Goal: Task Accomplishment & Management: Complete application form

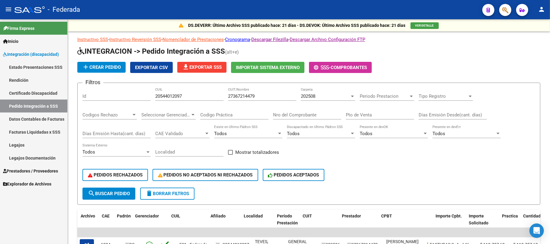
scroll to position [0, 44]
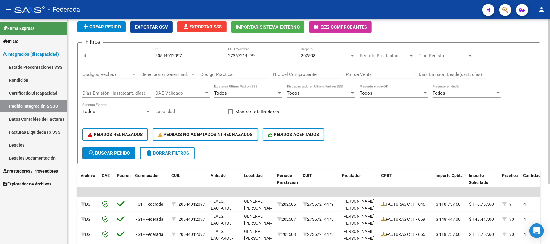
click at [176, 53] on div "20544012097 CUIL" at bounding box center [189, 53] width 68 height 13
click at [176, 55] on input "20544012097" at bounding box center [189, 55] width 68 height 5
click at [170, 154] on span "delete Borrar Filtros" at bounding box center [168, 153] width 44 height 5
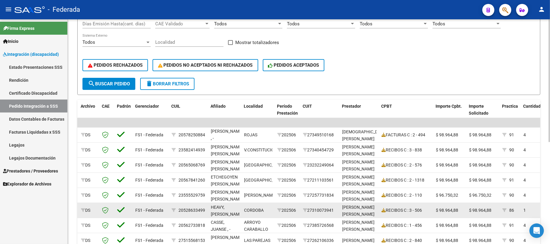
scroll to position [106, 0]
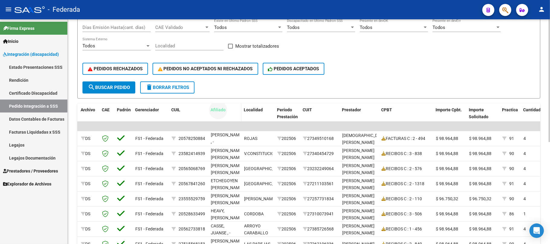
click at [222, 110] on span "Afiliado" at bounding box center [218, 110] width 15 height 5
drag, startPoint x: 254, startPoint y: 110, endPoint x: 247, endPoint y: 54, distance: 56.7
click at [247, 54] on div "Instructivo SSS - Instructivo Reversión SSS - Nomenclador de Prestaciones - Cro…" at bounding box center [308, 115] width 463 height 370
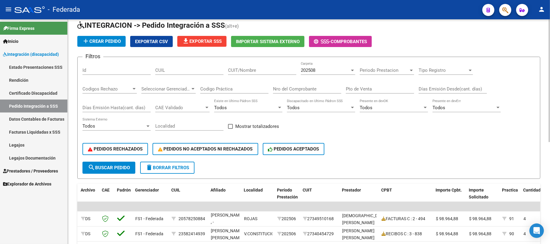
scroll to position [26, 0]
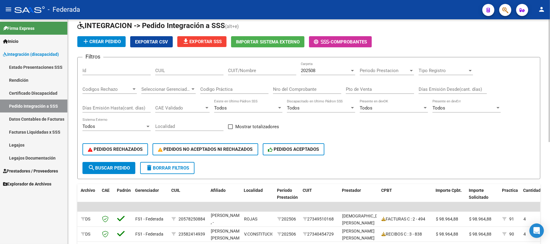
click at [293, 121] on div "Filtros Id CUIL CUIT/Nombre 202508 Carpeta Periodo Prestacion Periodo Prestacio…" at bounding box center [308, 112] width 453 height 100
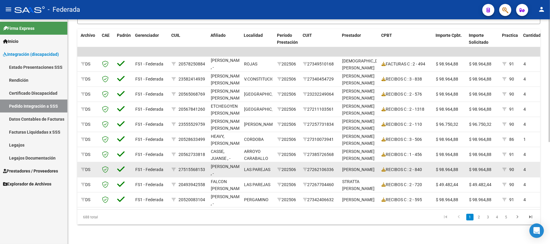
scroll to position [147, 0]
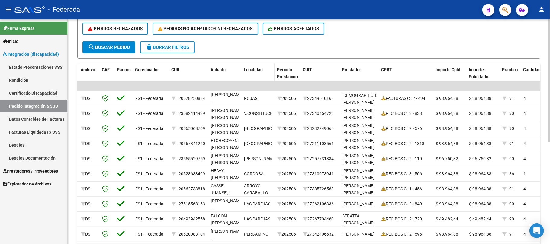
click at [254, 71] on span "Localidad" at bounding box center [253, 69] width 19 height 5
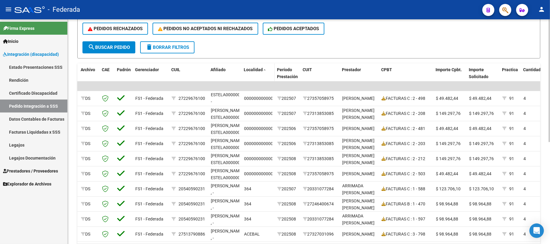
click at [257, 71] on span "Localidad" at bounding box center [253, 69] width 19 height 5
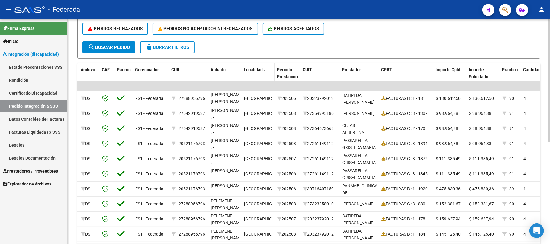
click at [255, 72] on span "Localidad" at bounding box center [253, 69] width 19 height 5
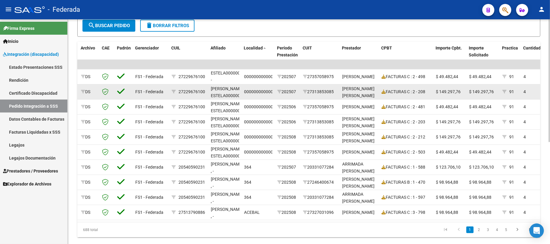
scroll to position [187, 0]
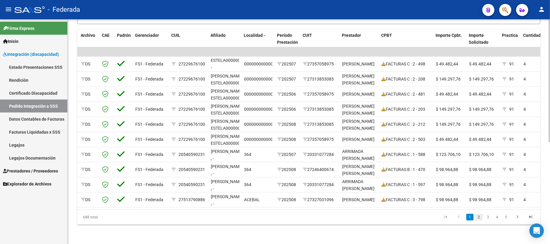
click at [477, 217] on link "2" at bounding box center [479, 217] width 7 height 7
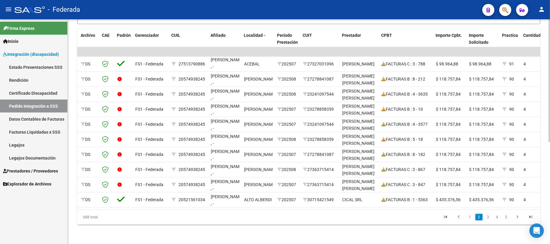
scroll to position [1, 0]
click at [486, 218] on link "3" at bounding box center [488, 217] width 7 height 7
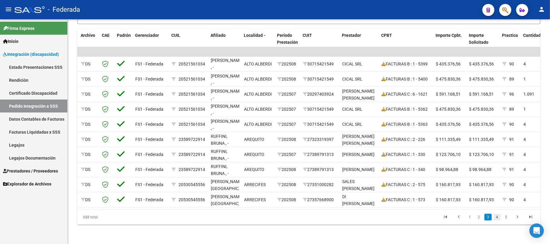
click at [497, 220] on link "4" at bounding box center [497, 217] width 7 height 7
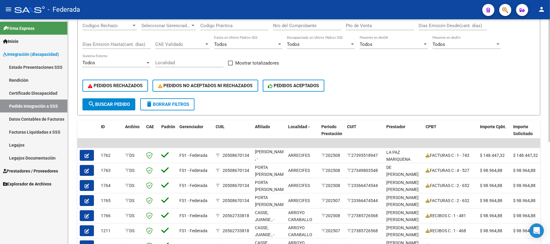
scroll to position [26, 0]
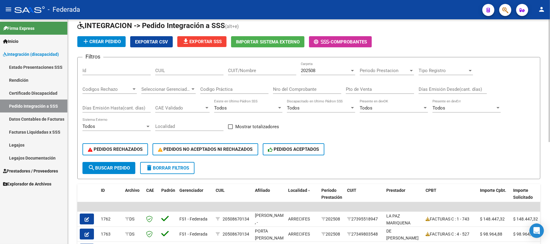
click at [157, 166] on span "delete Borrar Filtros" at bounding box center [168, 168] width 44 height 5
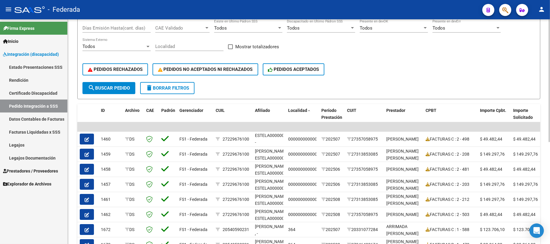
scroll to position [106, 0]
click at [104, 110] on span "ID" at bounding box center [103, 110] width 4 height 5
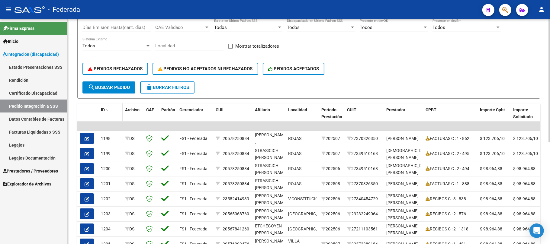
click at [104, 110] on span "ID" at bounding box center [103, 110] width 4 height 5
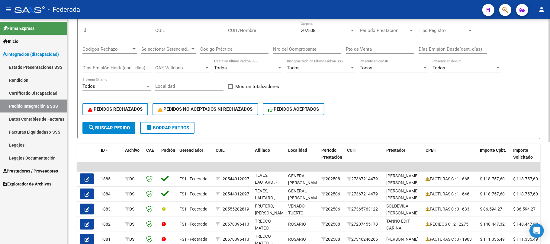
scroll to position [26, 0]
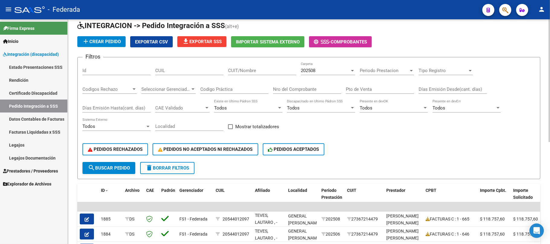
click at [247, 74] on div "CUIT/Nombre" at bounding box center [262, 68] width 68 height 13
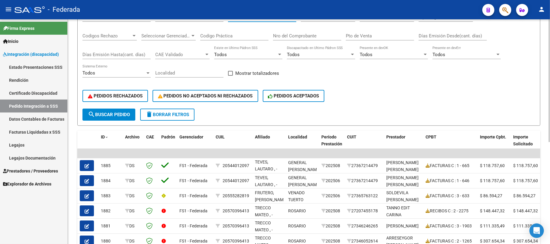
scroll to position [80, 0]
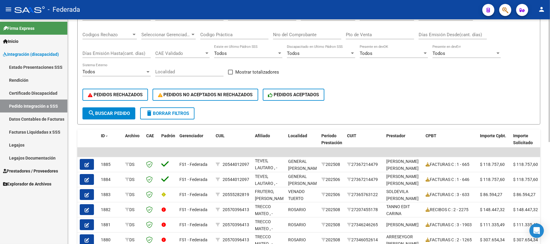
click at [227, 73] on div "Filtros Id CUIL CUIT/Nombre 202508 Carpeta Periodo Prestacion Periodo Prestacio…" at bounding box center [308, 58] width 453 height 100
click at [230, 72] on span at bounding box center [230, 72] width 5 height 5
click at [230, 75] on input "Mostrar totalizadores" at bounding box center [230, 75] width 0 height 0
checkbox input "true"
click at [135, 114] on button "search Buscar Pedido" at bounding box center [108, 114] width 53 height 12
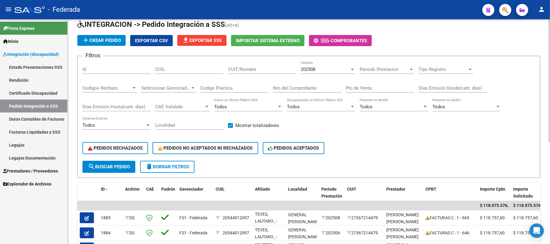
scroll to position [26, 0]
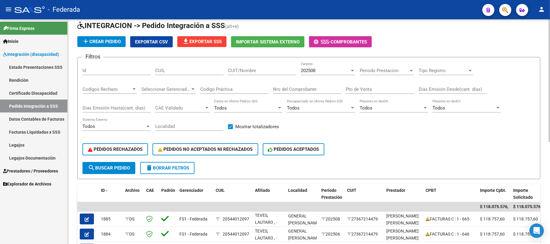
click at [238, 73] on input "CUIT/Nombre" at bounding box center [262, 70] width 68 height 5
paste input "30552847071"
click at [122, 167] on span "search Buscar Pedido" at bounding box center [109, 168] width 42 height 5
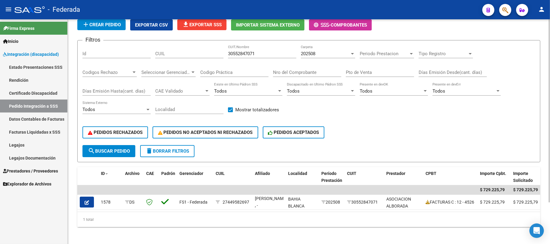
scroll to position [51, 0]
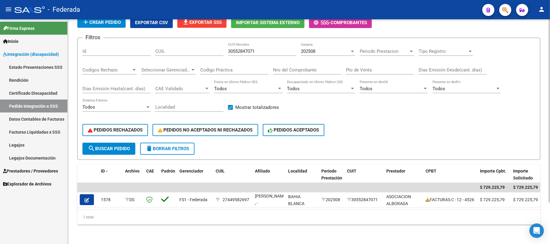
click at [244, 49] on input "30552847071" at bounding box center [262, 51] width 68 height 5
paste input "714134368"
click at [126, 143] on button "search Buscar Pedido" at bounding box center [108, 149] width 53 height 12
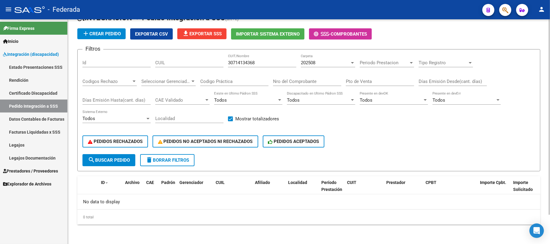
scroll to position [33, 0]
click at [324, 62] on div "202508" at bounding box center [325, 62] width 49 height 5
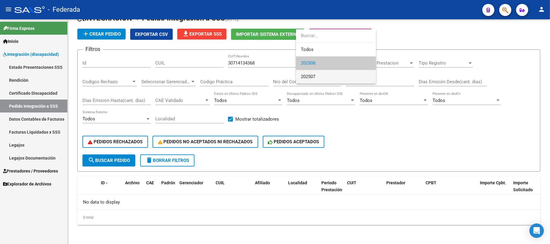
click at [315, 74] on span "202507" at bounding box center [308, 76] width 15 height 5
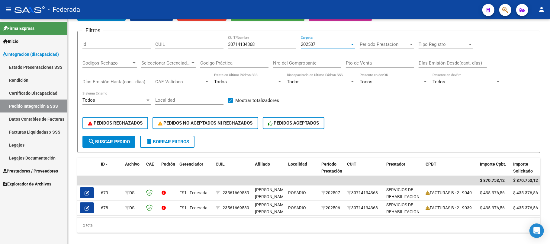
scroll to position [66, 0]
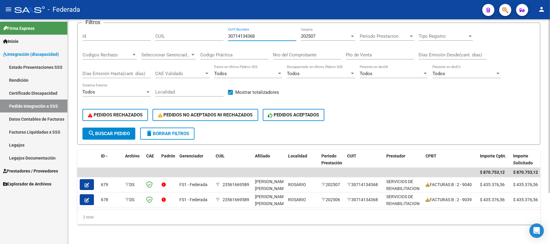
click at [244, 34] on input "30714134368" at bounding box center [262, 36] width 68 height 5
paste input "3707289959"
type input "33707289959"
click at [120, 131] on span "search Buscar Pedido" at bounding box center [109, 133] width 42 height 5
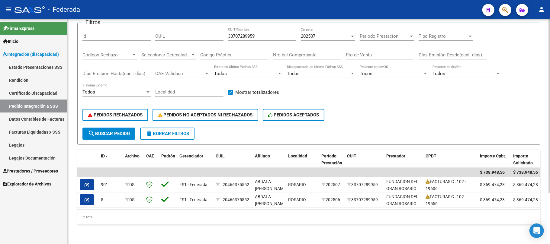
click at [306, 34] on span "202507" at bounding box center [308, 36] width 15 height 5
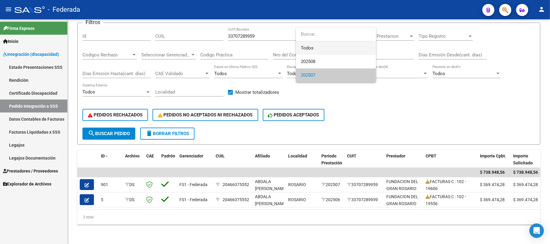
click at [303, 49] on span "Todos" at bounding box center [336, 48] width 70 height 14
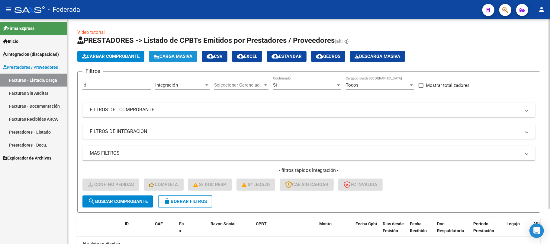
click at [162, 57] on span "Carga Masiva" at bounding box center [173, 56] width 39 height 5
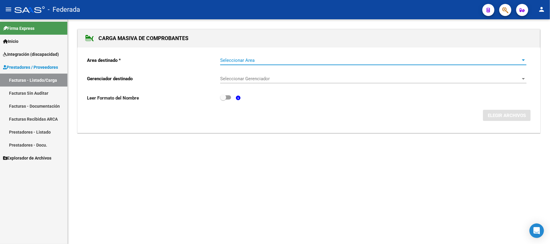
click at [265, 62] on span "Seleccionar Area" at bounding box center [370, 60] width 301 height 5
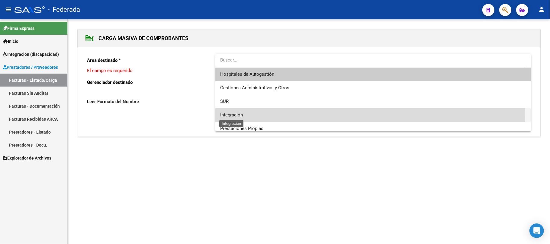
click at [241, 114] on span "Integración" at bounding box center [231, 114] width 23 height 5
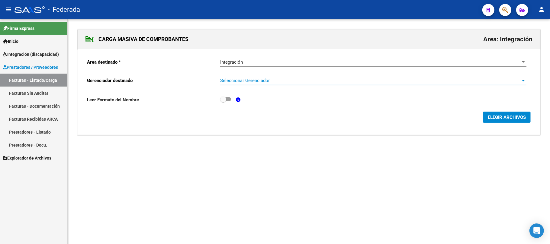
click at [244, 81] on span "Seleccionar Gerenciador" at bounding box center [370, 80] width 301 height 5
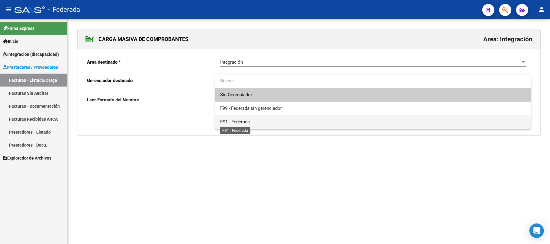
click at [246, 119] on span "FS1 - Federada" at bounding box center [235, 121] width 30 height 5
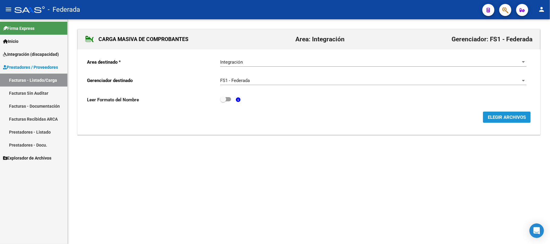
click at [500, 120] on span "ELEGIR ARCHIVOS" at bounding box center [507, 117] width 38 height 5
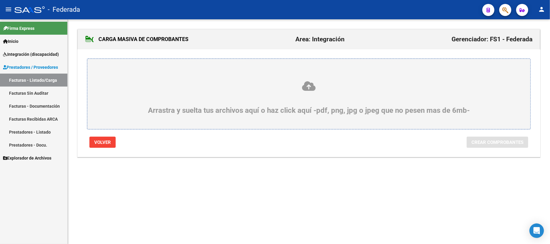
click at [315, 79] on label "Arrastra y suelta tus archivos aquí o haz click aquí -pdf, png, jpg o jpeg que …" at bounding box center [309, 93] width 414 height 41
click at [0, 0] on input "Arrastra y suelta tus archivos aquí o haz click aquí -pdf, png, jpg o jpeg que …" at bounding box center [0, 0] width 0 height 0
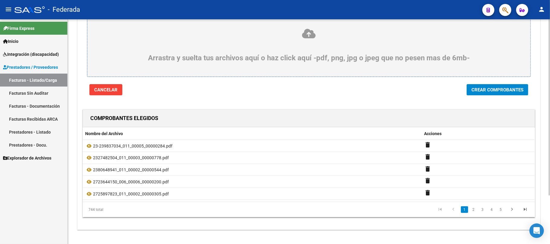
scroll to position [62, 0]
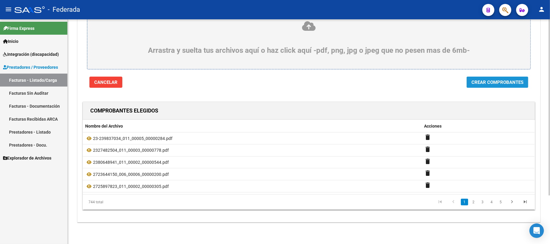
click at [498, 85] on button "Crear Comprobantes" at bounding box center [498, 82] width 62 height 11
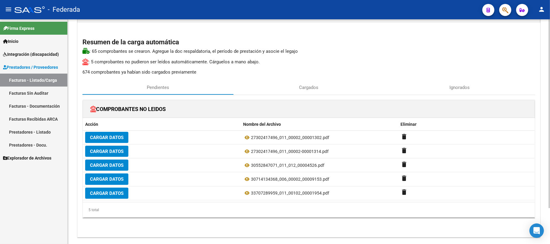
scroll to position [40, 0]
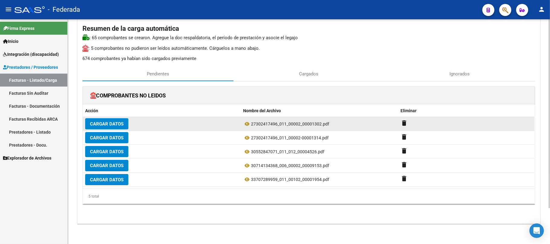
click at [263, 125] on span "27302417496_011_00002_00001302.pdf" at bounding box center [290, 124] width 78 height 5
click at [284, 122] on span "27302417496_011_00002_00001302.pdf" at bounding box center [290, 124] width 78 height 5
click at [247, 122] on icon at bounding box center [247, 124] width 8 height 7
click at [404, 124] on mat-icon "delete" at bounding box center [404, 123] width 7 height 7
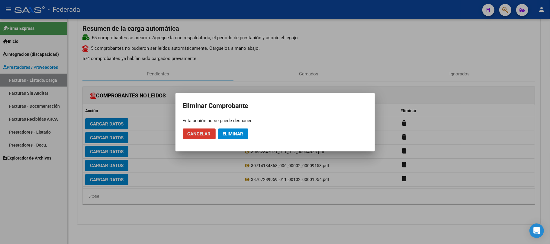
click at [244, 132] on span "Eliminar" at bounding box center [233, 133] width 21 height 5
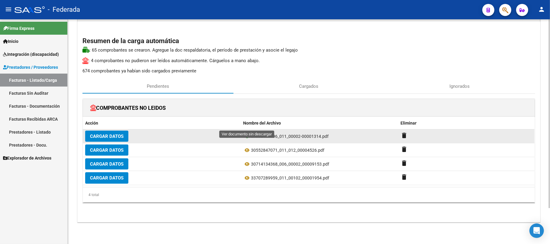
click at [248, 125] on span "Nombre del Archivo" at bounding box center [262, 123] width 38 height 5
click at [247, 135] on icon at bounding box center [247, 136] width 8 height 7
click at [401, 135] on mat-icon "delete" at bounding box center [404, 135] width 7 height 7
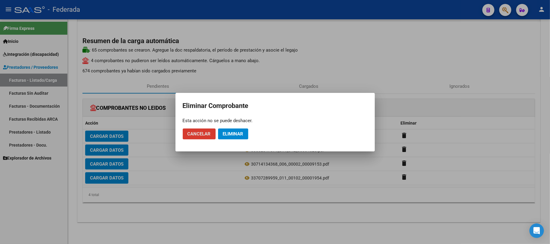
click at [232, 133] on span "Eliminar" at bounding box center [233, 133] width 21 height 5
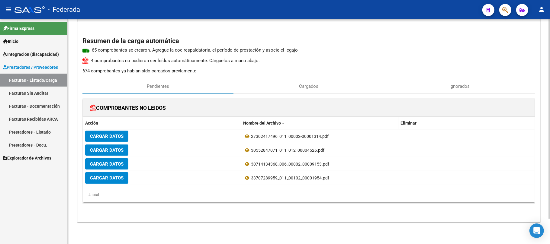
scroll to position [15, 0]
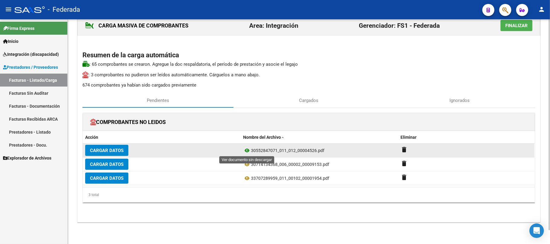
click at [248, 147] on icon at bounding box center [247, 150] width 8 height 7
drag, startPoint x: 252, startPoint y: 150, endPoint x: 276, endPoint y: 150, distance: 24.5
click at [276, 150] on span "30552847071_011_012_00004526.pdf" at bounding box center [287, 150] width 73 height 5
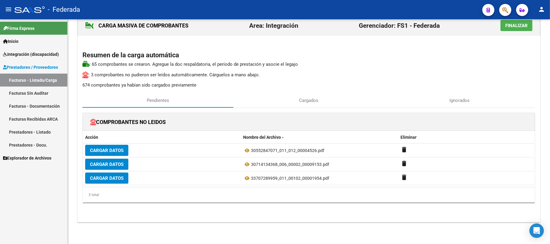
copy span "30552847071"
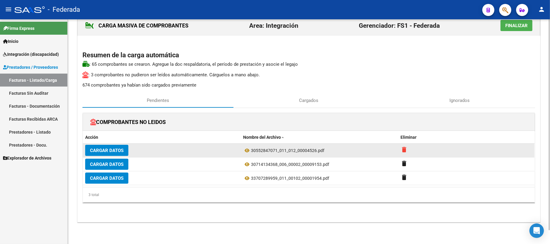
click at [404, 150] on mat-icon "delete" at bounding box center [404, 149] width 7 height 7
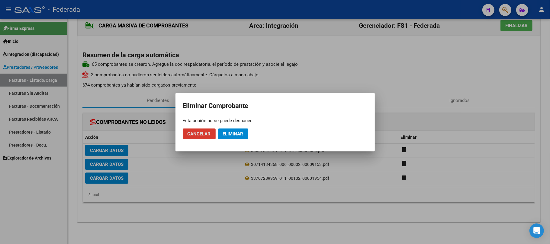
click at [235, 135] on span "Eliminar" at bounding box center [233, 133] width 21 height 5
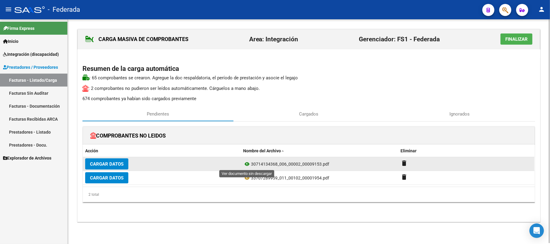
scroll to position [1, 0]
click at [246, 163] on icon at bounding box center [247, 164] width 8 height 7
drag, startPoint x: 252, startPoint y: 163, endPoint x: 277, endPoint y: 163, distance: 24.8
click at [277, 163] on span "30714134368_006_00002_00009153.pdf" at bounding box center [290, 164] width 78 height 5
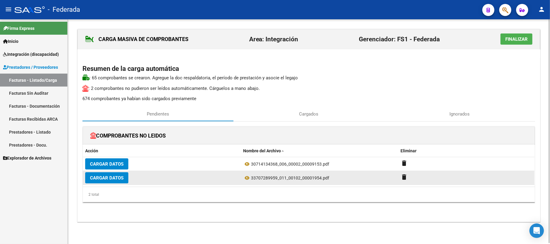
copy span "30714134368"
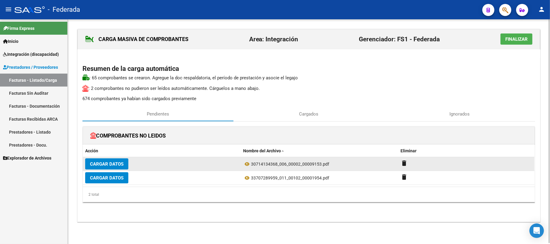
click at [269, 163] on span "30714134368_006_00002_00009153.pdf" at bounding box center [290, 164] width 78 height 5
click at [246, 166] on icon at bounding box center [247, 164] width 8 height 7
drag, startPoint x: 277, startPoint y: 162, endPoint x: 271, endPoint y: 162, distance: 6.7
click at [272, 162] on span "30714134368_006_00002_00009153.pdf" at bounding box center [290, 164] width 78 height 5
drag, startPoint x: 265, startPoint y: 162, endPoint x: 258, endPoint y: 162, distance: 6.6
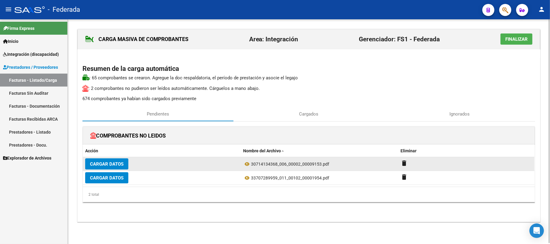
click at [260, 162] on span "30714134368_006_00002_00009153.pdf" at bounding box center [290, 164] width 78 height 5
click at [251, 162] on span "30714134368_006_00002_00009153.pdf" at bounding box center [290, 164] width 78 height 5
click at [253, 162] on span "30714134368_006_00002_00009153.pdf" at bounding box center [290, 164] width 78 height 5
drag, startPoint x: 251, startPoint y: 163, endPoint x: 286, endPoint y: 166, distance: 34.2
click at [286, 166] on span "30714134368_006_00002_00009153.pdf" at bounding box center [290, 164] width 78 height 5
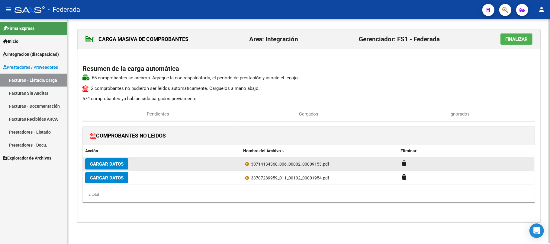
copy span "30714134368_006"
click at [125, 163] on button "Cargar Datos" at bounding box center [106, 164] width 43 height 11
click at [111, 163] on span "Cargar Datos" at bounding box center [107, 164] width 34 height 5
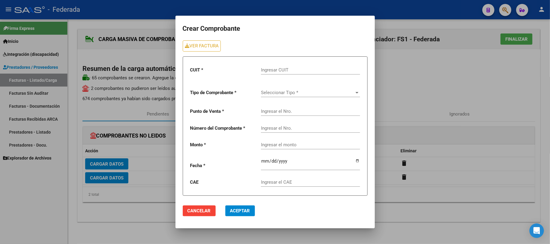
click at [277, 68] on input "Ingresar CUIT" at bounding box center [310, 69] width 99 height 5
paste input "30-71413436-8"
type input "30-71413436-8"
click at [274, 92] on span "Seleccionar Tipo *" at bounding box center [308, 92] width 94 height 5
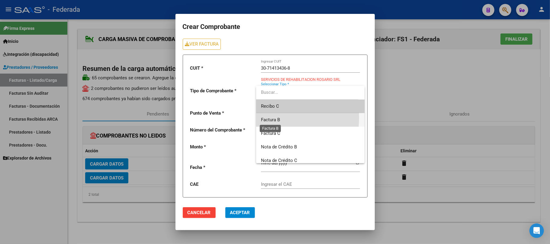
click at [267, 118] on span "Factura B" at bounding box center [270, 119] width 19 height 5
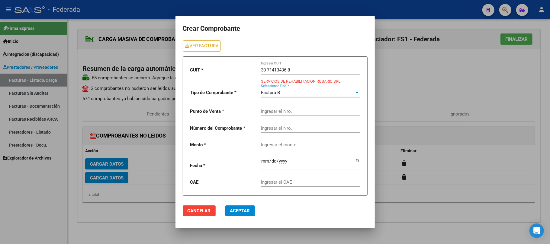
click at [272, 114] on input "Ingresar el Nro." at bounding box center [310, 111] width 99 height 5
paste input "00002"
type input "00002"
click at [279, 128] on input "Ingresar el Nro." at bounding box center [310, 128] width 99 height 5
paste input "00009153"
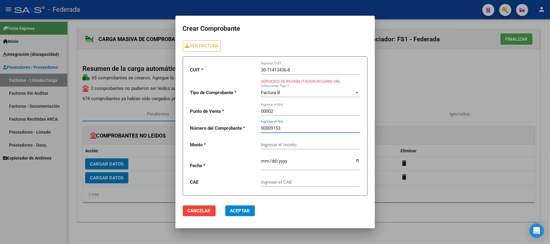
type input "00009153"
click at [303, 216] on mat-dialog-actions "Cancelar Aceptar" at bounding box center [275, 211] width 185 height 21
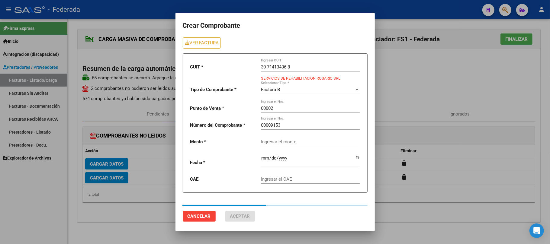
type input "49482.44"
type input "[DATE]"
type input "75358584248728"
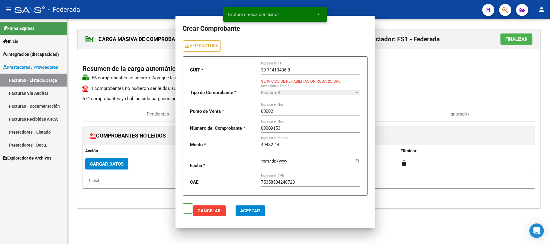
scroll to position [0, 0]
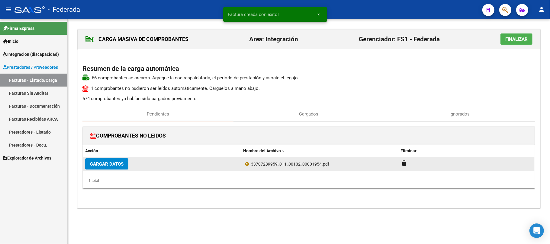
drag, startPoint x: 253, startPoint y: 166, endPoint x: 265, endPoint y: 166, distance: 12.4
click at [265, 166] on span "33707289959_011_00102_00001954.pdf" at bounding box center [290, 164] width 78 height 5
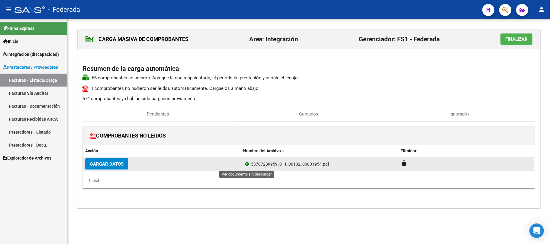
drag, startPoint x: 276, startPoint y: 164, endPoint x: 250, endPoint y: 165, distance: 26.0
click at [250, 165] on div "33707289959_011_00102_00001954.pdf" at bounding box center [319, 164] width 153 height 7
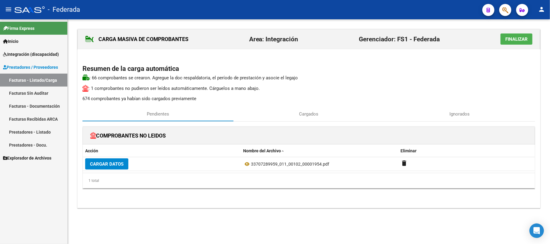
copy div "33707289959"
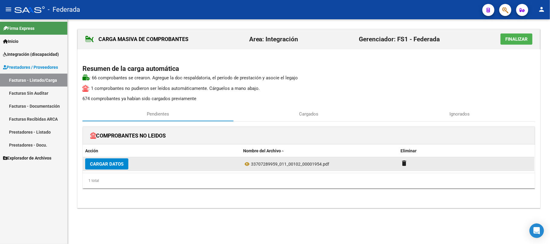
click at [267, 163] on span "33707289959_011_00102_00001954.pdf" at bounding box center [290, 164] width 78 height 5
drag, startPoint x: 251, startPoint y: 163, endPoint x: 277, endPoint y: 163, distance: 25.7
click at [277, 163] on span "33707289959_011_00102_00001954.pdf" at bounding box center [290, 164] width 78 height 5
copy span "33707289959"
click at [247, 163] on icon at bounding box center [247, 164] width 8 height 7
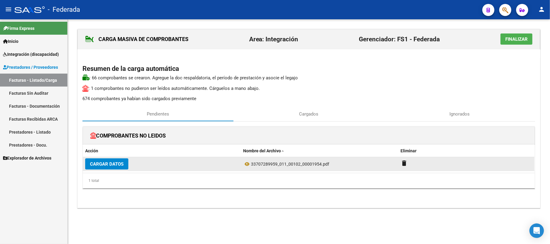
click at [122, 163] on span "Cargar Datos" at bounding box center [107, 164] width 34 height 5
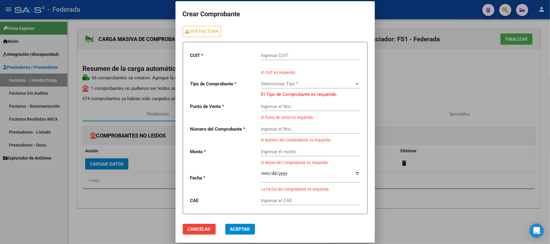
click at [283, 57] on input "Ingresar CUIT" at bounding box center [310, 55] width 99 height 5
paste input "33-70728995-9"
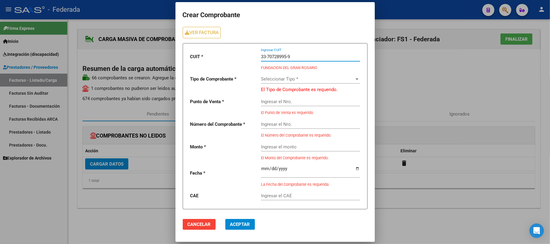
type input "33-70728995-9"
click at [279, 76] on div "Seleccionar Tipo * Seleccionar Tipo *" at bounding box center [310, 77] width 99 height 13
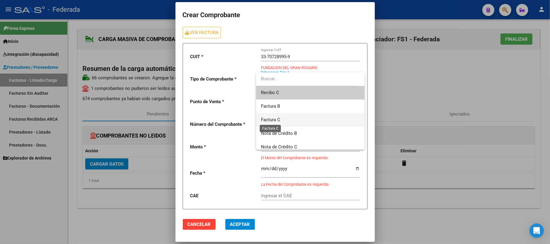
click at [275, 118] on span "Factura C" at bounding box center [270, 119] width 19 height 5
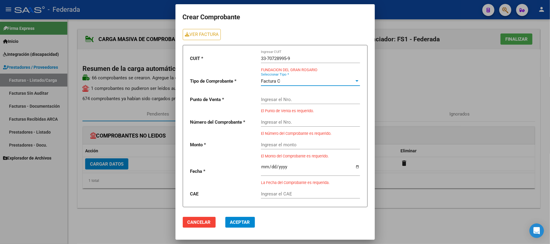
click at [277, 99] on input "Ingresar el Nro." at bounding box center [310, 99] width 99 height 5
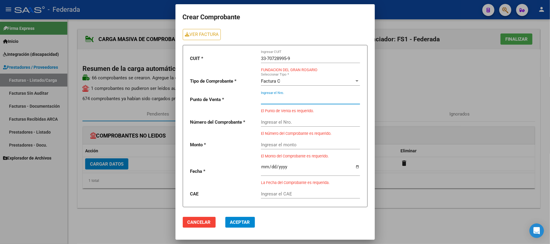
paste input "00102"
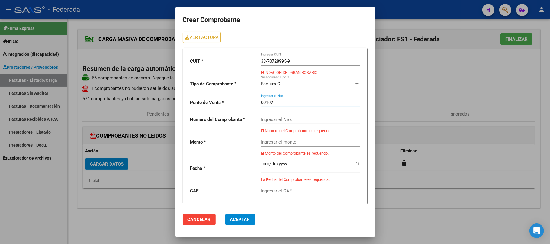
type input "00102"
click at [277, 120] on input "Ingresar el Nro." at bounding box center [310, 119] width 99 height 5
paste input "00019654"
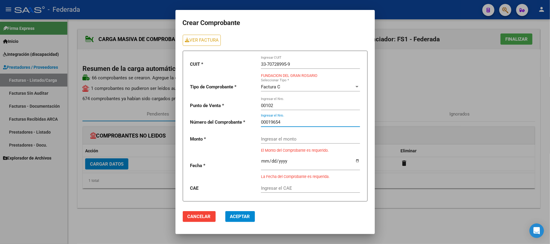
type input "00019654"
click at [296, 211] on mat-dialog-actions "Cancelar Aceptar" at bounding box center [275, 217] width 185 height 21
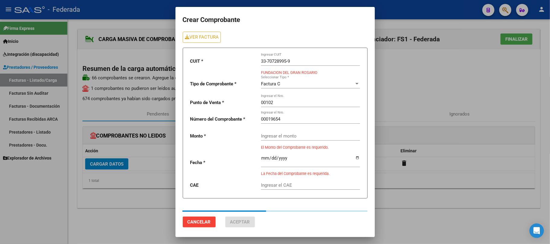
type input "369474.28"
type input "[DATE]"
type input "75359547524995"
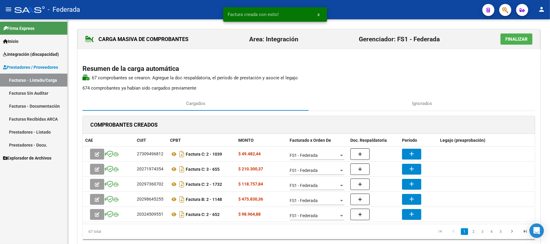
click at [319, 13] on span "x" at bounding box center [319, 14] width 2 height 5
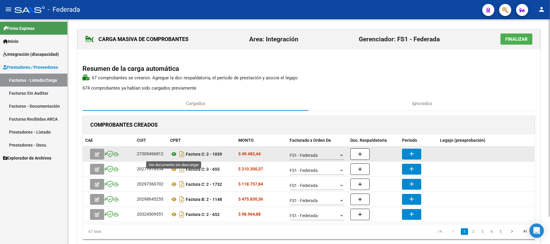
click at [173, 155] on icon at bounding box center [174, 154] width 8 height 7
click at [412, 150] on button "add" at bounding box center [411, 154] width 19 height 11
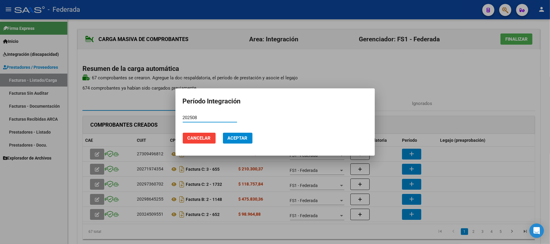
type input "202508"
click at [242, 139] on span "Aceptar" at bounding box center [238, 138] width 20 height 5
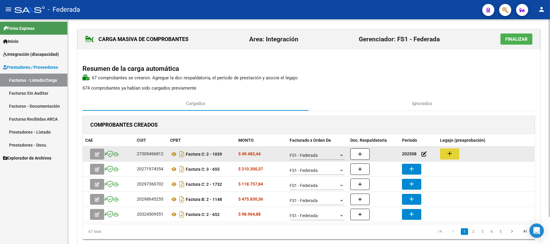
click at [442, 154] on button "add" at bounding box center [449, 154] width 19 height 11
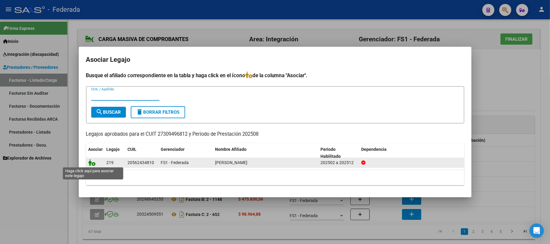
click at [89, 161] on icon at bounding box center [92, 163] width 7 height 7
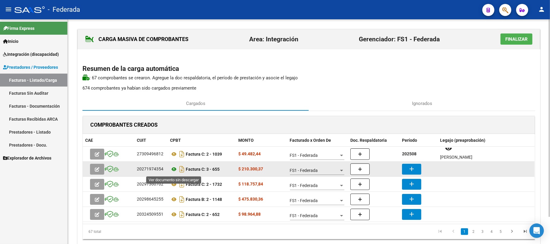
click at [173, 170] on icon at bounding box center [174, 169] width 8 height 7
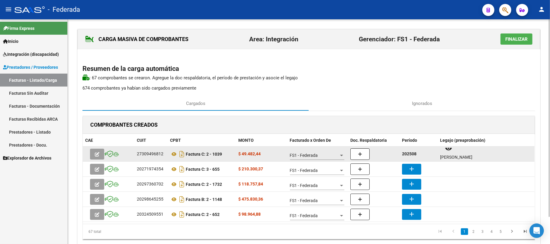
click at [402, 155] on strong "202508" at bounding box center [409, 154] width 15 height 5
copy strong "202508"
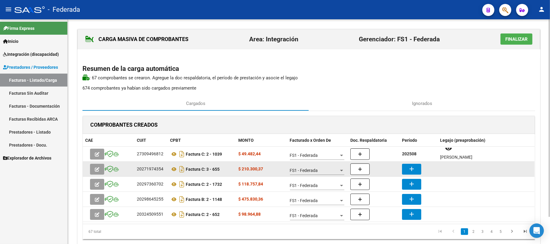
click at [413, 167] on mat-icon "add" at bounding box center [411, 169] width 7 height 7
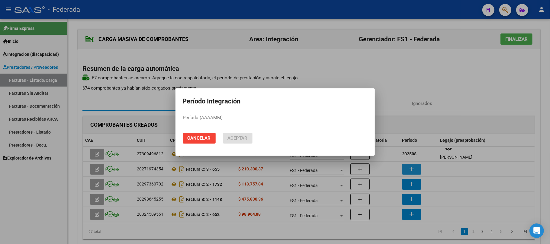
paste input "202508"
type input "202508"
click at [237, 138] on span "Aceptar" at bounding box center [238, 138] width 20 height 5
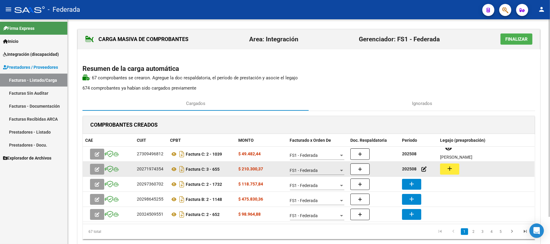
click at [447, 173] on button "add" at bounding box center [449, 169] width 19 height 11
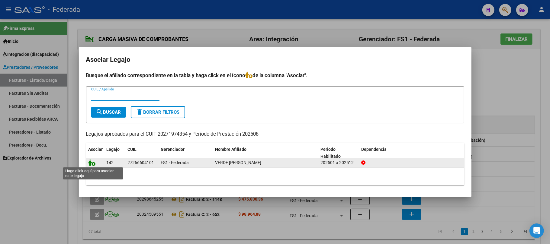
click at [94, 164] on icon at bounding box center [92, 163] width 7 height 7
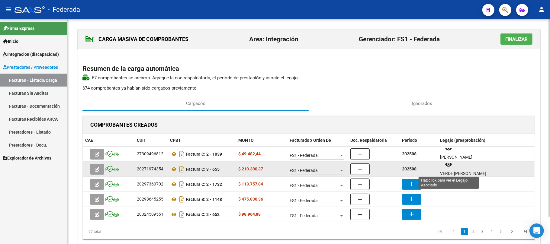
scroll to position [5, 0]
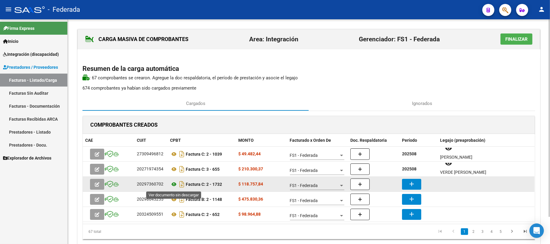
click at [173, 186] on icon at bounding box center [174, 184] width 8 height 7
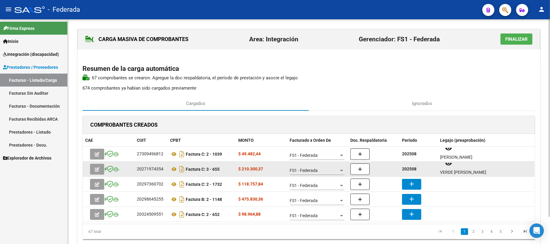
click at [412, 170] on strong "202508" at bounding box center [409, 169] width 15 height 5
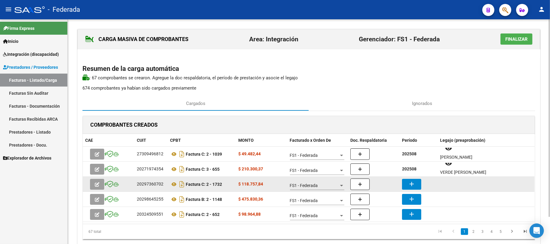
copy strong "202508"
click at [404, 189] on button "add" at bounding box center [411, 184] width 19 height 11
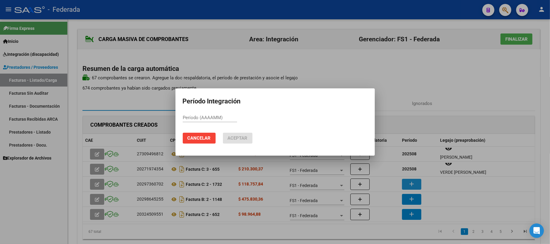
paste input "202508"
type input "202508"
click at [232, 136] on span "Aceptar" at bounding box center [238, 138] width 20 height 5
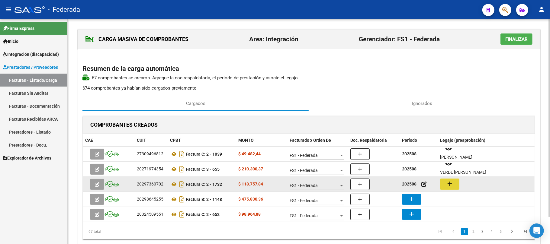
click at [450, 183] on mat-icon "add" at bounding box center [449, 183] width 7 height 7
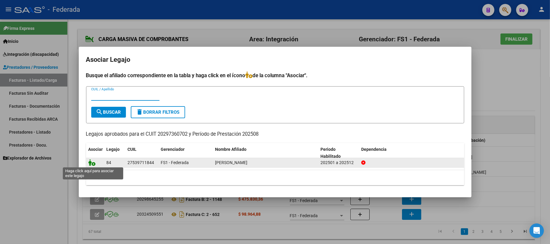
click at [94, 163] on icon at bounding box center [92, 163] width 7 height 7
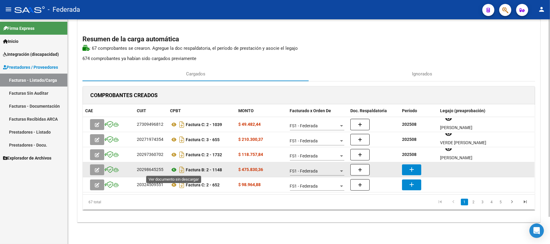
click at [172, 170] on icon at bounding box center [174, 169] width 8 height 7
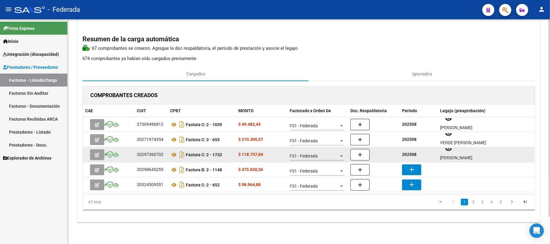
click at [412, 154] on strong "202508" at bounding box center [409, 154] width 15 height 5
copy strong "202508"
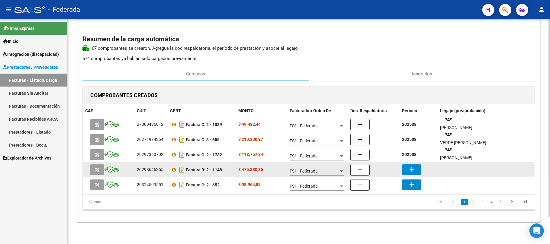
click at [412, 169] on mat-icon "add" at bounding box center [411, 169] width 7 height 7
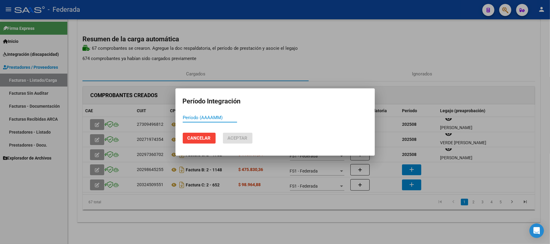
paste input "202508"
type input "202508"
click at [238, 133] on button "Aceptar" at bounding box center [238, 138] width 30 height 11
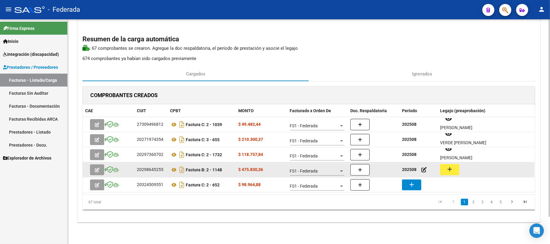
click at [446, 170] on button "add" at bounding box center [449, 169] width 19 height 11
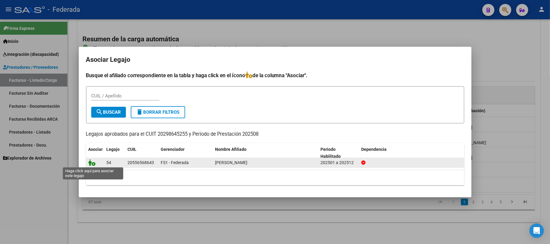
click at [92, 162] on icon at bounding box center [92, 163] width 7 height 7
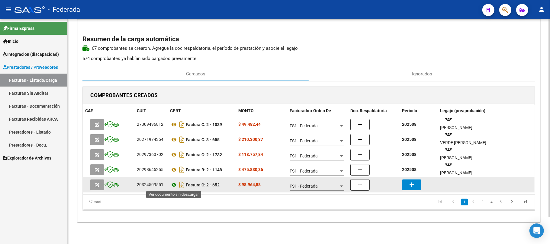
click at [172, 186] on icon at bounding box center [174, 185] width 8 height 7
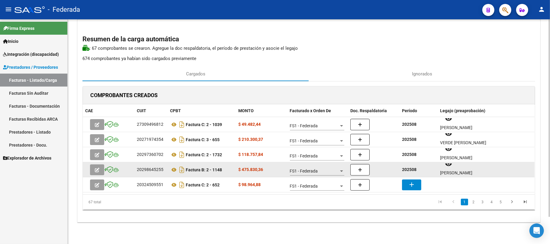
click at [408, 170] on strong "202508" at bounding box center [409, 169] width 15 height 5
click at [409, 170] on strong "202508" at bounding box center [409, 169] width 15 height 5
copy strong "202508"
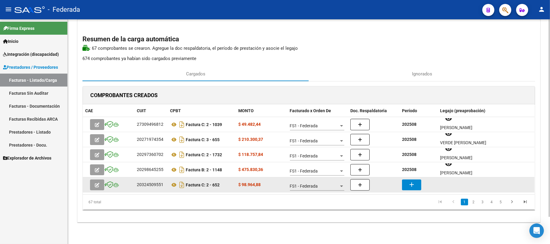
click at [410, 186] on mat-icon "add" at bounding box center [411, 184] width 7 height 7
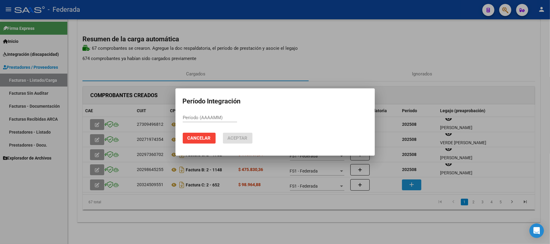
paste input "202508"
type input "202508"
click at [236, 134] on button "Aceptar" at bounding box center [238, 138] width 30 height 11
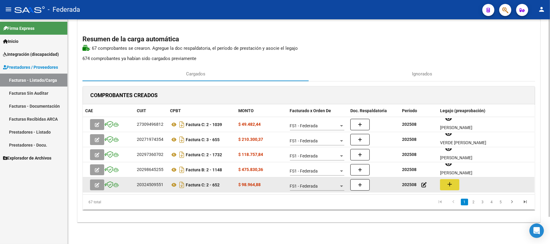
click at [442, 183] on button "add" at bounding box center [449, 184] width 19 height 11
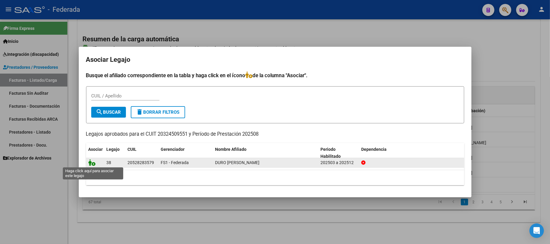
click at [93, 164] on icon at bounding box center [92, 163] width 7 height 7
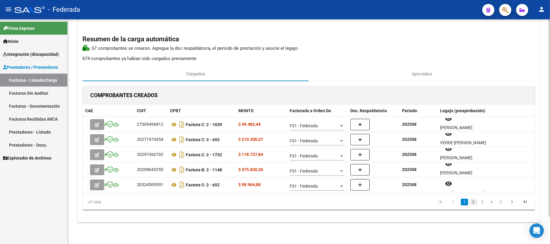
click at [474, 200] on link "2" at bounding box center [473, 202] width 7 height 7
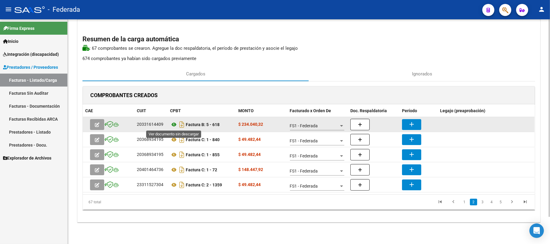
click at [172, 126] on icon at bounding box center [174, 124] width 8 height 7
click at [413, 124] on mat-icon "add" at bounding box center [411, 124] width 7 height 7
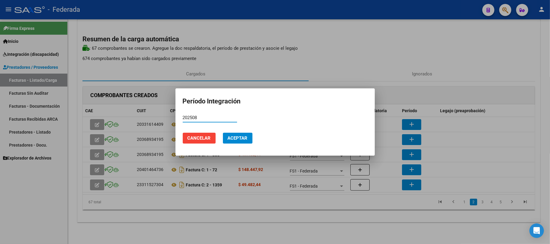
type input "202508"
click at [236, 135] on button "Aceptar" at bounding box center [238, 138] width 30 height 11
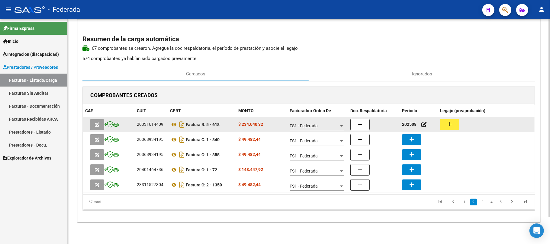
click at [444, 125] on button "add" at bounding box center [449, 124] width 19 height 11
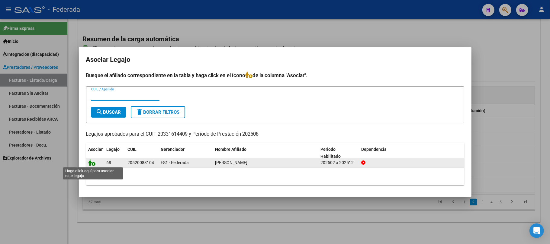
click at [91, 164] on icon at bounding box center [92, 163] width 7 height 7
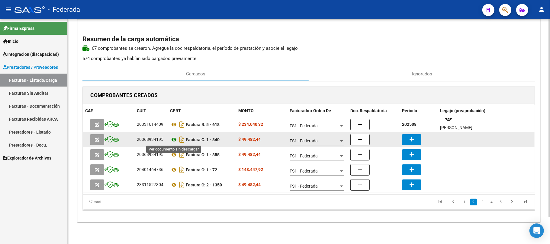
click at [174, 139] on icon at bounding box center [174, 139] width 8 height 7
click at [415, 140] on mat-icon "add" at bounding box center [411, 139] width 7 height 7
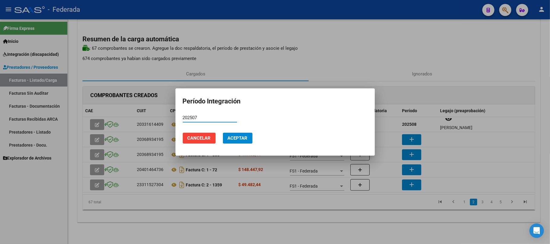
type input "202507"
click at [225, 141] on button "Aceptar" at bounding box center [238, 138] width 30 height 11
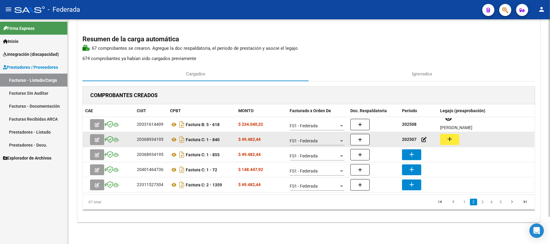
click at [445, 139] on button "add" at bounding box center [449, 139] width 19 height 11
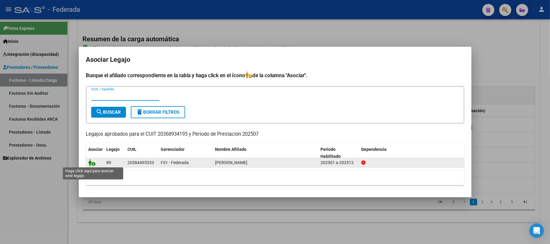
click at [94, 162] on icon at bounding box center [92, 163] width 7 height 7
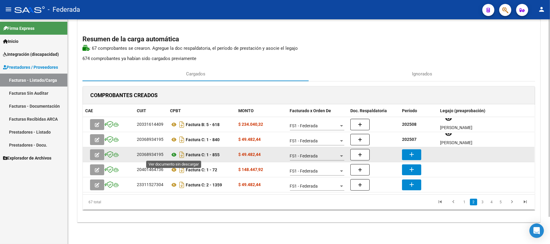
click at [173, 155] on icon at bounding box center [174, 154] width 8 height 7
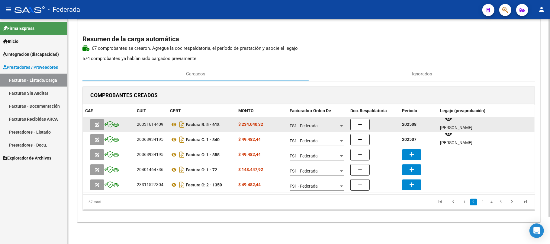
click at [417, 122] on div "202508" at bounding box center [418, 124] width 33 height 7
click at [412, 126] on strong "202508" at bounding box center [409, 124] width 15 height 5
copy strong "202508"
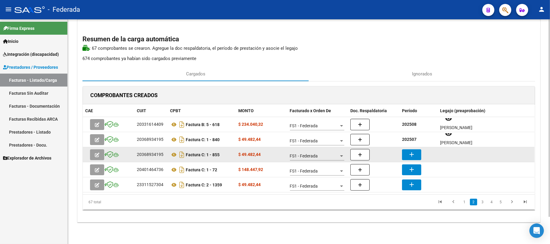
click at [414, 157] on mat-icon "add" at bounding box center [411, 154] width 7 height 7
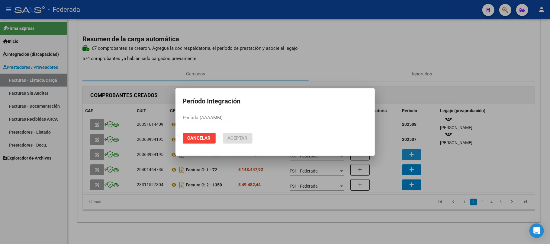
paste input "202508"
type input "202508"
click at [242, 138] on span "Aceptar" at bounding box center [238, 138] width 20 height 5
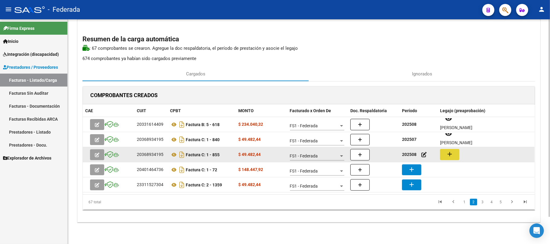
click at [452, 155] on mat-icon "add" at bounding box center [449, 154] width 7 height 7
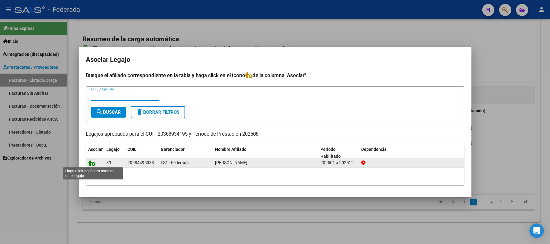
click at [91, 165] on icon at bounding box center [92, 163] width 7 height 7
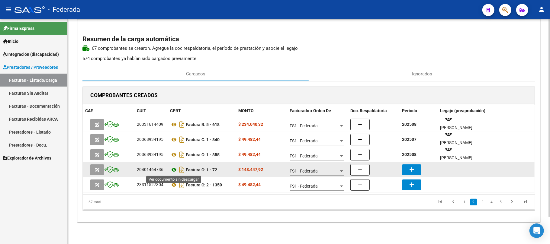
click at [172, 170] on icon at bounding box center [174, 169] width 8 height 7
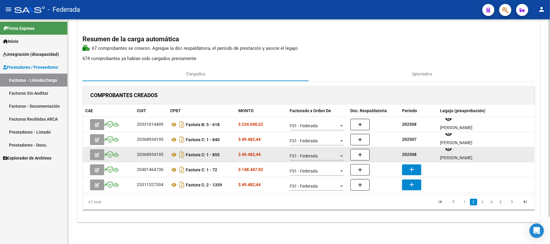
click at [407, 153] on strong "202508" at bounding box center [409, 154] width 15 height 5
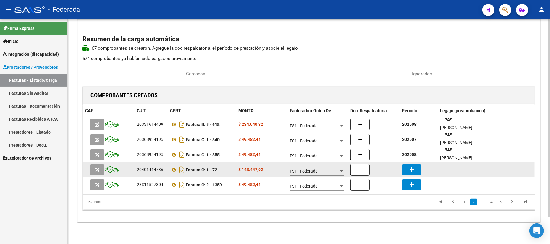
click at [416, 169] on button "add" at bounding box center [411, 170] width 19 height 11
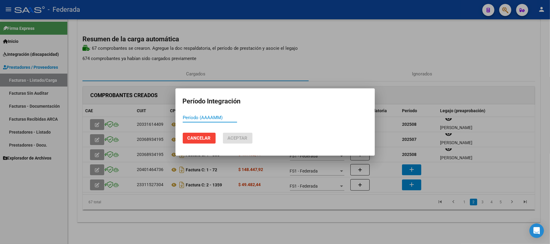
paste input "202508"
type input "202508"
click at [230, 138] on span "Aceptar" at bounding box center [238, 138] width 20 height 5
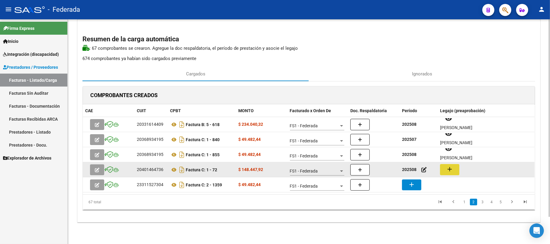
click at [448, 169] on mat-icon "add" at bounding box center [449, 169] width 7 height 7
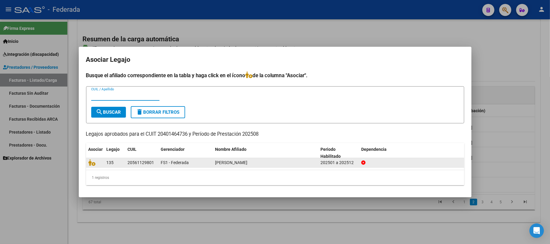
click at [92, 167] on datatable-body-cell at bounding box center [95, 162] width 18 height 9
click at [92, 162] on icon at bounding box center [92, 163] width 7 height 7
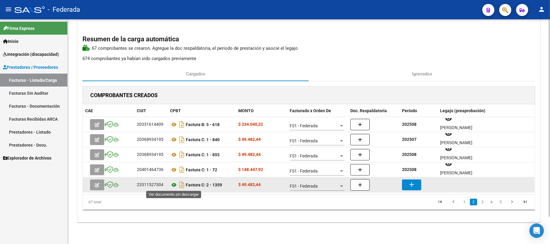
click at [173, 185] on icon at bounding box center [174, 185] width 8 height 7
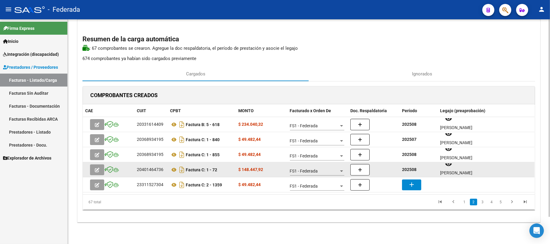
click at [413, 169] on strong "202508" at bounding box center [409, 169] width 15 height 5
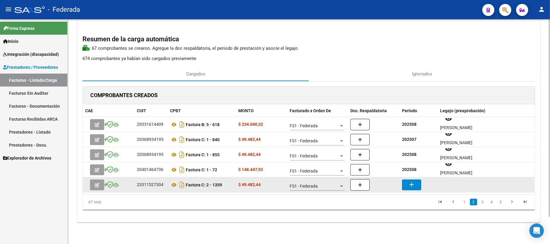
click at [414, 188] on button "add" at bounding box center [411, 185] width 19 height 11
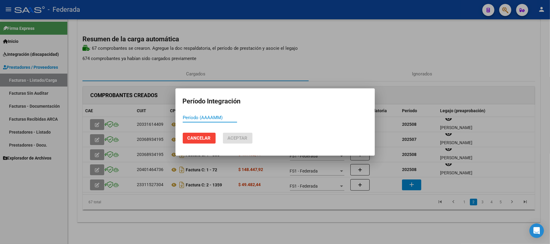
paste input "202508"
type input "202508"
click at [238, 137] on span "Aceptar" at bounding box center [238, 138] width 20 height 5
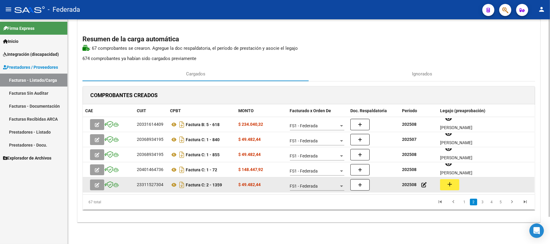
click at [446, 186] on button "add" at bounding box center [449, 184] width 19 height 11
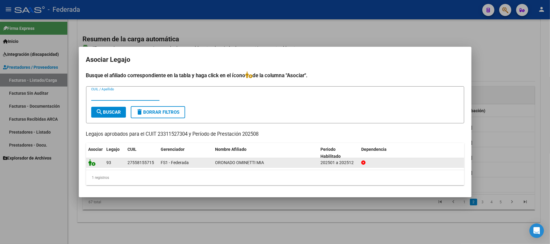
click at [91, 163] on icon at bounding box center [92, 163] width 7 height 7
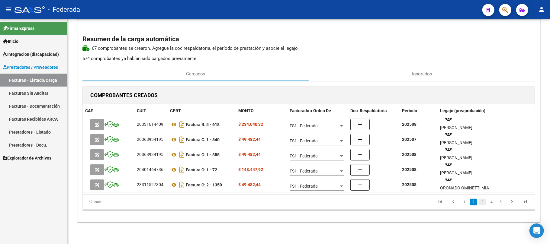
click at [484, 201] on link "3" at bounding box center [482, 202] width 7 height 7
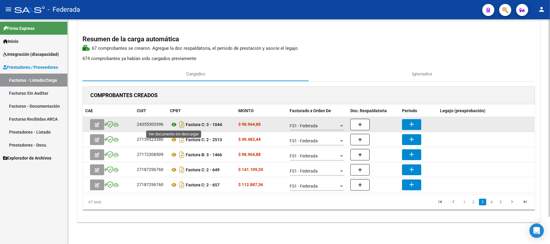
click at [173, 121] on icon at bounding box center [174, 124] width 8 height 7
click at [405, 126] on button "add" at bounding box center [411, 124] width 19 height 11
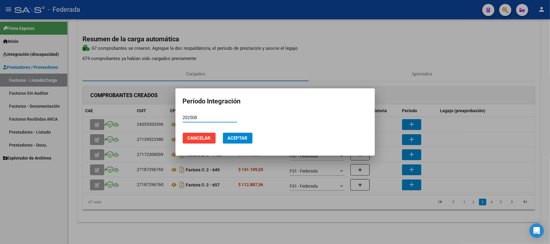
type input "202508"
click at [244, 137] on span "Aceptar" at bounding box center [238, 138] width 20 height 5
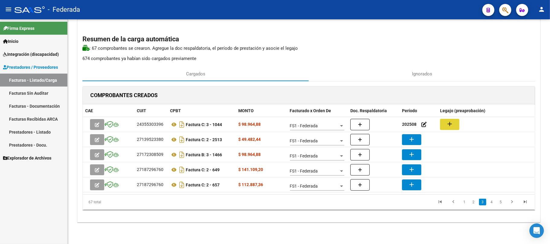
click at [449, 124] on mat-icon "add" at bounding box center [449, 124] width 7 height 7
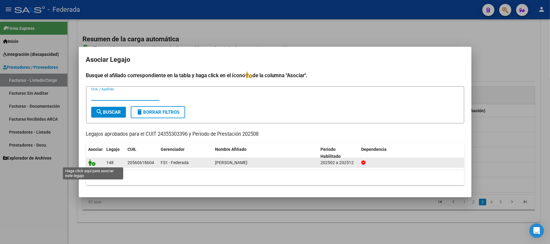
click at [92, 163] on icon at bounding box center [92, 163] width 7 height 7
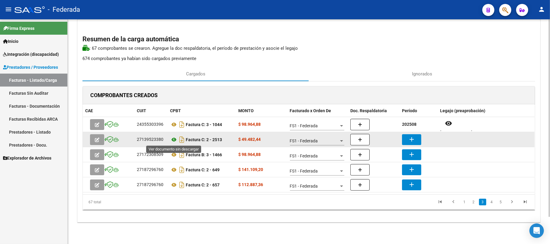
click at [173, 138] on icon at bounding box center [174, 139] width 8 height 7
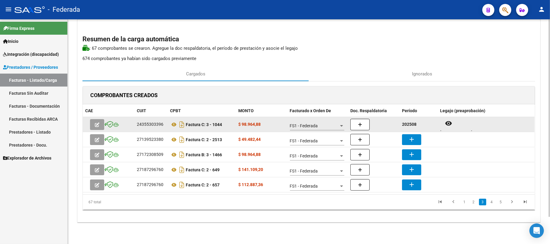
click at [411, 126] on strong "202508" at bounding box center [409, 124] width 15 height 5
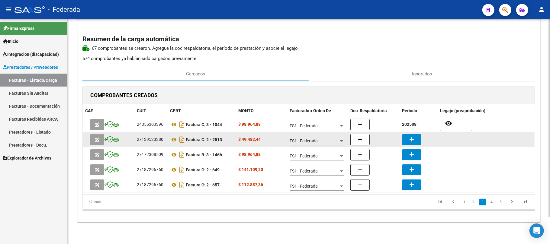
click at [408, 139] on button "add" at bounding box center [411, 139] width 19 height 11
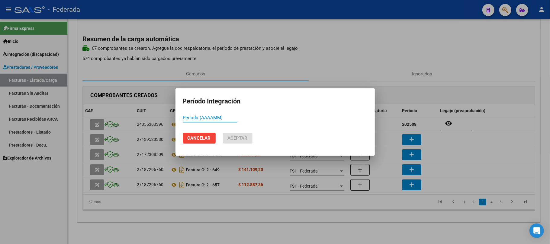
paste input "202508"
type input "202508"
click at [243, 139] on span "Aceptar" at bounding box center [238, 138] width 20 height 5
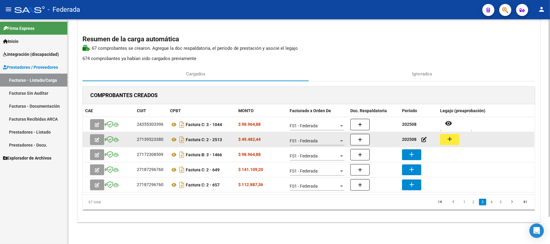
click at [445, 140] on button "add" at bounding box center [449, 139] width 19 height 11
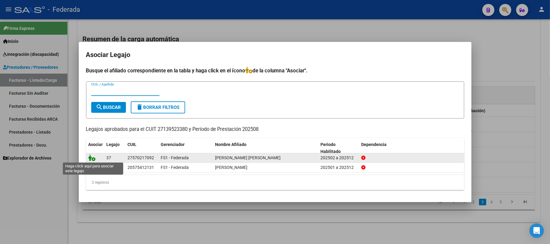
click at [91, 157] on icon at bounding box center [92, 158] width 7 height 7
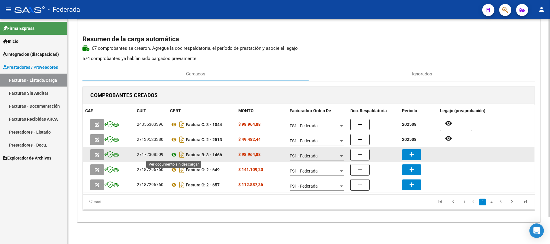
click at [175, 155] on icon at bounding box center [174, 154] width 8 height 7
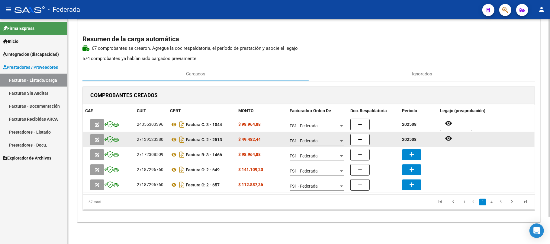
click at [408, 140] on strong "202508" at bounding box center [409, 139] width 15 height 5
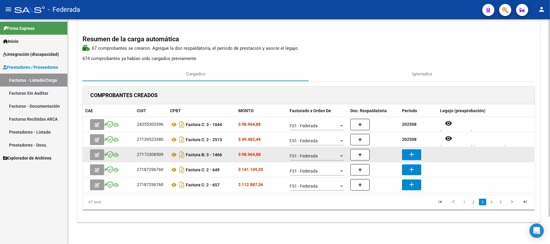
click at [412, 151] on mat-icon "add" at bounding box center [411, 154] width 7 height 7
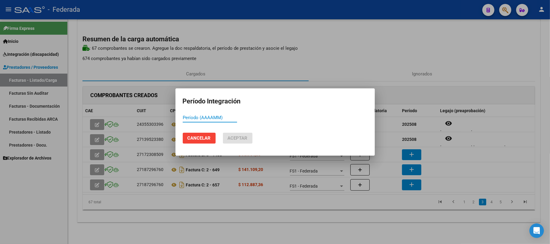
paste input "202508"
type input "202508"
click at [241, 141] on button "Aceptar" at bounding box center [238, 138] width 30 height 11
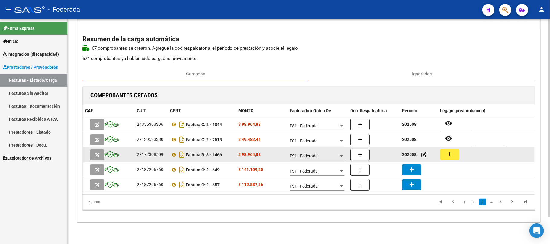
click at [455, 155] on button "add" at bounding box center [449, 154] width 19 height 11
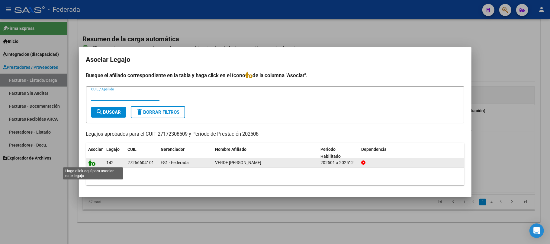
click at [94, 165] on icon at bounding box center [92, 163] width 7 height 7
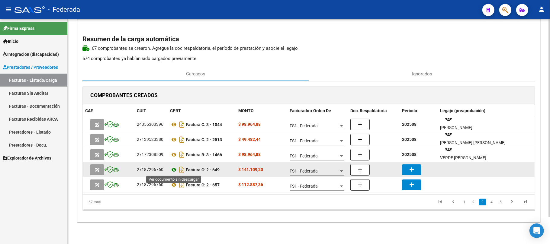
click at [173, 168] on icon at bounding box center [174, 169] width 8 height 7
click at [409, 171] on mat-icon "add" at bounding box center [411, 169] width 7 height 7
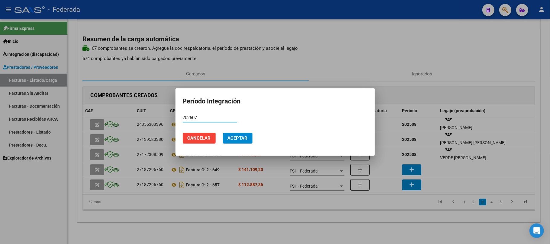
type input "202507"
click at [247, 138] on span "Aceptar" at bounding box center [238, 138] width 20 height 5
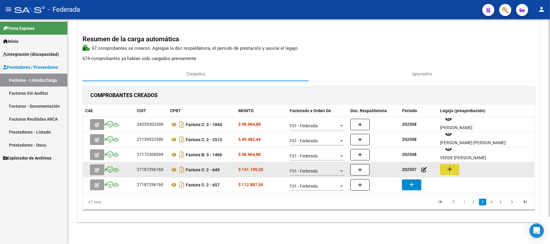
click at [450, 171] on mat-icon "add" at bounding box center [449, 169] width 7 height 7
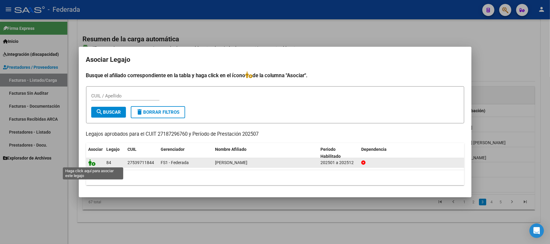
click at [91, 164] on icon at bounding box center [92, 163] width 7 height 7
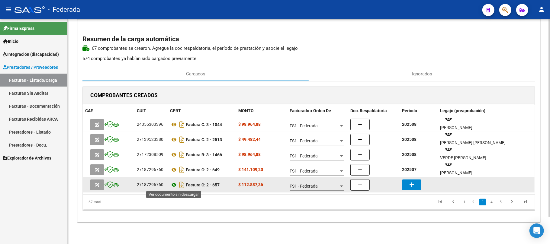
click at [175, 186] on icon at bounding box center [174, 185] width 8 height 7
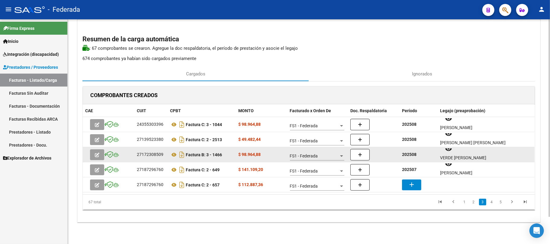
click at [415, 155] on strong "202508" at bounding box center [409, 154] width 15 height 5
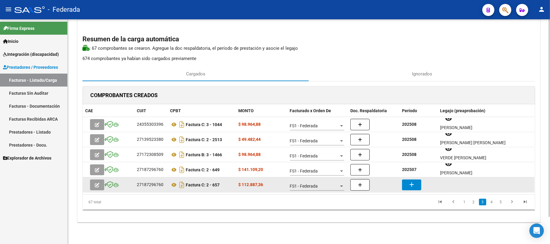
click at [415, 186] on mat-icon "add" at bounding box center [411, 184] width 7 height 7
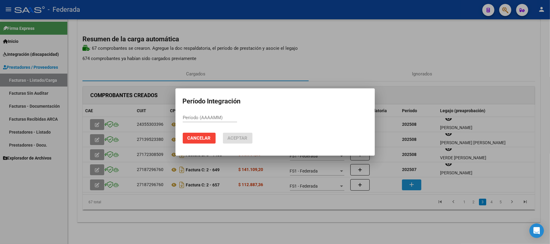
paste input "202508"
type input "202508"
click at [241, 140] on span "Aceptar" at bounding box center [238, 138] width 20 height 5
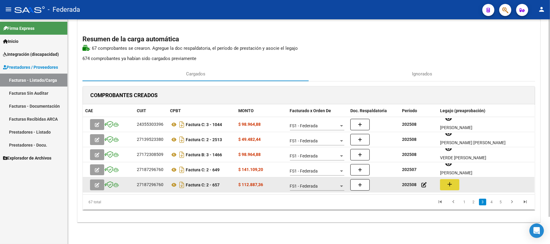
click at [457, 186] on button "add" at bounding box center [449, 184] width 19 height 11
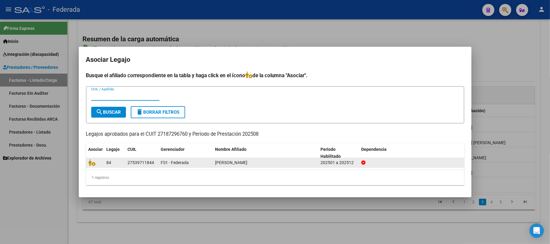
click at [91, 166] on datatable-body-cell at bounding box center [95, 162] width 18 height 9
click at [93, 163] on icon at bounding box center [92, 163] width 7 height 7
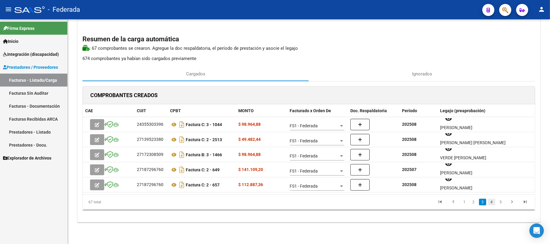
click at [491, 202] on link "4" at bounding box center [491, 202] width 7 height 7
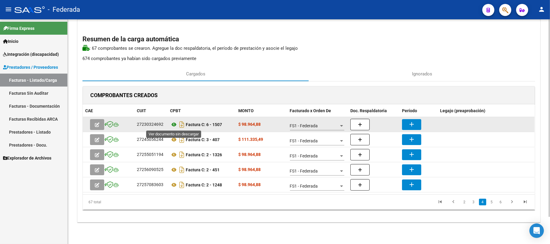
click at [175, 123] on icon at bounding box center [174, 124] width 8 height 7
click at [412, 125] on mat-icon "add" at bounding box center [411, 124] width 7 height 7
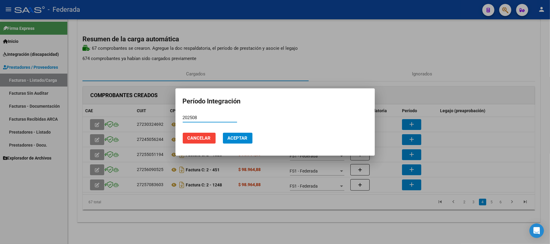
type input "202508"
click at [244, 134] on button "Aceptar" at bounding box center [238, 138] width 30 height 11
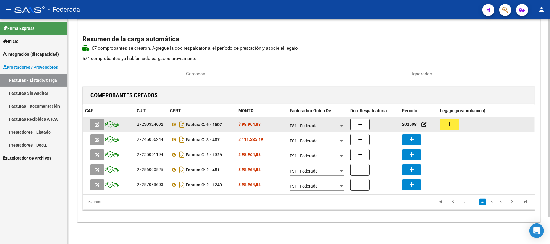
click at [451, 126] on mat-icon "add" at bounding box center [449, 124] width 7 height 7
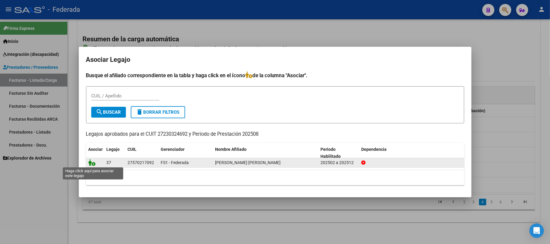
click at [91, 164] on icon at bounding box center [92, 163] width 7 height 7
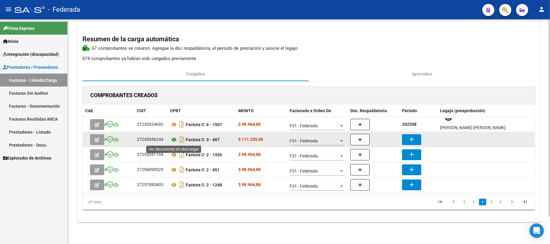
click at [175, 138] on icon at bounding box center [174, 139] width 8 height 7
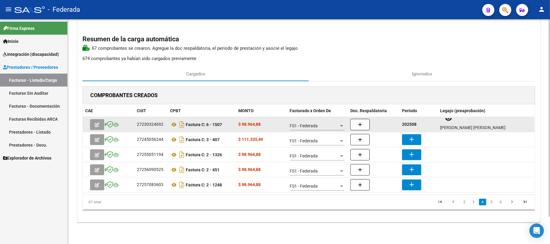
click at [416, 125] on strong "202508" at bounding box center [409, 124] width 15 height 5
click at [411, 124] on strong "202508" at bounding box center [409, 124] width 15 height 5
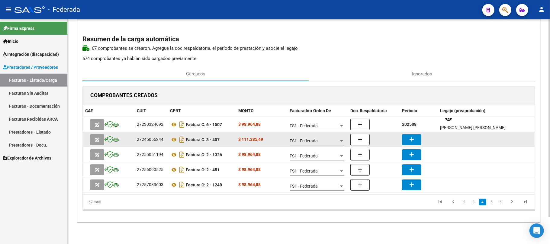
click at [412, 136] on mat-icon "add" at bounding box center [411, 139] width 7 height 7
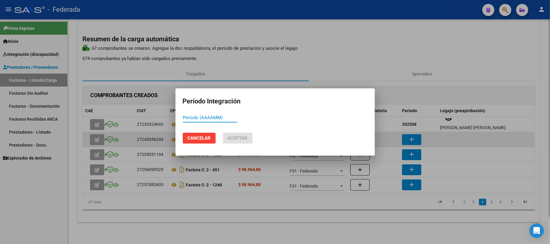
paste input "202508"
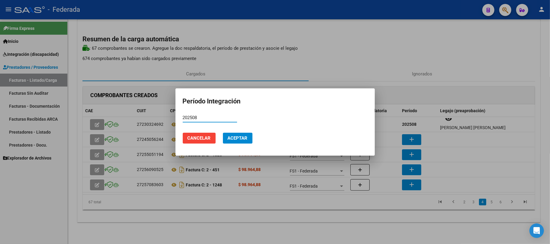
type input "202508"
click at [239, 137] on span "Aceptar" at bounding box center [238, 138] width 20 height 5
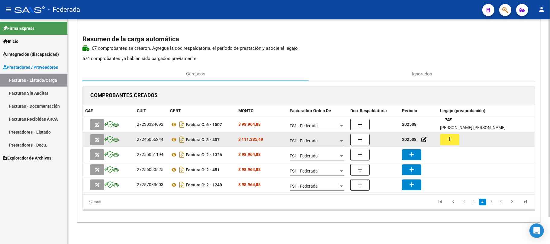
click at [449, 139] on mat-icon "add" at bounding box center [449, 139] width 7 height 7
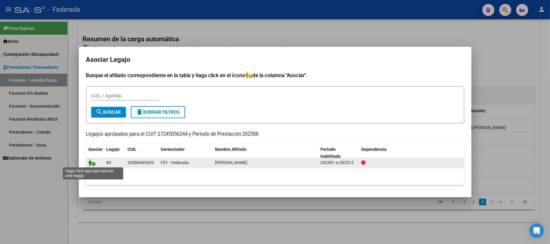
click at [92, 164] on icon at bounding box center [92, 163] width 7 height 7
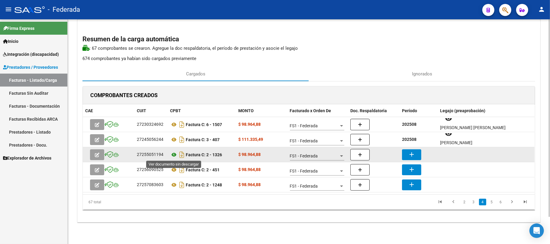
click at [175, 154] on icon at bounding box center [174, 154] width 8 height 7
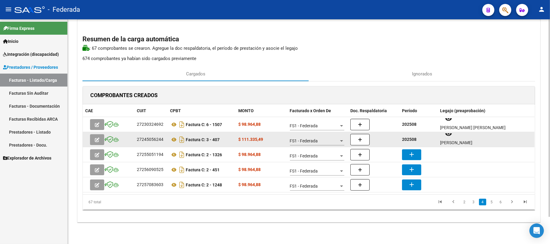
click at [405, 141] on strong "202508" at bounding box center [409, 139] width 15 height 5
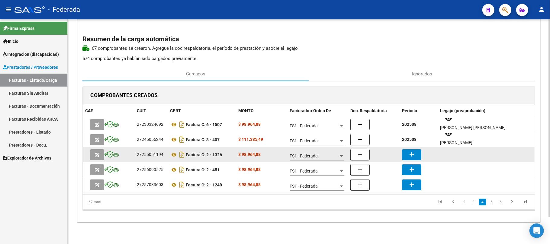
click at [412, 151] on mat-icon "add" at bounding box center [411, 154] width 7 height 7
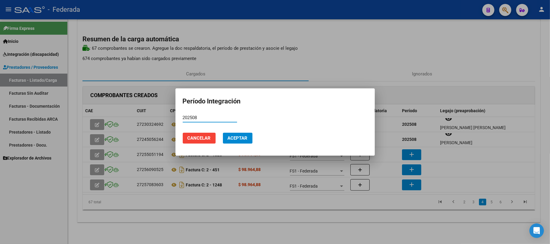
type input "202508"
click at [242, 139] on span "Aceptar" at bounding box center [238, 138] width 20 height 5
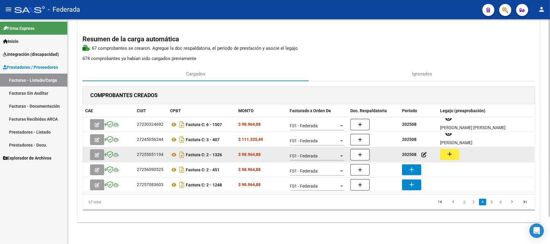
click at [445, 152] on button "add" at bounding box center [449, 154] width 19 height 11
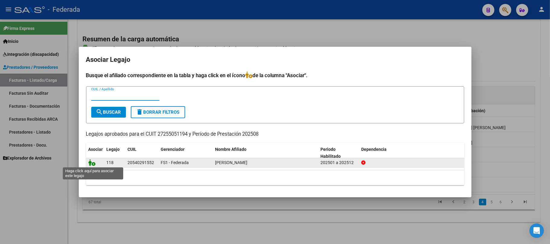
click at [94, 164] on icon at bounding box center [92, 163] width 7 height 7
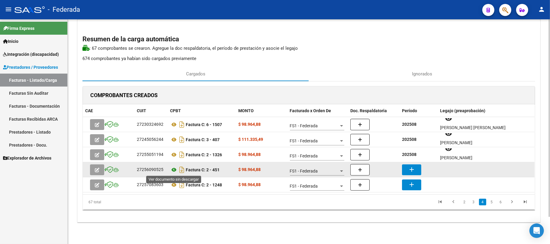
click at [173, 169] on icon at bounding box center [174, 169] width 8 height 7
click at [174, 169] on icon at bounding box center [174, 169] width 8 height 7
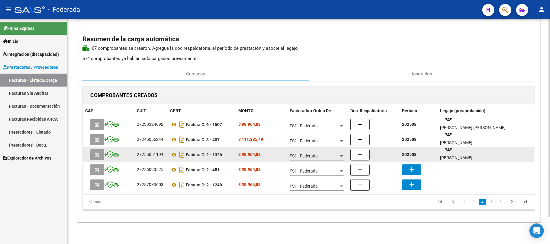
click at [410, 155] on strong "202508" at bounding box center [409, 154] width 15 height 5
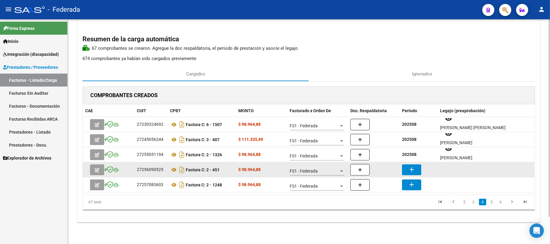
click at [409, 163] on datatable-body-cell "add" at bounding box center [419, 170] width 38 height 15
click at [410, 170] on mat-icon "add" at bounding box center [411, 169] width 7 height 7
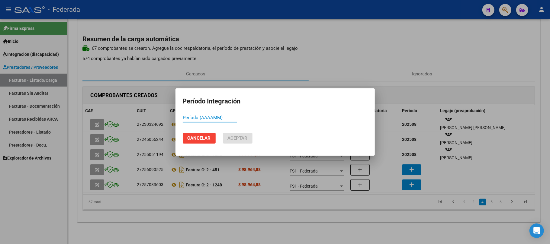
paste input "202508"
type input "202508"
click at [240, 136] on span "Aceptar" at bounding box center [238, 138] width 20 height 5
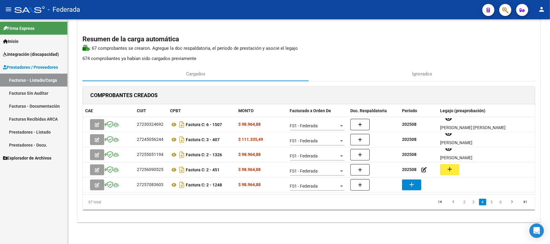
click at [448, 169] on mat-icon "add" at bounding box center [449, 169] width 7 height 7
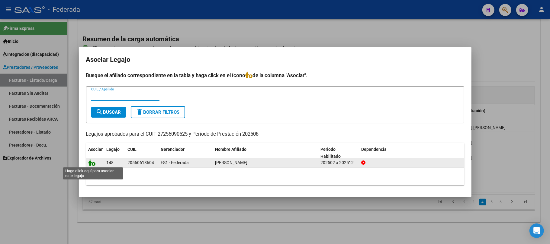
click at [92, 164] on icon at bounding box center [92, 163] width 7 height 7
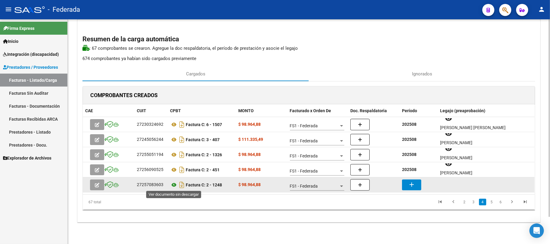
click at [173, 186] on icon at bounding box center [174, 185] width 8 height 7
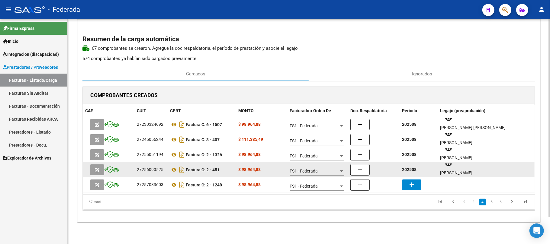
click at [411, 169] on strong "202508" at bounding box center [409, 169] width 15 height 5
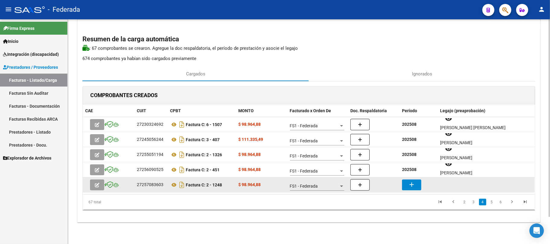
click at [416, 183] on button "add" at bounding box center [411, 185] width 19 height 11
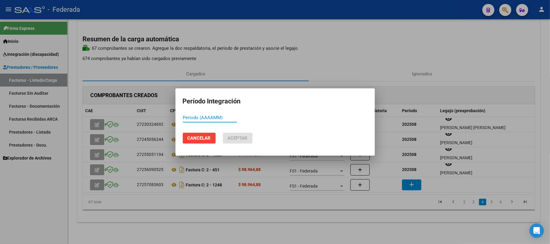
paste input "202508"
type input "202508"
click at [239, 137] on span "Aceptar" at bounding box center [238, 138] width 20 height 5
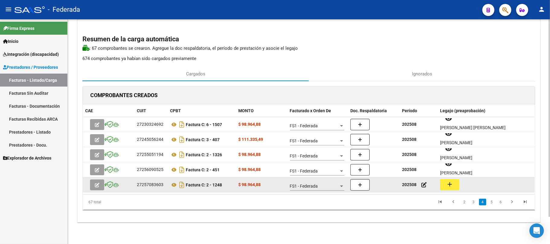
click at [451, 184] on mat-icon "add" at bounding box center [449, 184] width 7 height 7
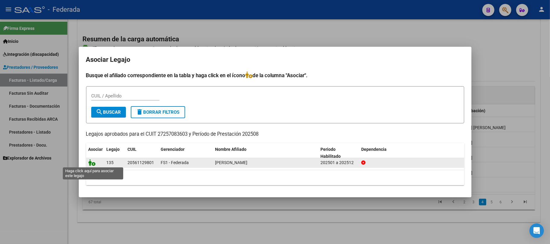
click at [91, 163] on icon at bounding box center [92, 163] width 7 height 7
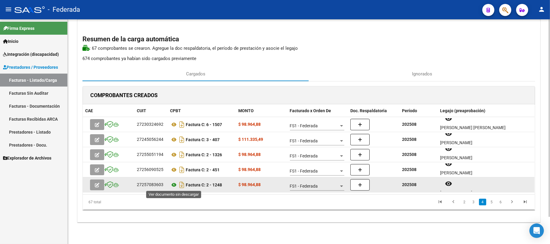
click at [175, 185] on icon at bounding box center [174, 185] width 8 height 7
click at [174, 185] on icon at bounding box center [174, 185] width 8 height 7
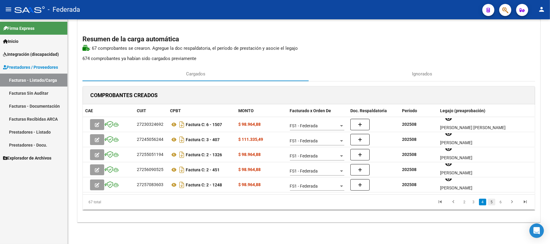
click at [491, 202] on link "5" at bounding box center [491, 202] width 7 height 7
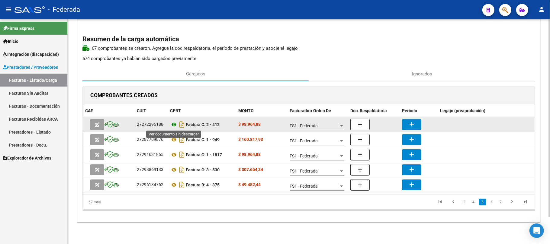
click at [173, 124] on icon at bounding box center [174, 124] width 8 height 7
click at [406, 124] on button "add" at bounding box center [411, 124] width 19 height 11
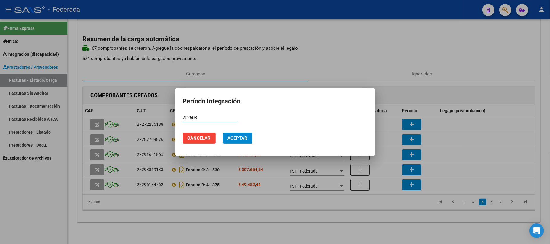
type input "202508"
click at [247, 138] on span "Aceptar" at bounding box center [238, 138] width 20 height 5
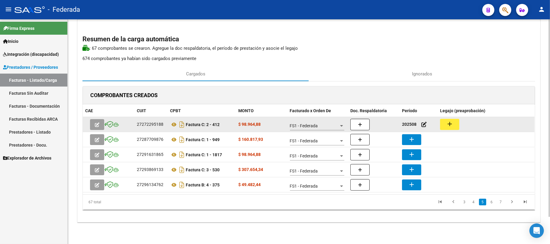
click at [448, 123] on mat-icon "add" at bounding box center [449, 124] width 7 height 7
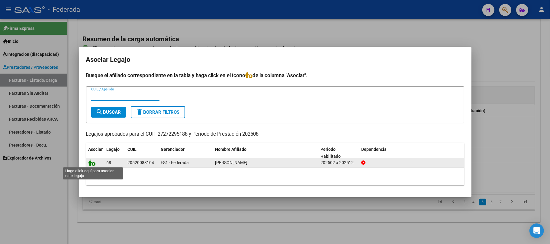
click at [92, 164] on icon at bounding box center [92, 163] width 7 height 7
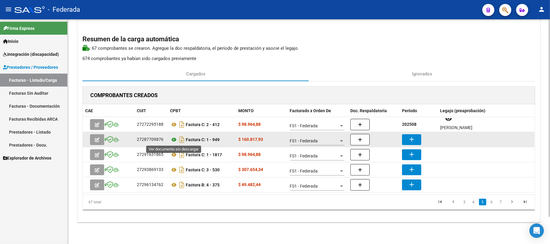
click at [172, 141] on icon at bounding box center [174, 139] width 8 height 7
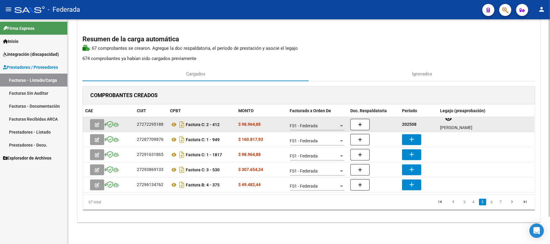
click at [409, 124] on strong "202508" at bounding box center [409, 124] width 15 height 5
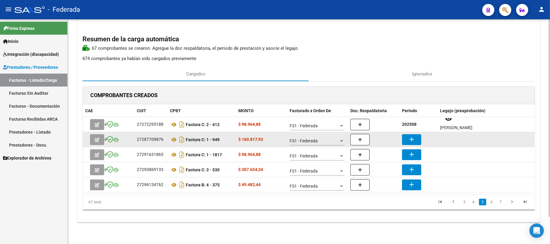
click at [412, 138] on mat-icon "add" at bounding box center [411, 139] width 7 height 7
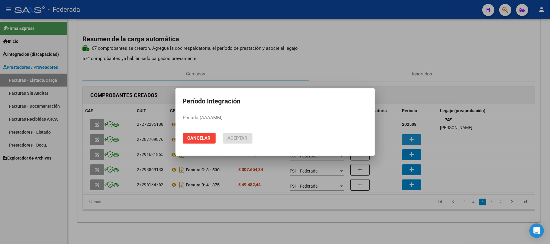
paste input "202508"
type input "202508"
click at [246, 137] on span "Aceptar" at bounding box center [238, 138] width 20 height 5
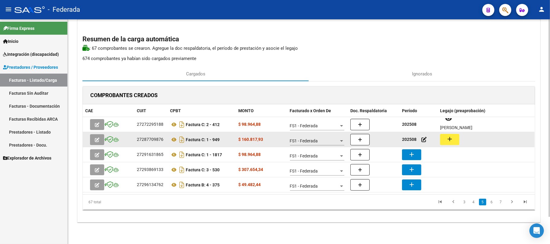
click at [445, 139] on button "add" at bounding box center [449, 139] width 19 height 11
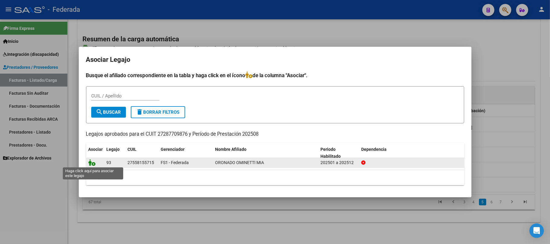
click at [89, 165] on icon at bounding box center [92, 163] width 7 height 7
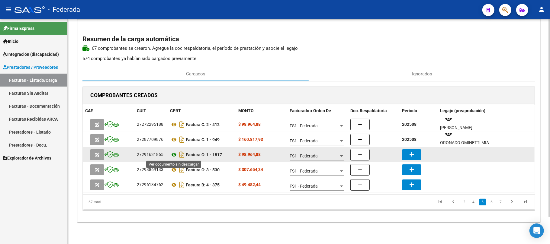
click at [176, 155] on icon at bounding box center [174, 154] width 8 height 7
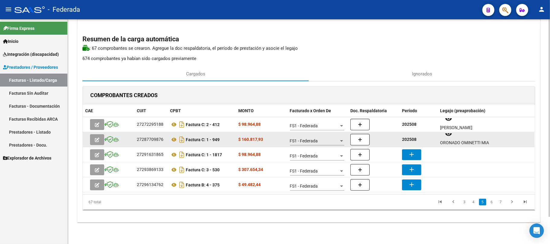
click at [410, 139] on strong "202508" at bounding box center [409, 139] width 15 height 5
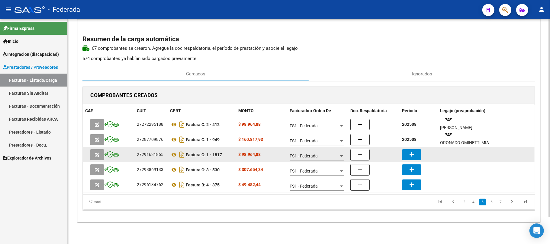
click at [407, 153] on button "add" at bounding box center [411, 155] width 19 height 11
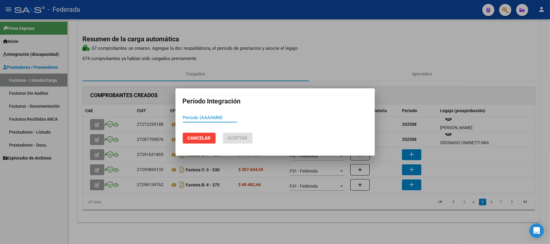
paste input "202508"
type input "202508"
click at [246, 136] on span "Aceptar" at bounding box center [238, 138] width 20 height 5
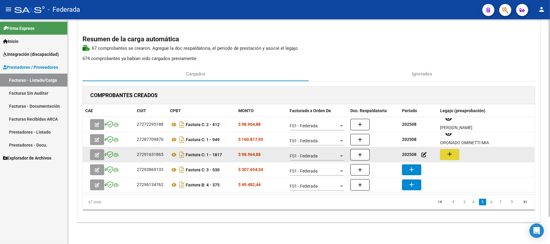
click at [450, 155] on mat-icon "add" at bounding box center [449, 154] width 7 height 7
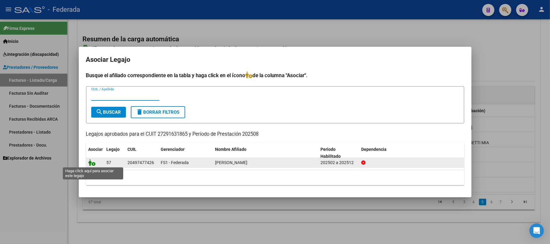
click at [93, 162] on icon at bounding box center [92, 163] width 7 height 7
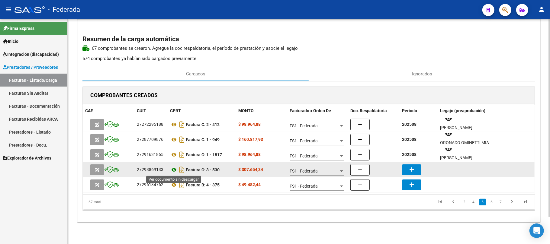
click at [176, 167] on icon at bounding box center [174, 169] width 8 height 7
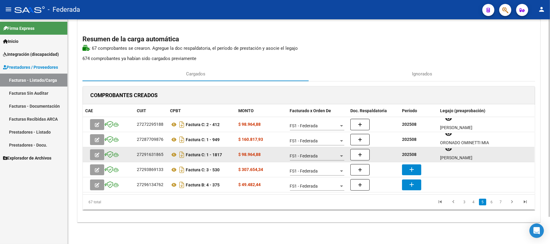
click at [412, 155] on strong "202508" at bounding box center [409, 154] width 15 height 5
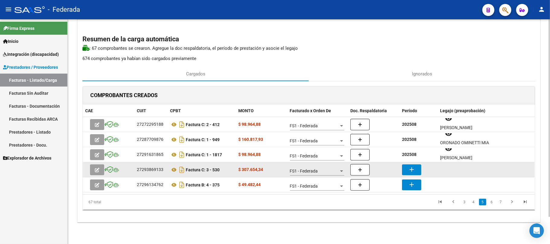
click at [410, 165] on button "add" at bounding box center [411, 170] width 19 height 11
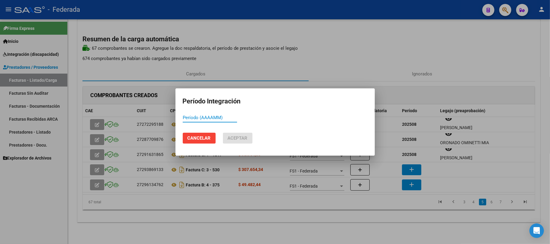
paste input "202508"
type input "202508"
click at [237, 132] on mat-dialog-actions "Cancelar Aceptar" at bounding box center [275, 138] width 185 height 21
click at [240, 139] on span "Aceptar" at bounding box center [238, 138] width 20 height 5
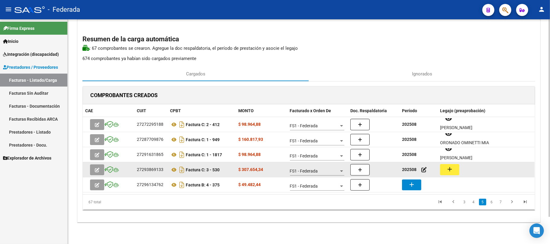
click at [453, 167] on mat-icon "add" at bounding box center [449, 169] width 7 height 7
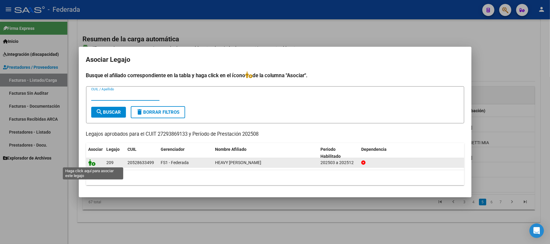
click at [91, 165] on icon at bounding box center [92, 163] width 7 height 7
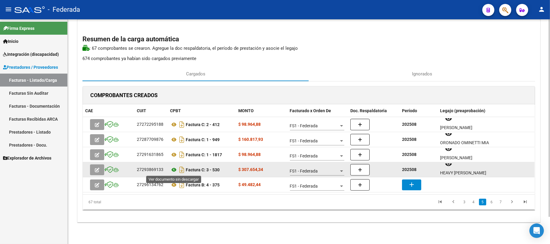
click at [174, 168] on icon at bounding box center [174, 169] width 8 height 7
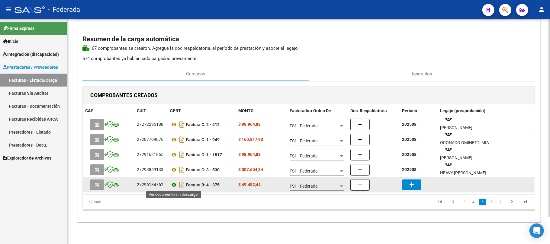
click at [175, 184] on icon at bounding box center [174, 185] width 8 height 7
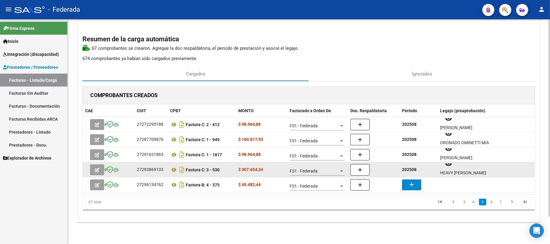
click at [406, 172] on div "202508" at bounding box center [418, 169] width 33 height 7
click at [409, 170] on strong "202508" at bounding box center [409, 169] width 15 height 5
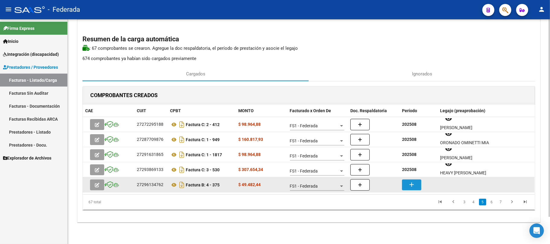
click at [412, 182] on mat-icon "add" at bounding box center [411, 184] width 7 height 7
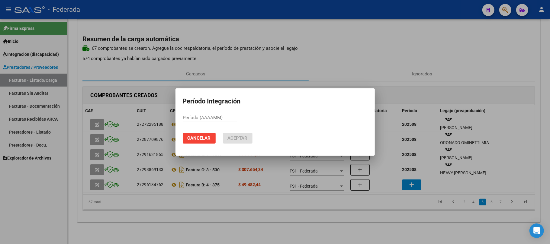
paste input "202508"
type input "202508"
click at [248, 137] on button "Aceptar" at bounding box center [238, 138] width 30 height 11
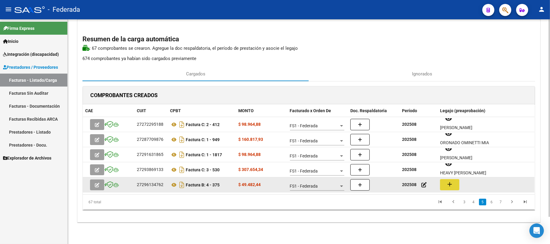
click at [452, 185] on mat-icon "add" at bounding box center [449, 184] width 7 height 7
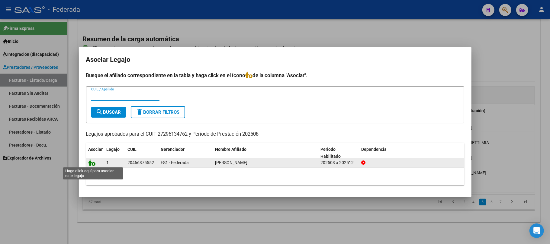
click at [92, 162] on icon at bounding box center [92, 163] width 7 height 7
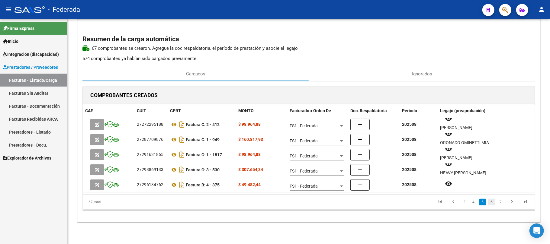
click at [492, 201] on link "6" at bounding box center [491, 202] width 7 height 7
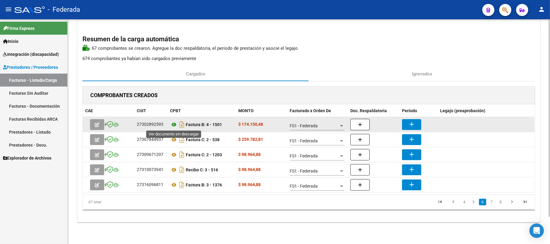
click at [173, 125] on icon at bounding box center [174, 124] width 8 height 7
click at [408, 121] on mat-icon "add" at bounding box center [411, 124] width 7 height 7
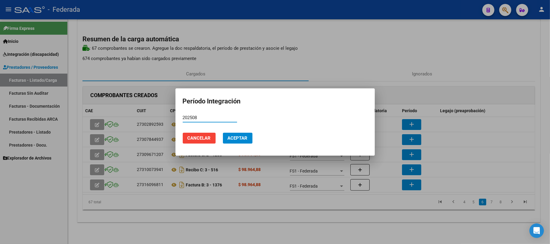
type input "202508"
click at [241, 142] on button "Aceptar" at bounding box center [238, 138] width 30 height 11
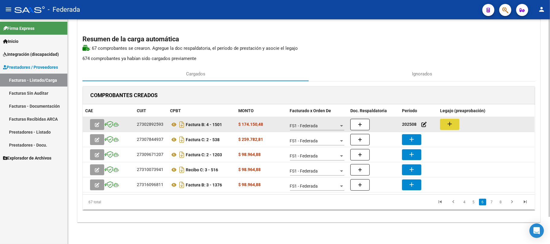
click at [453, 124] on mat-icon "add" at bounding box center [449, 124] width 7 height 7
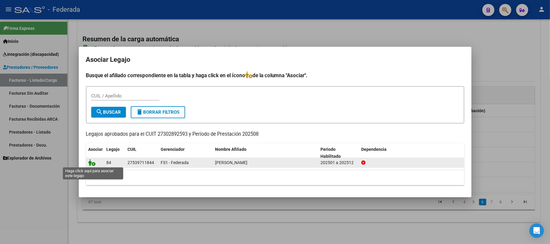
click at [92, 163] on icon at bounding box center [92, 163] width 7 height 7
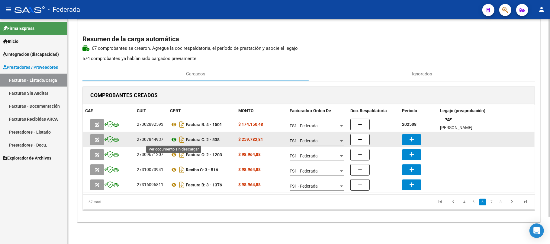
click at [173, 140] on icon at bounding box center [174, 139] width 8 height 7
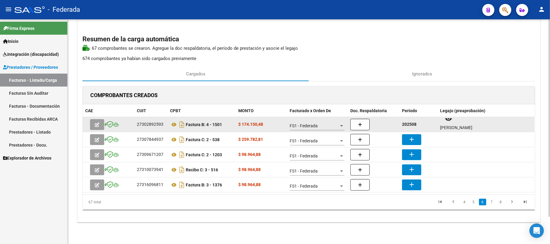
click at [409, 124] on strong "202508" at bounding box center [409, 124] width 15 height 5
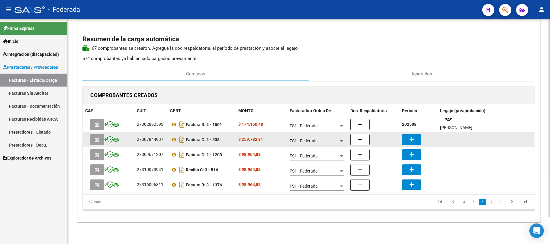
click at [415, 140] on mat-icon "add" at bounding box center [411, 139] width 7 height 7
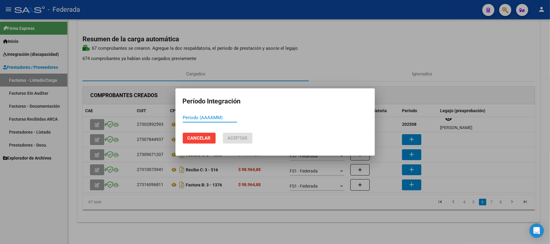
paste input "202508"
type input "202508"
click at [238, 135] on button "Aceptar" at bounding box center [238, 138] width 30 height 11
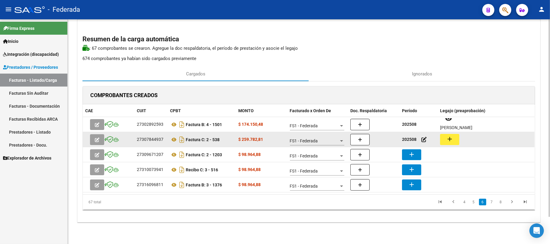
click at [442, 137] on button "add" at bounding box center [449, 139] width 19 height 11
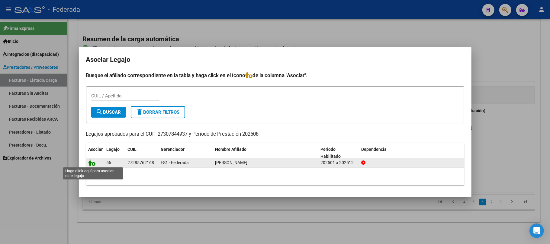
click at [91, 164] on icon at bounding box center [92, 163] width 7 height 7
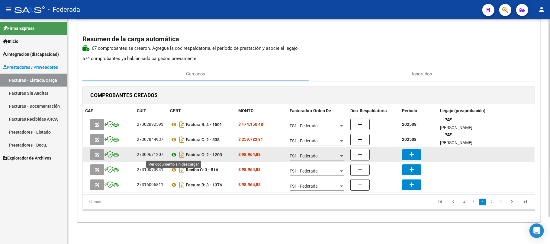
click at [172, 156] on icon at bounding box center [174, 154] width 8 height 7
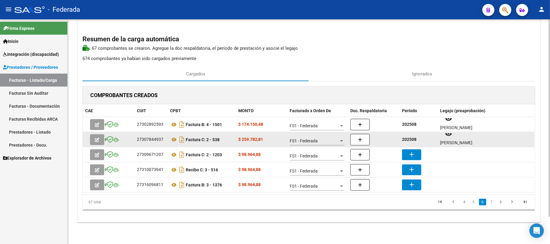
click at [402, 139] on strong "202508" at bounding box center [409, 139] width 15 height 5
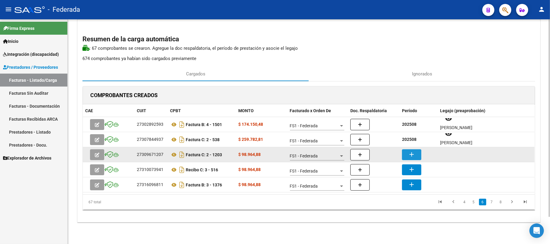
click at [412, 156] on mat-icon "add" at bounding box center [411, 154] width 7 height 7
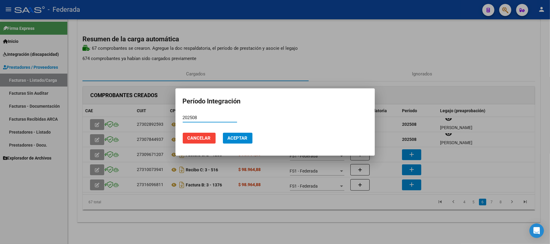
type input "202508"
click at [242, 140] on span "Aceptar" at bounding box center [238, 138] width 20 height 5
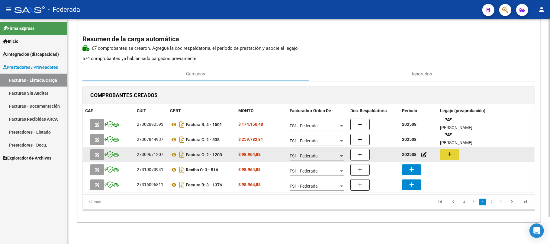
click at [456, 154] on button "add" at bounding box center [449, 154] width 19 height 11
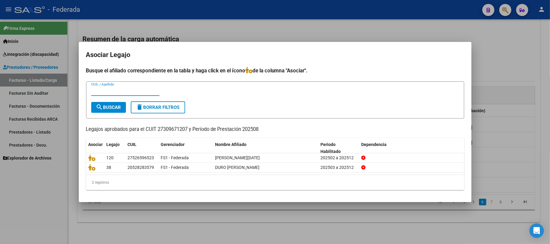
click at [152, 198] on mat-dialog-container "Asociar Legajo Busque el afiliado correspondiente en la tabla y haga click en e…" at bounding box center [275, 122] width 393 height 160
click at [317, 215] on div at bounding box center [275, 122] width 550 height 244
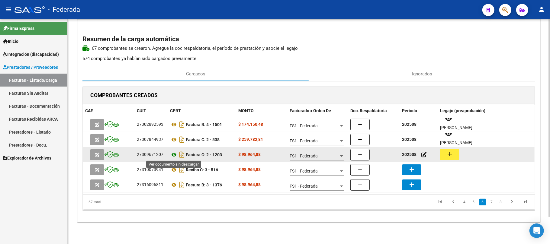
click at [174, 155] on icon at bounding box center [174, 154] width 8 height 7
click at [445, 154] on button "add" at bounding box center [449, 154] width 19 height 11
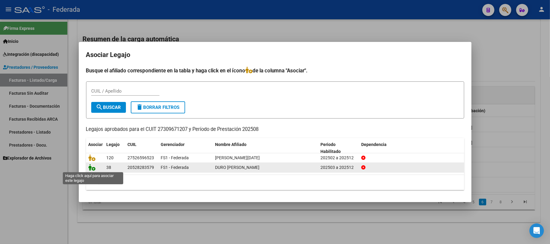
click at [93, 168] on icon at bounding box center [92, 167] width 7 height 7
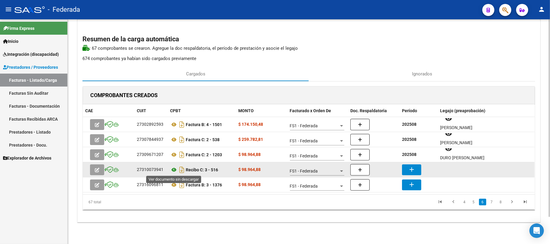
click at [173, 170] on icon at bounding box center [174, 169] width 8 height 7
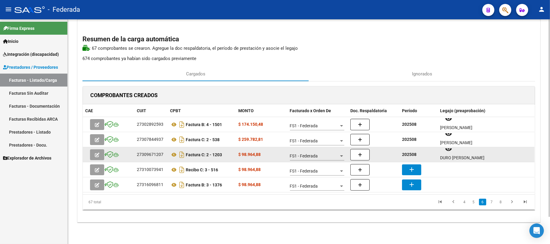
click at [408, 154] on strong "202508" at bounding box center [409, 154] width 15 height 5
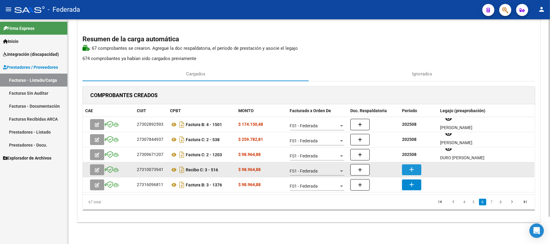
click at [410, 167] on mat-icon "add" at bounding box center [411, 169] width 7 height 7
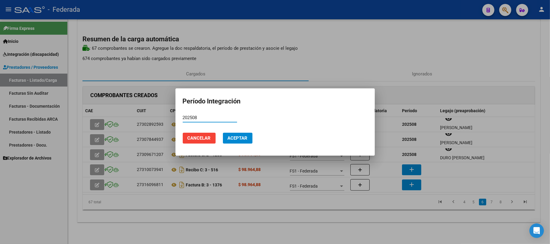
type input "202508"
click at [244, 142] on button "Aceptar" at bounding box center [238, 138] width 30 height 11
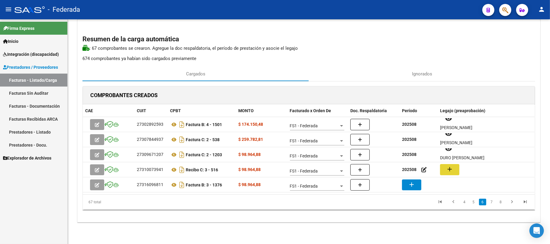
click at [454, 170] on button "add" at bounding box center [449, 169] width 19 height 11
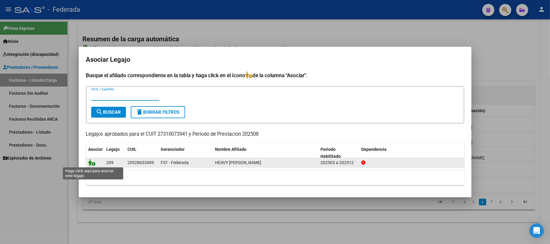
click at [89, 163] on icon at bounding box center [92, 163] width 7 height 7
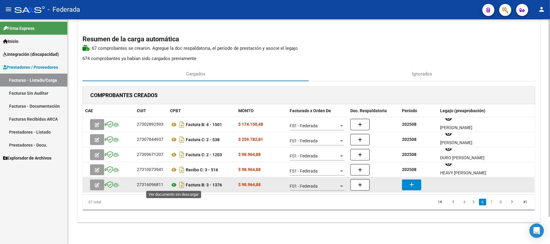
click at [173, 185] on icon at bounding box center [174, 185] width 8 height 7
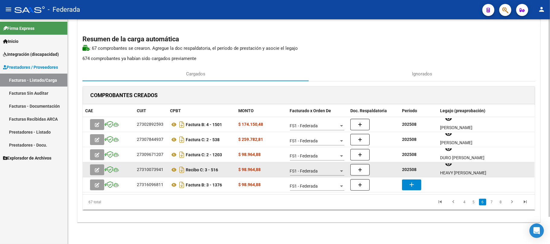
click at [406, 167] on strong "202508" at bounding box center [409, 169] width 15 height 5
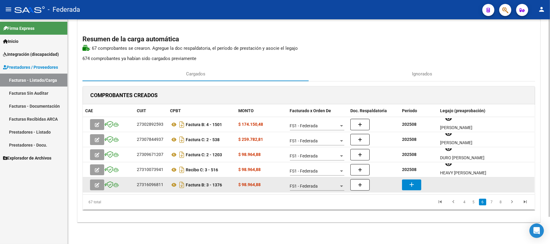
click at [411, 186] on mat-icon "add" at bounding box center [411, 184] width 7 height 7
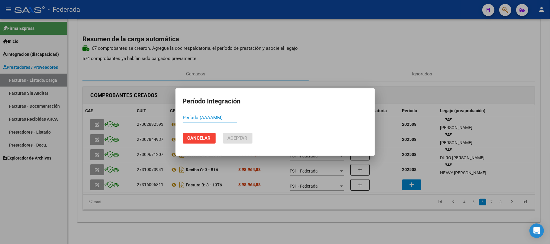
paste input "202508"
type input "202508"
click at [228, 140] on span "Aceptar" at bounding box center [238, 138] width 20 height 5
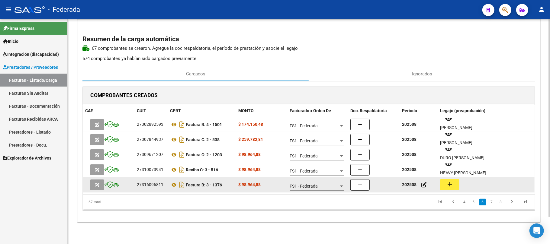
click at [445, 179] on button "add" at bounding box center [449, 184] width 19 height 11
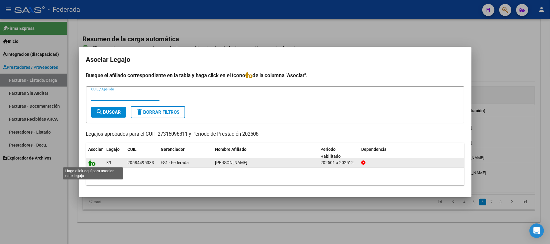
click at [91, 162] on icon at bounding box center [92, 163] width 7 height 7
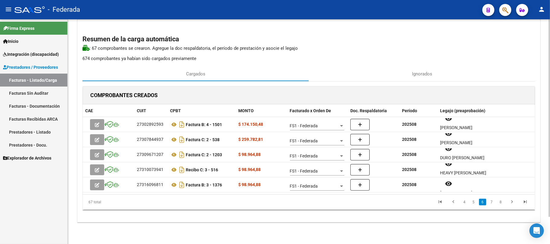
click at [341, 58] on p "674 comprobantes ya habían sido cargados previamente" at bounding box center [308, 58] width 453 height 7
click at [493, 203] on link "7" at bounding box center [491, 202] width 7 height 7
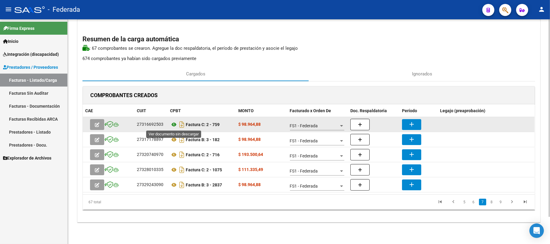
click at [175, 125] on icon at bounding box center [174, 124] width 8 height 7
click at [173, 125] on icon at bounding box center [174, 124] width 8 height 7
click at [411, 121] on mat-icon "add" at bounding box center [411, 124] width 7 height 7
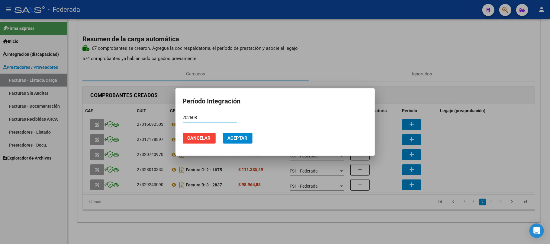
type input "202508"
click at [249, 141] on button "Aceptar" at bounding box center [238, 138] width 30 height 11
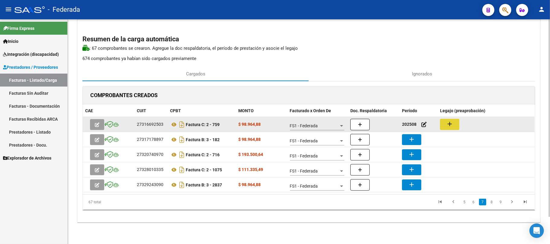
click at [445, 125] on button "add" at bounding box center [449, 124] width 19 height 11
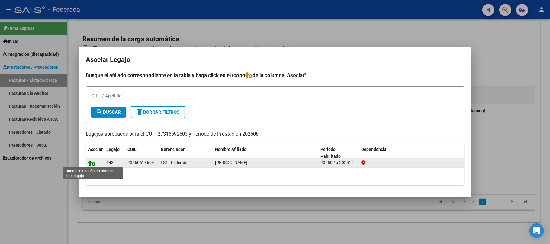
click at [90, 165] on icon at bounding box center [92, 163] width 7 height 7
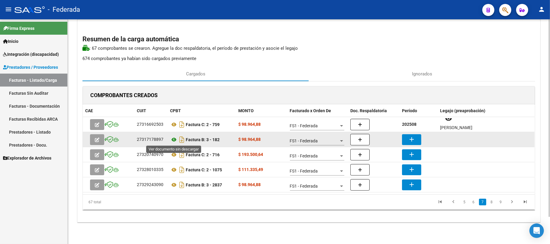
click at [174, 140] on icon at bounding box center [174, 139] width 8 height 7
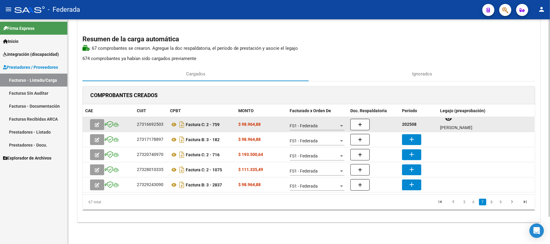
click at [409, 124] on strong "202508" at bounding box center [409, 124] width 15 height 5
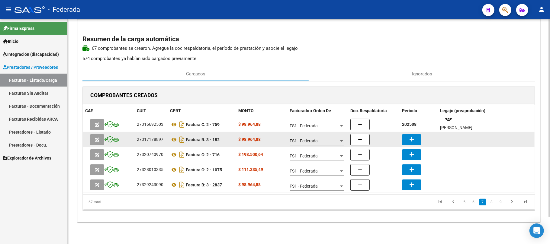
click at [412, 142] on mat-icon "add" at bounding box center [411, 139] width 7 height 7
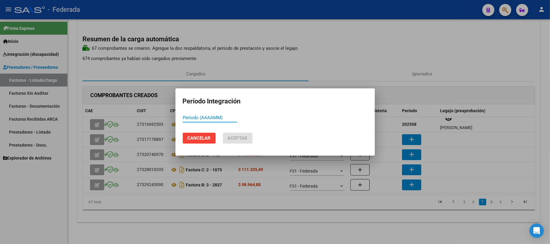
paste input "202508"
type input "202508"
click at [249, 137] on button "Aceptar" at bounding box center [238, 138] width 30 height 11
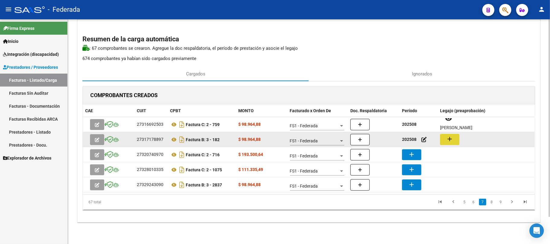
click at [447, 140] on mat-icon "add" at bounding box center [449, 139] width 7 height 7
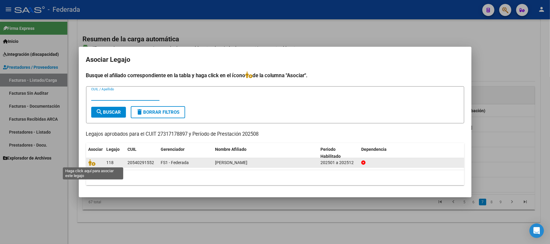
click at [97, 161] on span at bounding box center [93, 163] width 9 height 5
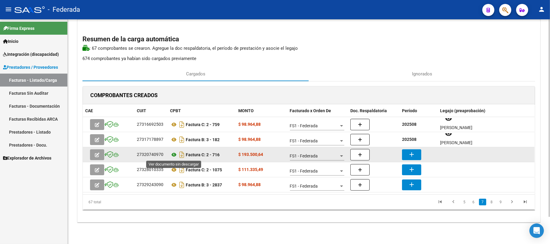
click at [176, 155] on icon at bounding box center [174, 154] width 8 height 7
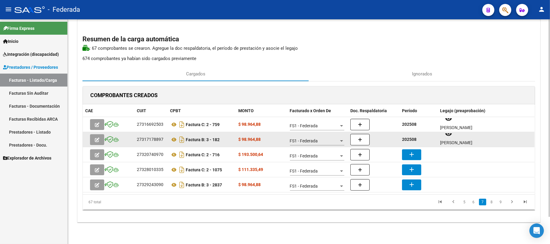
click at [409, 139] on strong "202508" at bounding box center [409, 139] width 15 height 5
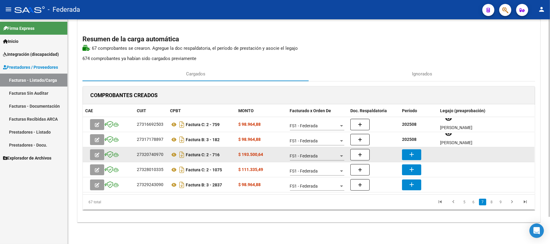
click at [411, 151] on mat-icon "add" at bounding box center [411, 154] width 7 height 7
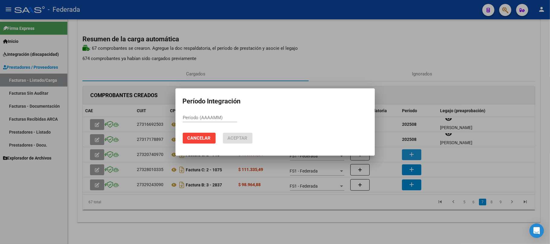
paste input "202508"
type input "202508"
click at [242, 137] on span "Aceptar" at bounding box center [238, 138] width 20 height 5
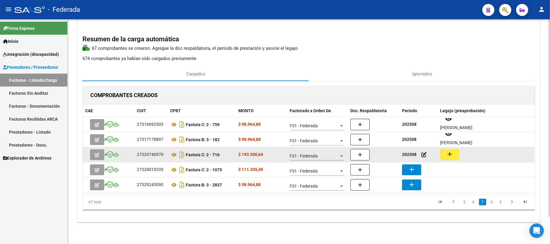
click at [444, 154] on button "add" at bounding box center [449, 154] width 19 height 11
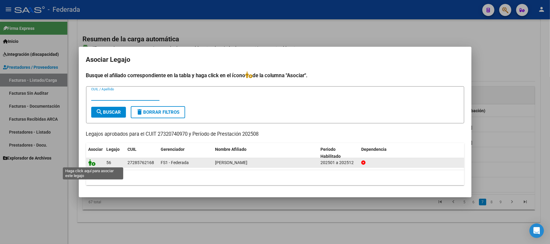
click at [91, 164] on icon at bounding box center [92, 163] width 7 height 7
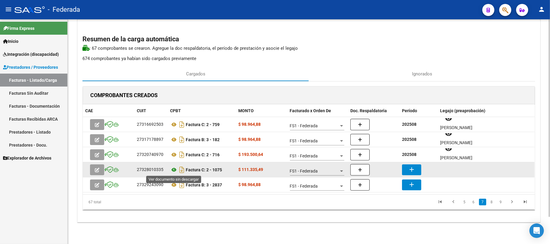
click at [174, 169] on icon at bounding box center [174, 169] width 8 height 7
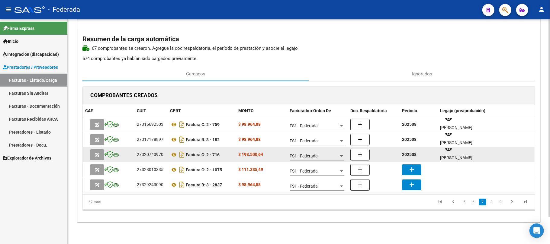
click at [407, 156] on strong "202508" at bounding box center [409, 154] width 15 height 5
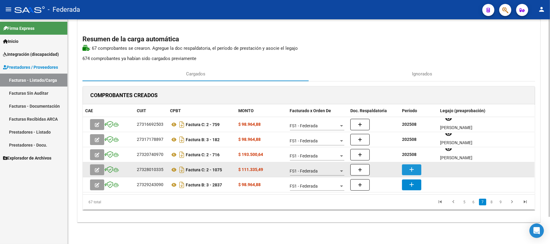
click at [409, 173] on mat-icon "add" at bounding box center [411, 169] width 7 height 7
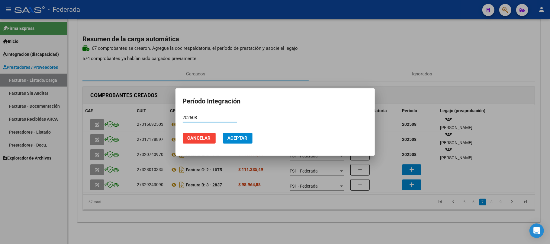
type input "202508"
click at [245, 136] on span "Aceptar" at bounding box center [238, 138] width 20 height 5
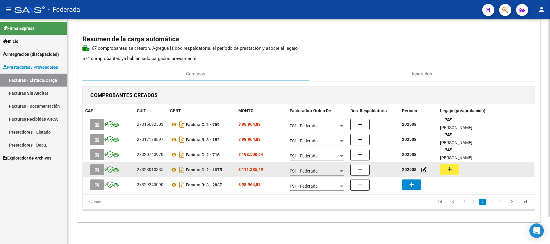
click at [448, 168] on mat-icon "add" at bounding box center [449, 169] width 7 height 7
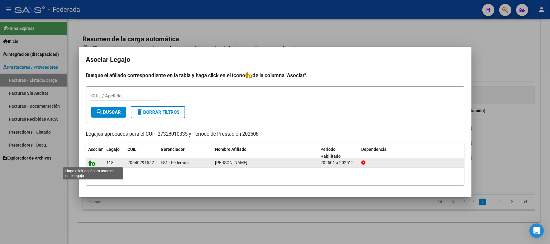
click at [92, 165] on icon at bounding box center [92, 163] width 7 height 7
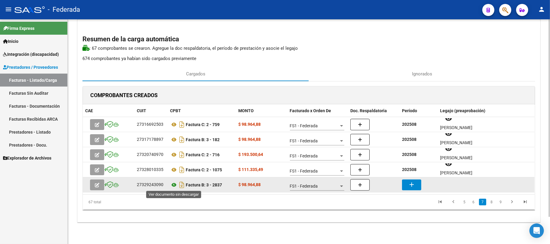
click at [176, 186] on icon at bounding box center [174, 185] width 8 height 7
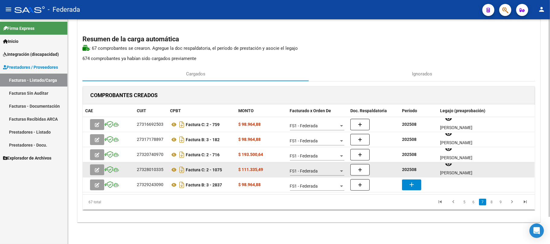
click at [410, 170] on strong "202508" at bounding box center [409, 169] width 15 height 5
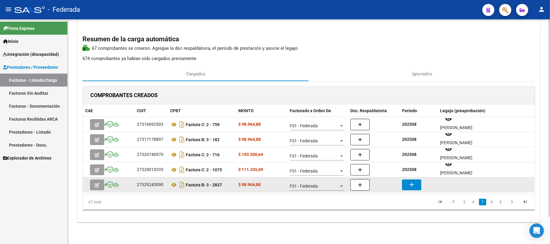
click at [410, 187] on mat-icon "add" at bounding box center [411, 184] width 7 height 7
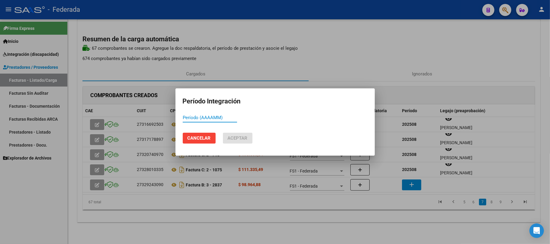
paste input "202508"
type input "202508"
click at [234, 139] on span "Aceptar" at bounding box center [238, 138] width 20 height 5
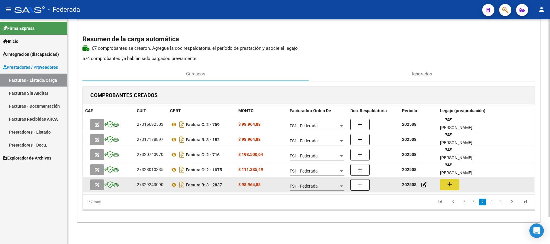
click at [449, 186] on mat-icon "add" at bounding box center [449, 184] width 7 height 7
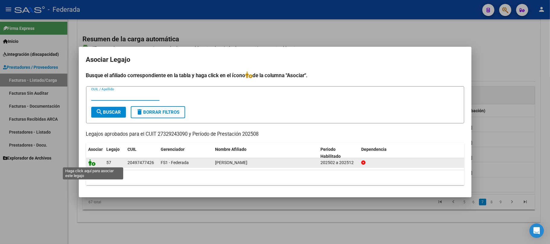
click at [95, 163] on icon at bounding box center [92, 163] width 7 height 7
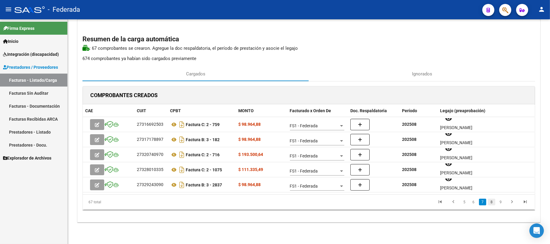
click at [491, 205] on link "8" at bounding box center [491, 202] width 7 height 7
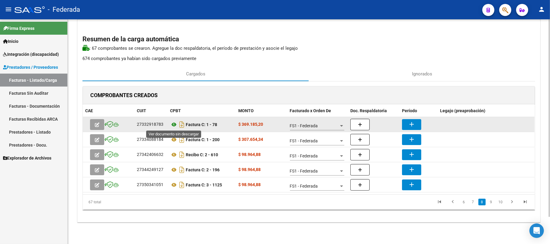
click at [174, 125] on icon at bounding box center [174, 124] width 8 height 7
click at [406, 120] on button "add" at bounding box center [411, 124] width 19 height 11
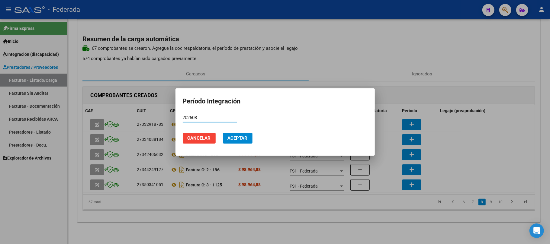
type input "202508"
click at [241, 137] on span "Aceptar" at bounding box center [238, 138] width 20 height 5
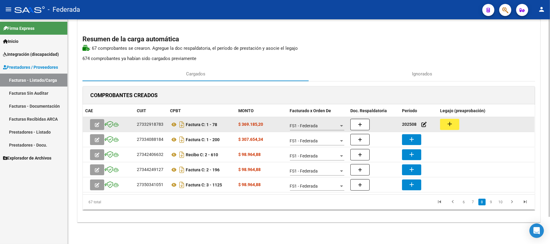
click at [451, 123] on mat-icon "add" at bounding box center [449, 124] width 7 height 7
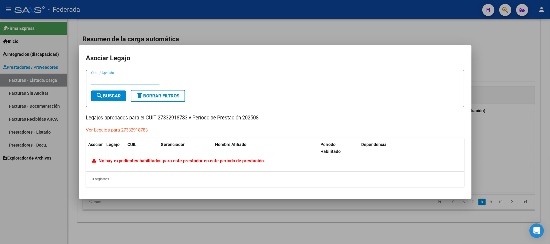
click at [263, 218] on div at bounding box center [275, 122] width 550 height 244
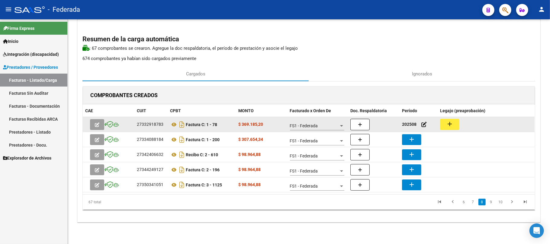
click at [150, 125] on div "27332918783" at bounding box center [150, 124] width 27 height 7
click at [173, 125] on icon at bounding box center [174, 124] width 8 height 7
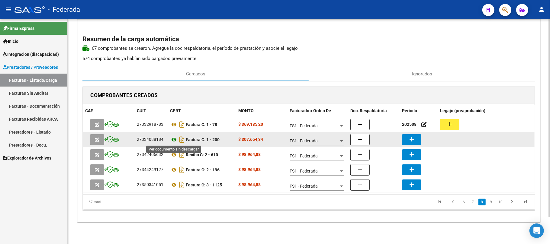
click at [171, 141] on icon at bounding box center [174, 139] width 8 height 7
click at [173, 139] on icon at bounding box center [174, 139] width 8 height 7
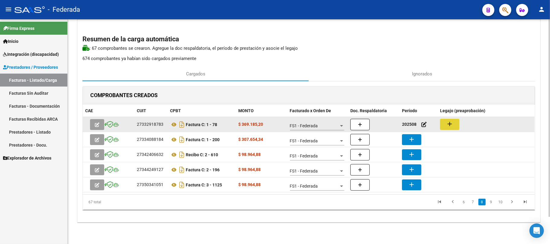
click at [444, 124] on button "add" at bounding box center [449, 124] width 19 height 11
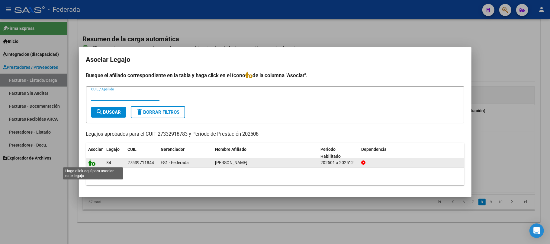
click at [92, 162] on icon at bounding box center [92, 163] width 7 height 7
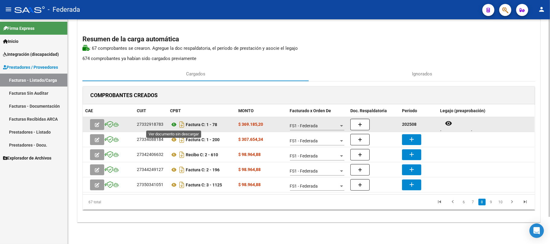
click at [173, 126] on icon at bounding box center [174, 124] width 8 height 7
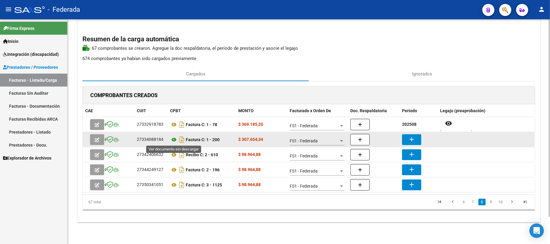
click at [172, 138] on icon at bounding box center [174, 139] width 8 height 7
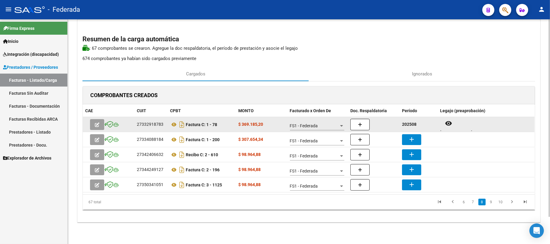
click at [409, 123] on strong "202508" at bounding box center [409, 124] width 15 height 5
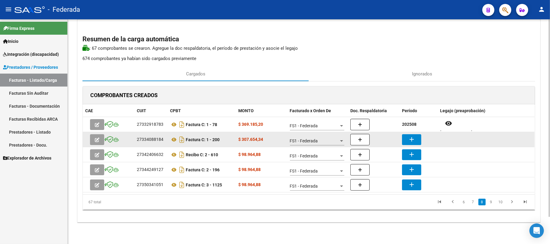
click at [410, 138] on mat-icon "add" at bounding box center [411, 139] width 7 height 7
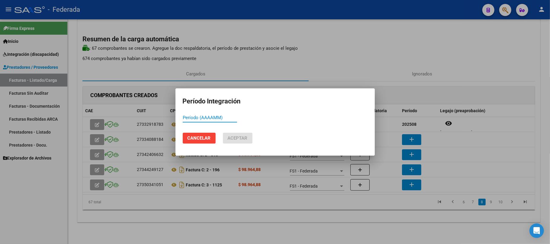
paste input "202508"
type input "202508"
click at [233, 136] on span "Aceptar" at bounding box center [238, 138] width 20 height 5
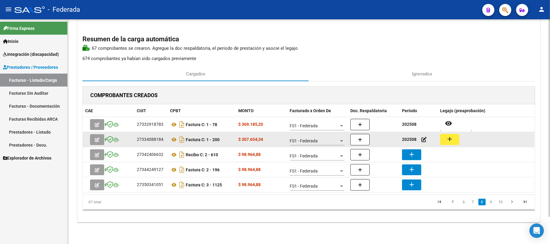
click at [448, 137] on mat-icon "add" at bounding box center [449, 139] width 7 height 7
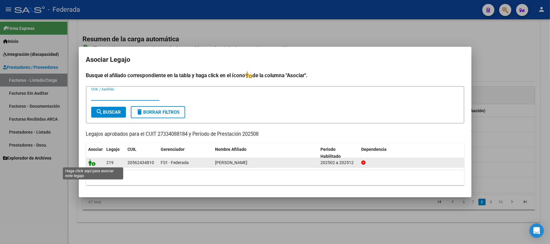
click at [93, 164] on icon at bounding box center [92, 163] width 7 height 7
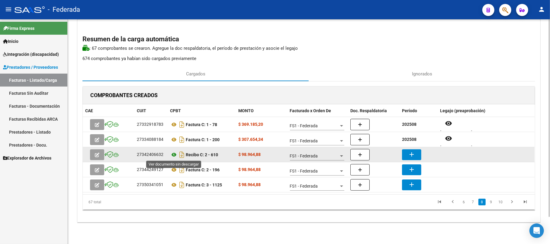
click at [172, 154] on icon at bounding box center [174, 154] width 8 height 7
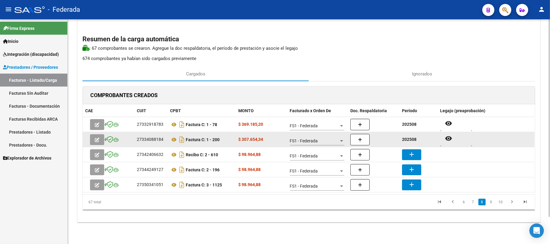
click at [407, 137] on strong "202508" at bounding box center [409, 139] width 15 height 5
click at [408, 138] on strong "202508" at bounding box center [409, 139] width 15 height 5
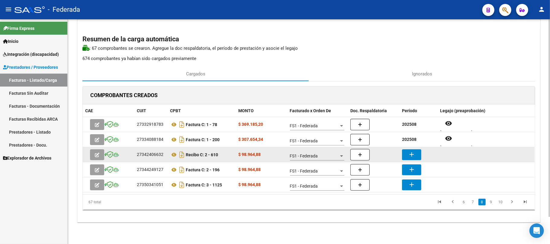
click at [413, 156] on mat-icon "add" at bounding box center [411, 154] width 7 height 7
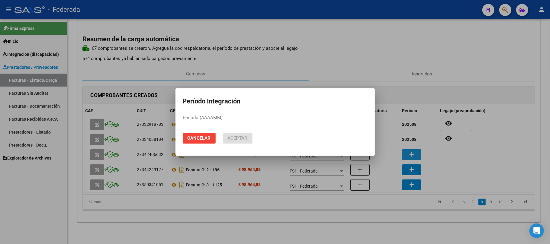
paste input "202508"
type input "202508"
click at [243, 141] on span "Aceptar" at bounding box center [238, 138] width 20 height 5
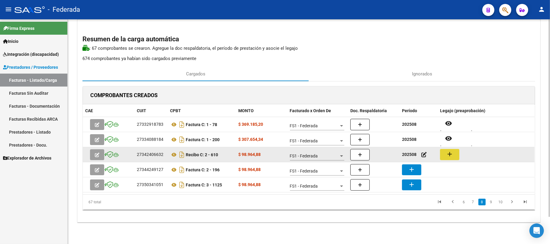
click at [445, 154] on button "add" at bounding box center [449, 154] width 19 height 11
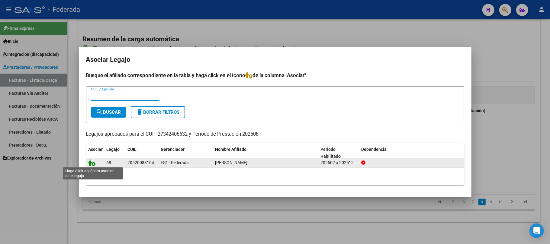
click at [90, 163] on icon at bounding box center [92, 163] width 7 height 7
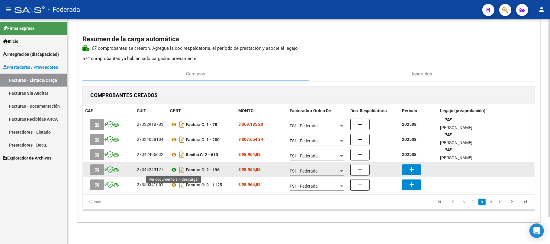
click at [174, 171] on icon at bounding box center [174, 169] width 8 height 7
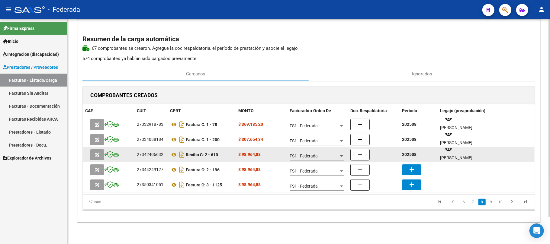
click at [413, 154] on strong "202508" at bounding box center [409, 154] width 15 height 5
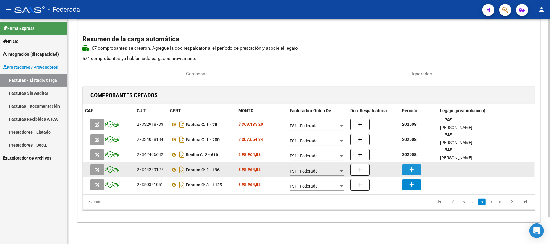
click at [416, 166] on button "add" at bounding box center [411, 170] width 19 height 11
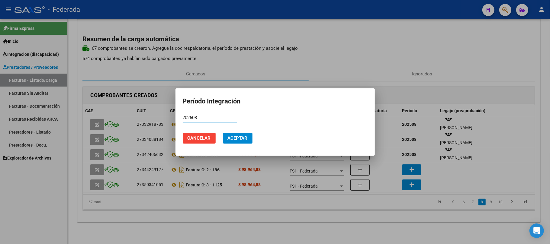
type input "202508"
click at [251, 139] on button "Aceptar" at bounding box center [238, 138] width 30 height 11
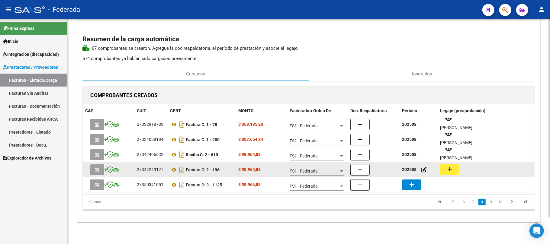
click at [438, 172] on div "27344249127 Factura C: 2 - 196 $ 98.964,88 FS1 - Federada 202508 add" at bounding box center [309, 170] width 452 height 15
click at [447, 169] on mat-icon "add" at bounding box center [449, 169] width 7 height 7
click at [173, 170] on icon at bounding box center [174, 169] width 8 height 7
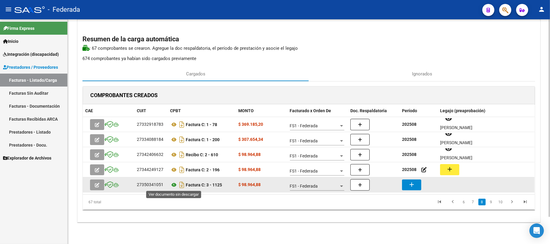
click at [172, 187] on icon at bounding box center [174, 185] width 8 height 7
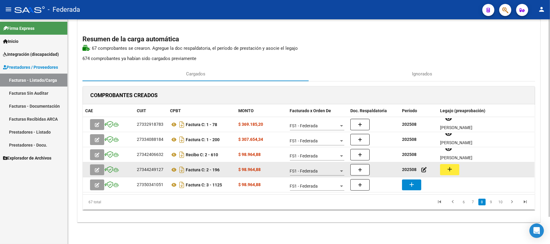
click at [412, 171] on strong "202508" at bounding box center [409, 169] width 15 height 5
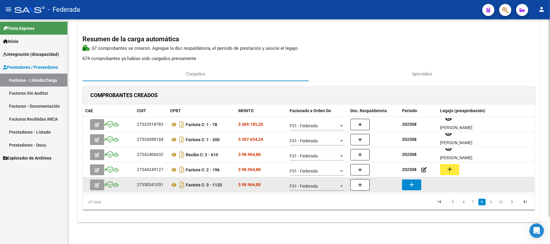
click at [413, 185] on mat-icon "add" at bounding box center [411, 184] width 7 height 7
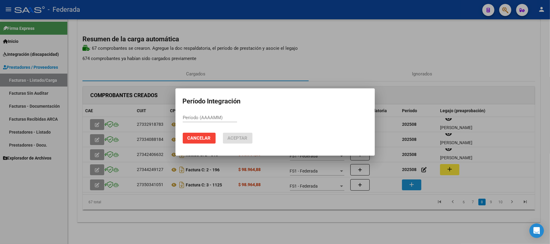
paste input "202508"
type input "202508"
click at [236, 137] on span "Aceptar" at bounding box center [238, 138] width 20 height 5
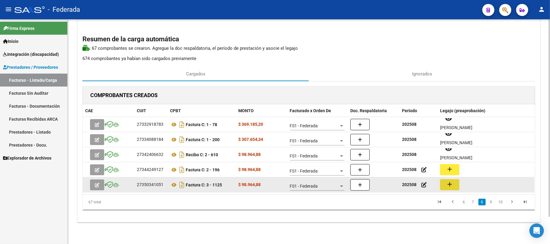
click at [452, 182] on mat-icon "add" at bounding box center [449, 184] width 7 height 7
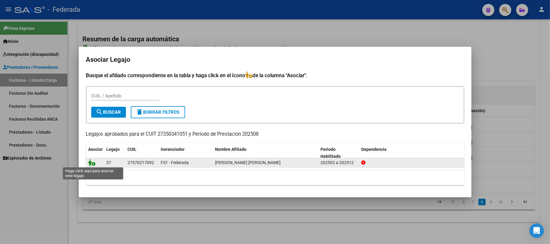
click at [92, 162] on icon at bounding box center [92, 163] width 7 height 7
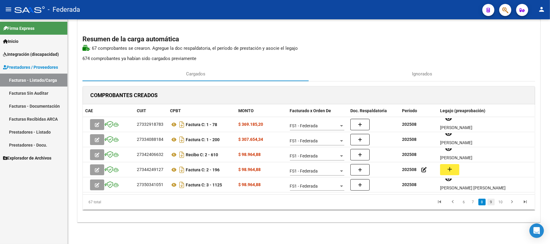
click at [491, 201] on link "9" at bounding box center [491, 202] width 7 height 7
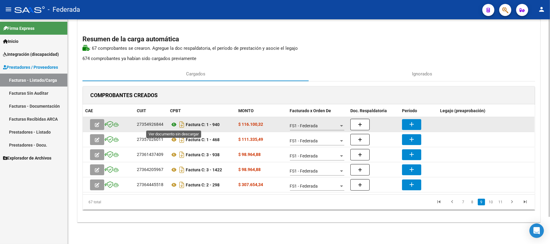
click at [174, 123] on icon at bounding box center [174, 124] width 8 height 7
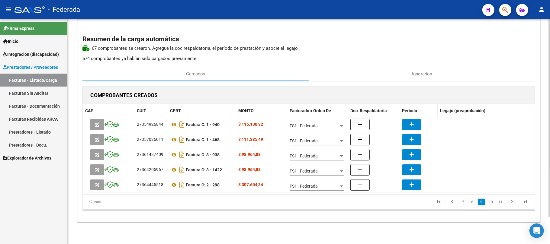
click at [411, 115] on datatable-header-cell "Período" at bounding box center [419, 111] width 38 height 13
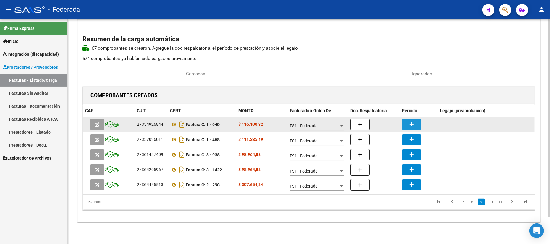
click at [411, 121] on mat-icon "add" at bounding box center [411, 124] width 7 height 7
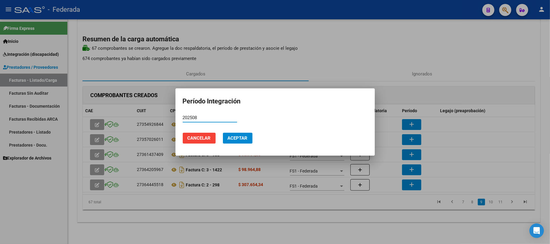
type input "202508"
click at [236, 139] on span "Aceptar" at bounding box center [238, 138] width 20 height 5
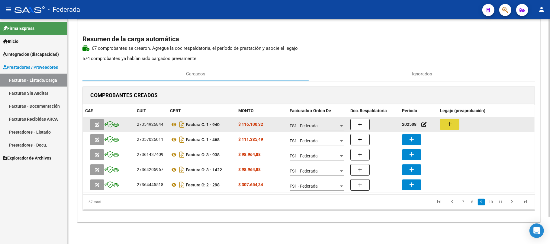
click at [456, 126] on button "add" at bounding box center [449, 124] width 19 height 11
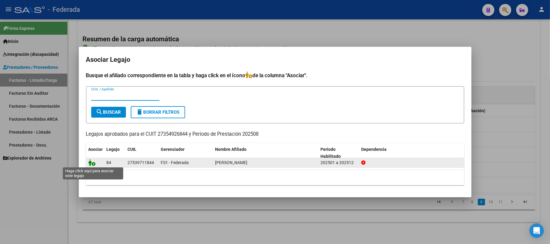
click at [91, 162] on icon at bounding box center [92, 163] width 7 height 7
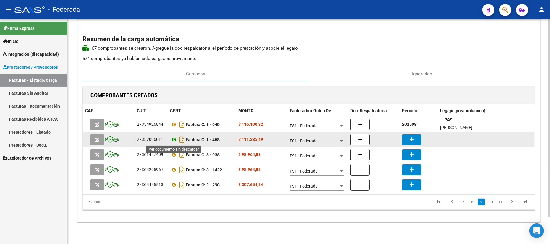
click at [172, 140] on icon at bounding box center [174, 139] width 8 height 7
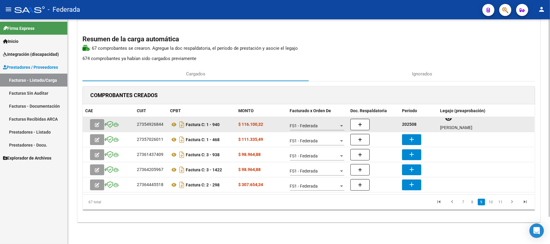
click at [412, 124] on strong "202508" at bounding box center [409, 124] width 15 height 5
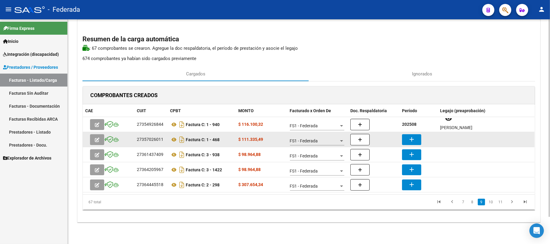
click at [413, 141] on mat-icon "add" at bounding box center [411, 139] width 7 height 7
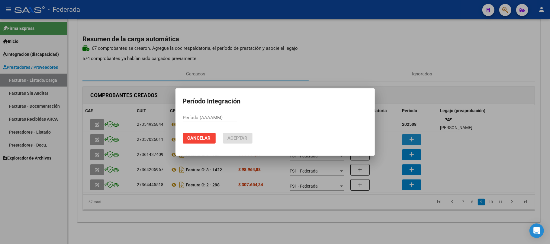
paste input "202508"
type input "202508"
click at [241, 136] on span "Aceptar" at bounding box center [238, 138] width 20 height 5
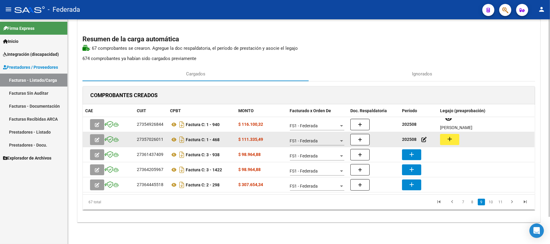
click at [446, 140] on button "add" at bounding box center [449, 139] width 19 height 11
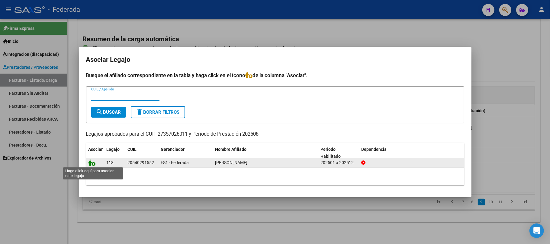
click at [90, 165] on icon at bounding box center [92, 163] width 7 height 7
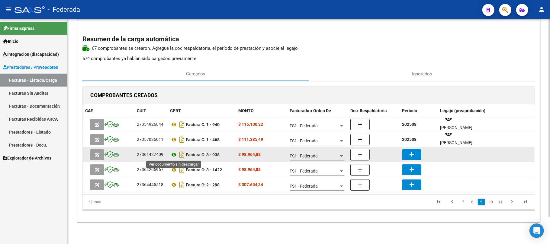
click at [173, 156] on icon at bounding box center [174, 154] width 8 height 7
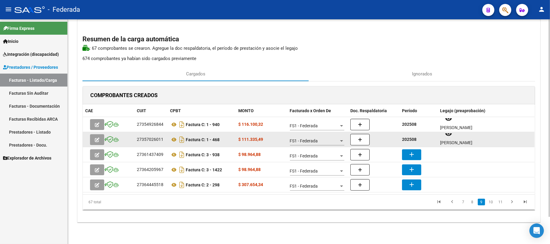
click at [406, 138] on strong "202508" at bounding box center [409, 139] width 15 height 5
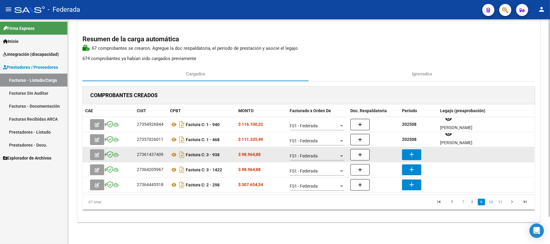
click at [410, 156] on mat-icon "add" at bounding box center [411, 154] width 7 height 7
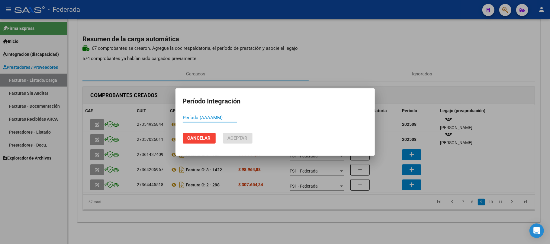
paste input "202508"
type input "202508"
click at [247, 141] on button "Aceptar" at bounding box center [238, 138] width 30 height 11
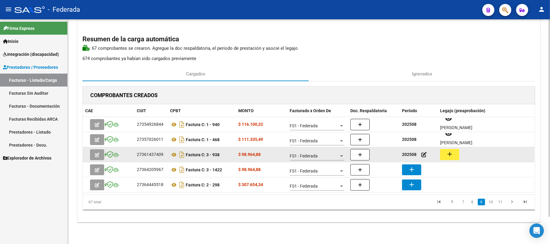
click at [454, 156] on button "add" at bounding box center [449, 154] width 19 height 11
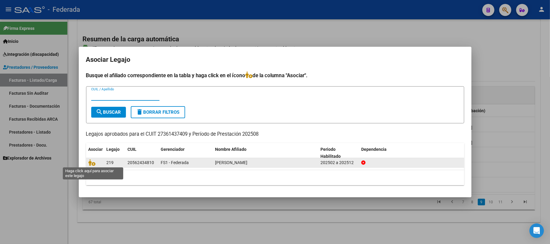
click at [96, 163] on span at bounding box center [93, 163] width 9 height 5
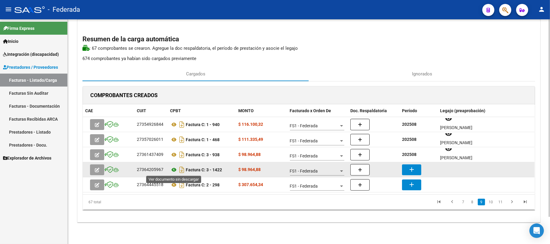
click at [175, 167] on icon at bounding box center [174, 169] width 8 height 7
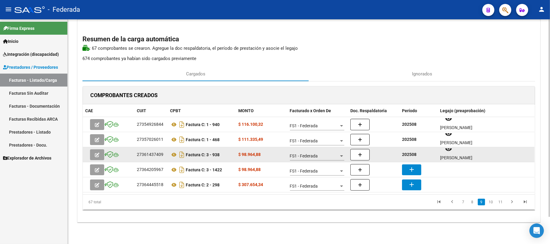
click at [409, 154] on strong "202508" at bounding box center [409, 154] width 15 height 5
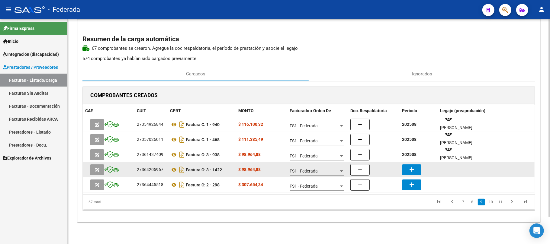
click at [413, 169] on mat-icon "add" at bounding box center [411, 169] width 7 height 7
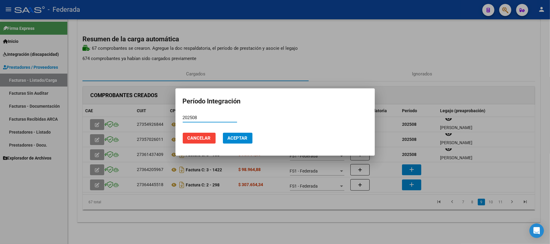
type input "202508"
click at [236, 141] on span "Aceptar" at bounding box center [238, 138] width 20 height 5
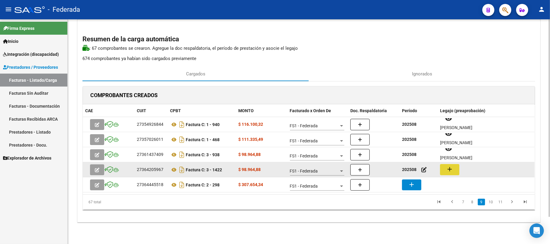
click at [457, 171] on button "add" at bounding box center [449, 169] width 19 height 11
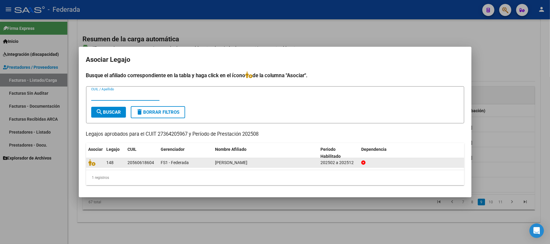
click at [87, 163] on datatable-body-cell at bounding box center [95, 162] width 18 height 9
click at [91, 163] on icon at bounding box center [92, 163] width 7 height 7
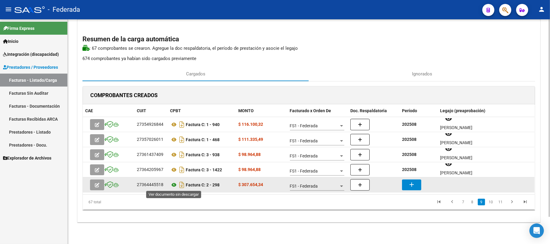
click at [176, 185] on icon at bounding box center [174, 185] width 8 height 7
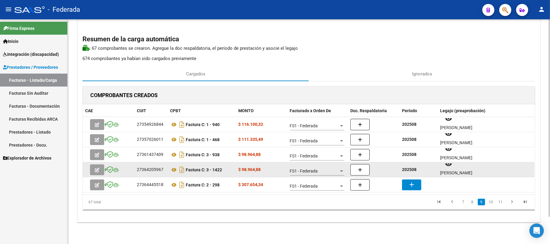
click at [409, 167] on strong "202508" at bounding box center [409, 169] width 15 height 5
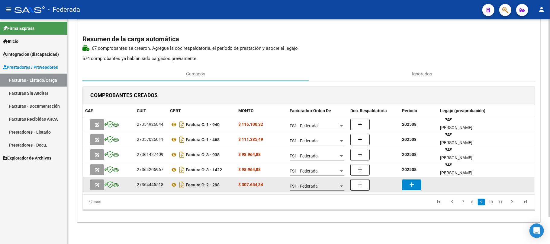
click at [410, 187] on mat-icon "add" at bounding box center [411, 184] width 7 height 7
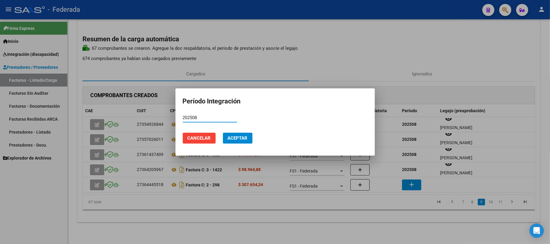
type input "202508"
click at [250, 138] on button "Aceptar" at bounding box center [238, 138] width 30 height 11
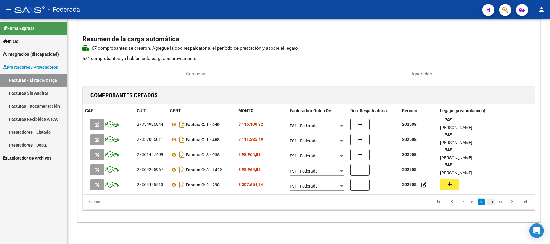
click at [489, 200] on link "10" at bounding box center [491, 202] width 8 height 7
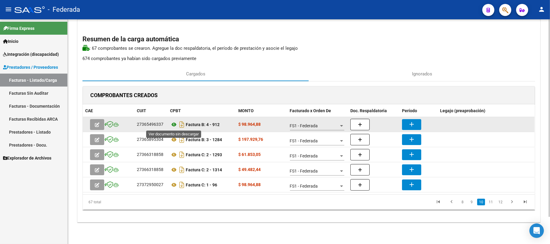
click at [176, 124] on icon at bounding box center [174, 124] width 8 height 7
click at [413, 127] on mat-icon "add" at bounding box center [411, 124] width 7 height 7
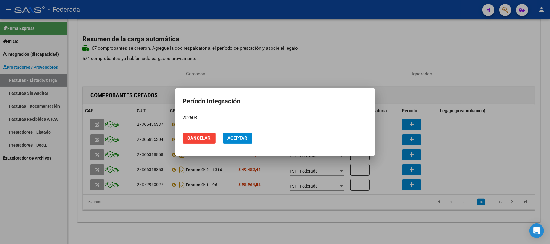
type input "202508"
click at [251, 143] on button "Aceptar" at bounding box center [238, 138] width 30 height 11
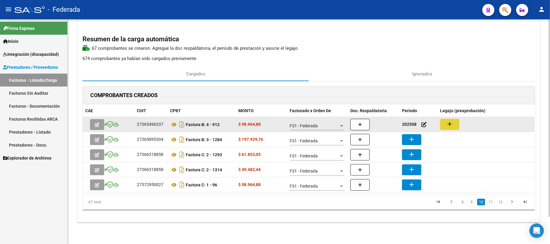
click at [450, 126] on mat-icon "add" at bounding box center [449, 124] width 7 height 7
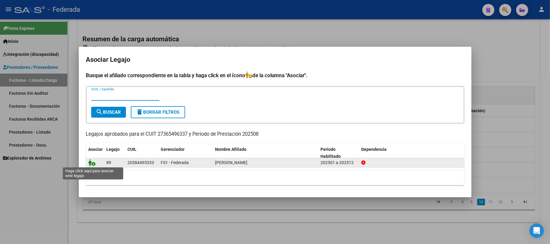
click at [91, 162] on icon at bounding box center [92, 163] width 7 height 7
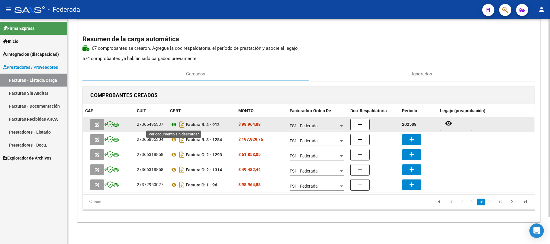
click at [173, 125] on icon at bounding box center [174, 124] width 8 height 7
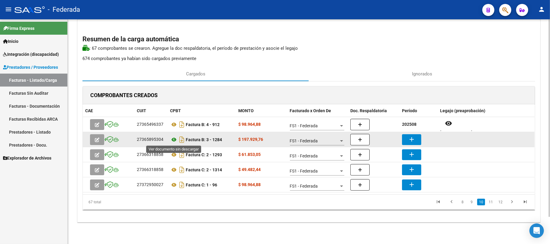
click at [175, 140] on icon at bounding box center [174, 139] width 8 height 7
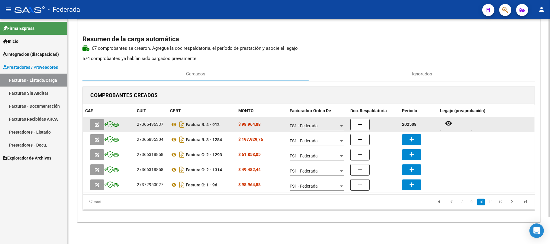
click at [407, 124] on strong "202508" at bounding box center [409, 124] width 15 height 5
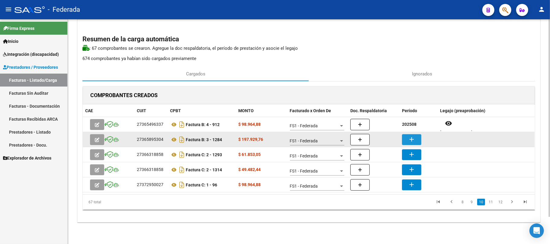
click at [409, 134] on button "add" at bounding box center [411, 139] width 19 height 11
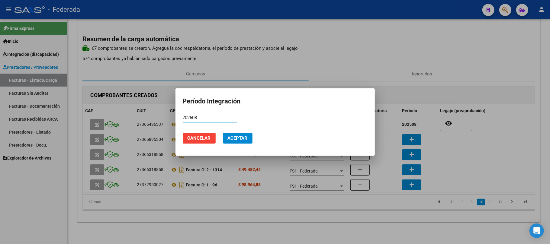
type input "202508"
click at [249, 139] on button "Aceptar" at bounding box center [238, 138] width 30 height 11
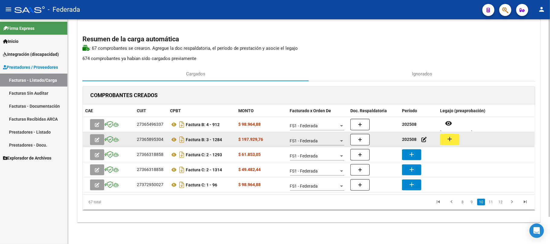
click at [447, 138] on mat-icon "add" at bounding box center [449, 139] width 7 height 7
click at [173, 140] on icon at bounding box center [174, 139] width 8 height 7
click at [442, 140] on button "add" at bounding box center [449, 139] width 19 height 11
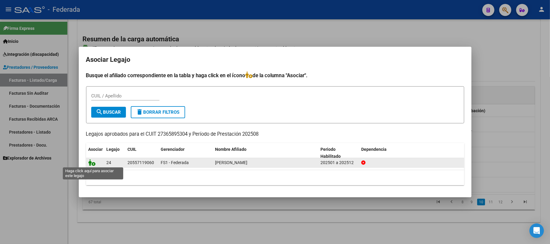
click at [93, 161] on icon at bounding box center [92, 163] width 7 height 7
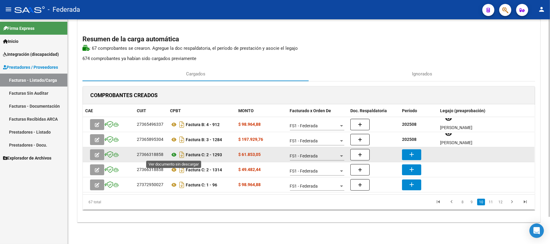
click at [174, 156] on icon at bounding box center [174, 154] width 8 height 7
click at [415, 152] on mat-icon "add" at bounding box center [411, 154] width 7 height 7
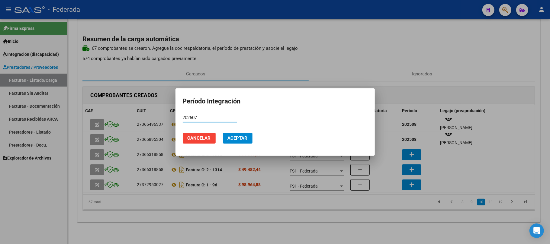
type input "202507"
click at [244, 139] on span "Aceptar" at bounding box center [238, 138] width 20 height 5
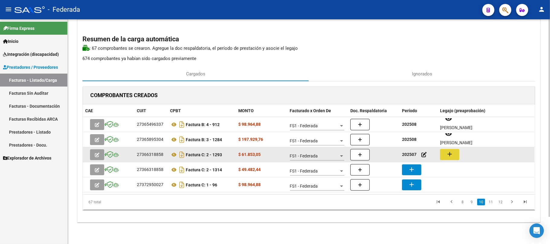
click at [457, 154] on button "add" at bounding box center [449, 154] width 19 height 11
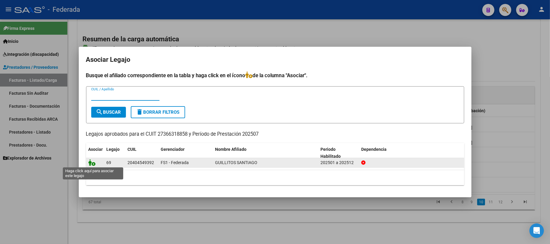
click at [95, 161] on icon at bounding box center [92, 163] width 7 height 7
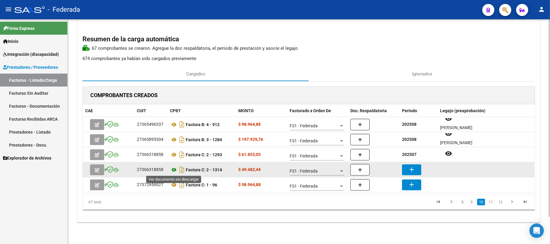
click at [173, 169] on icon at bounding box center [174, 169] width 8 height 7
click at [415, 172] on mat-icon "add" at bounding box center [411, 169] width 7 height 7
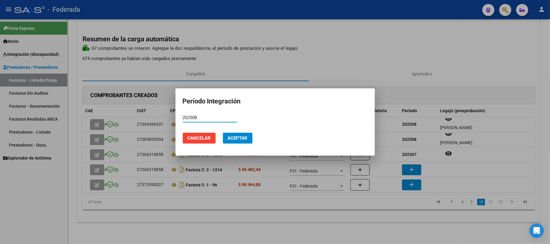
type input "202508"
click at [238, 135] on button "Aceptar" at bounding box center [238, 138] width 30 height 11
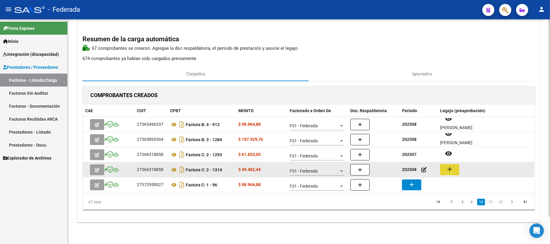
click at [454, 167] on button "add" at bounding box center [449, 169] width 19 height 11
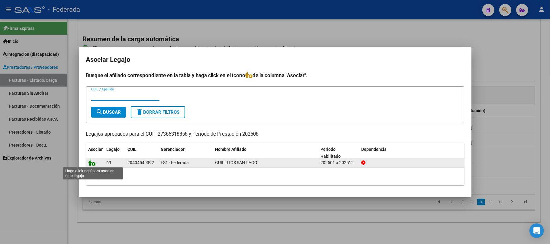
click at [92, 163] on icon at bounding box center [92, 163] width 7 height 7
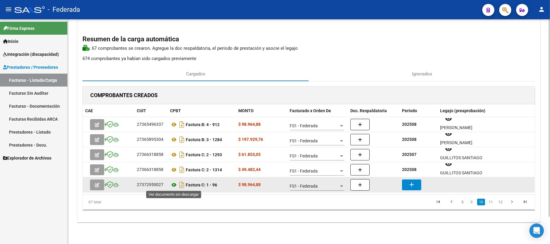
click at [176, 186] on icon at bounding box center [174, 185] width 8 height 7
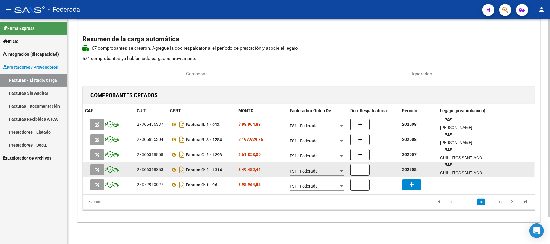
click at [405, 167] on strong "202508" at bounding box center [409, 169] width 15 height 5
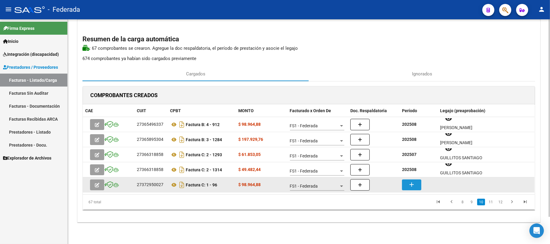
click at [410, 185] on mat-icon "add" at bounding box center [411, 184] width 7 height 7
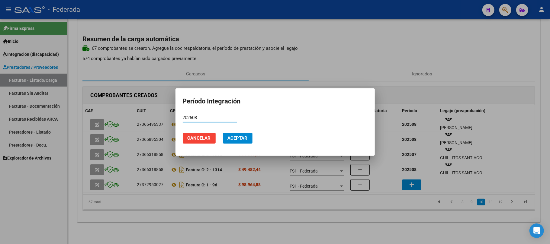
type input "202508"
click at [245, 137] on span "Aceptar" at bounding box center [238, 138] width 20 height 5
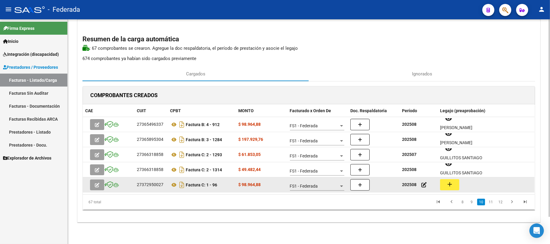
click at [450, 189] on button "add" at bounding box center [449, 184] width 19 height 11
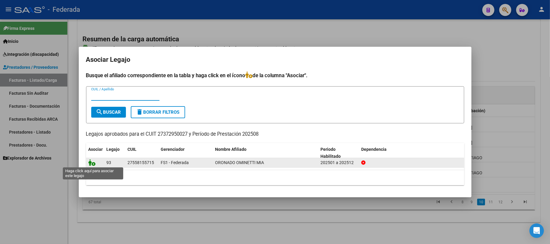
click at [89, 163] on icon at bounding box center [92, 163] width 7 height 7
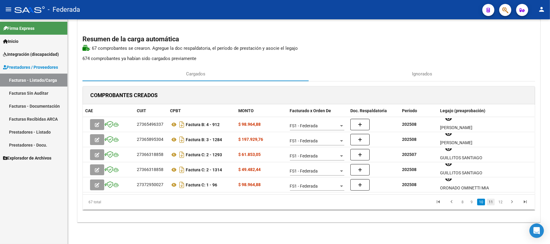
click at [490, 202] on link "11" at bounding box center [491, 202] width 8 height 7
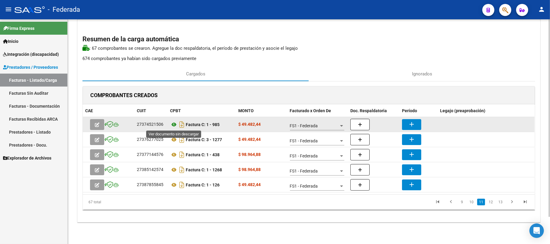
click at [174, 124] on icon at bounding box center [174, 124] width 8 height 7
click at [415, 124] on mat-icon "add" at bounding box center [411, 124] width 7 height 7
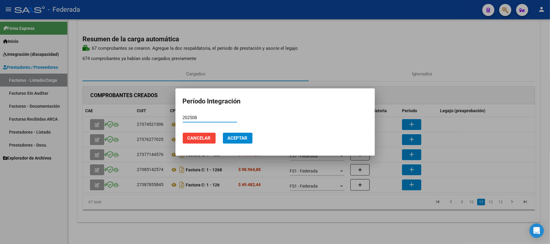
type input "202508"
click at [241, 139] on span "Aceptar" at bounding box center [238, 138] width 20 height 5
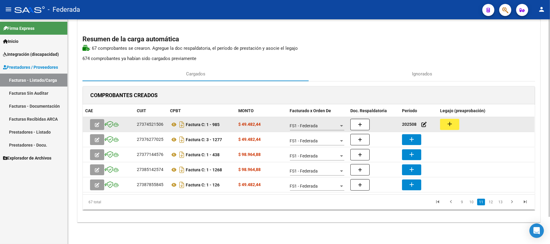
click at [446, 125] on button "add" at bounding box center [449, 124] width 19 height 11
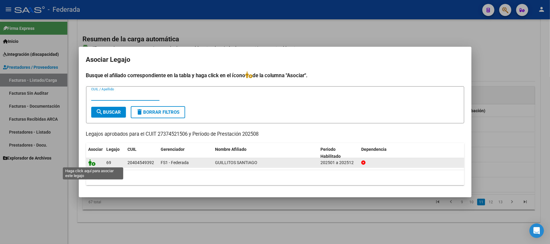
click at [92, 161] on icon at bounding box center [92, 163] width 7 height 7
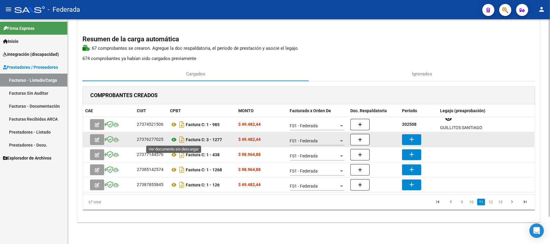
click at [174, 140] on icon at bounding box center [174, 139] width 8 height 7
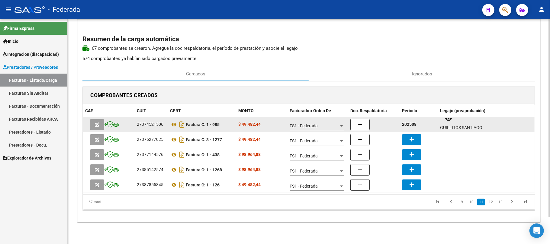
click at [410, 122] on strong "202508" at bounding box center [409, 124] width 15 height 5
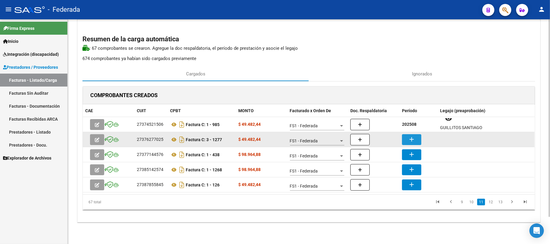
click at [407, 138] on button "add" at bounding box center [411, 139] width 19 height 11
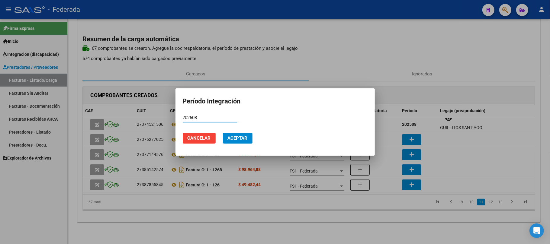
type input "202508"
click at [247, 144] on button "Aceptar" at bounding box center [238, 138] width 30 height 11
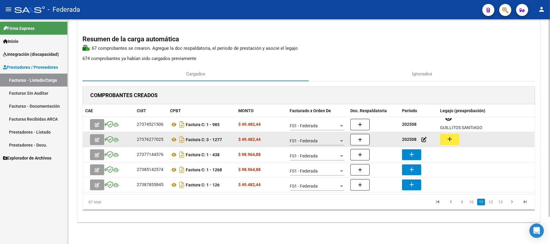
click at [449, 142] on mat-icon "add" at bounding box center [449, 139] width 7 height 7
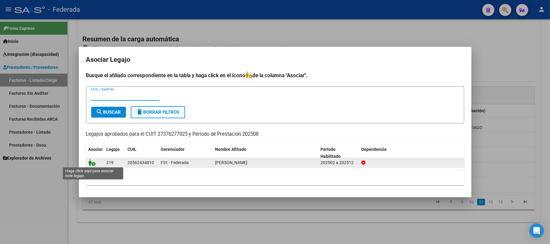
click at [91, 162] on icon at bounding box center [92, 163] width 7 height 7
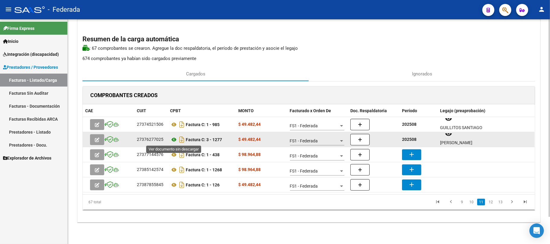
click at [172, 142] on icon at bounding box center [174, 139] width 8 height 7
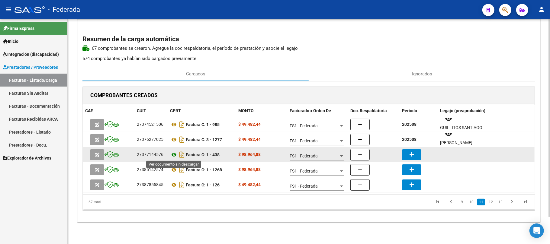
click at [174, 154] on icon at bounding box center [174, 154] width 8 height 7
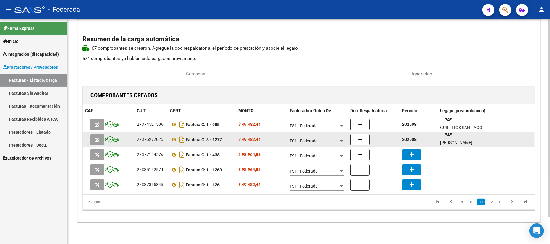
click at [412, 141] on strong "202508" at bounding box center [409, 139] width 15 height 5
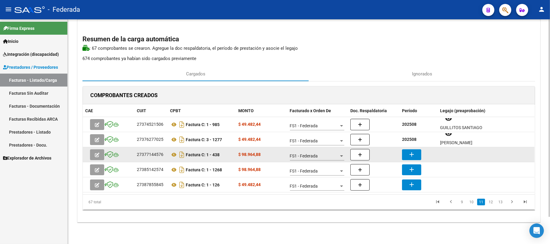
click at [413, 153] on mat-icon "add" at bounding box center [411, 154] width 7 height 7
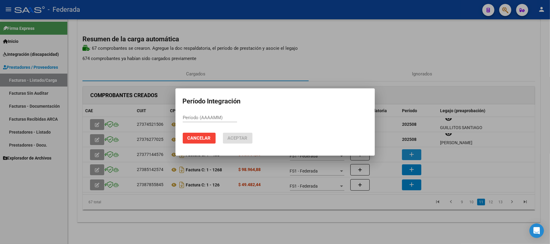
paste input "202508"
type input "202508"
click at [241, 137] on span "Aceptar" at bounding box center [238, 138] width 20 height 5
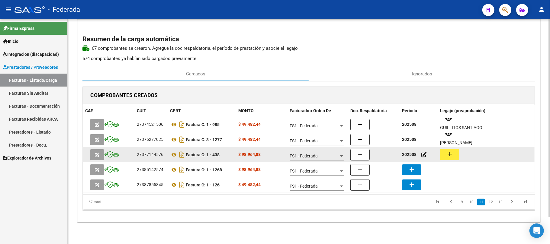
click at [451, 155] on mat-icon "add" at bounding box center [449, 154] width 7 height 7
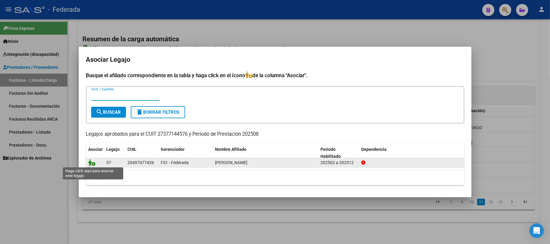
click at [90, 165] on icon at bounding box center [92, 163] width 7 height 7
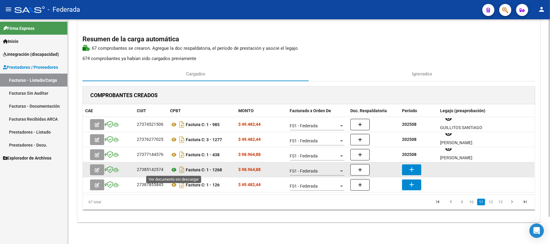
click at [174, 170] on icon at bounding box center [174, 169] width 8 height 7
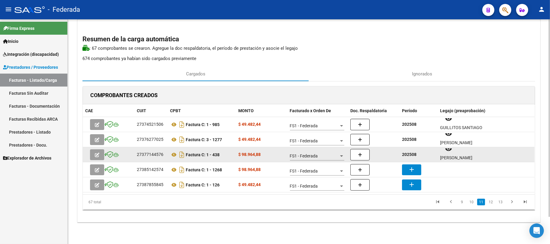
click at [404, 154] on strong "202508" at bounding box center [409, 154] width 15 height 5
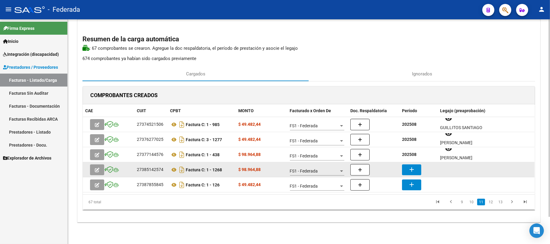
click at [411, 168] on mat-icon "add" at bounding box center [411, 169] width 7 height 7
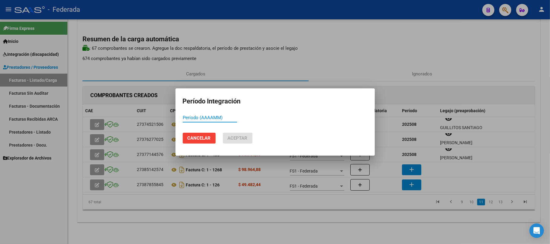
paste input "202508"
type input "202508"
click at [245, 139] on span "Aceptar" at bounding box center [238, 138] width 20 height 5
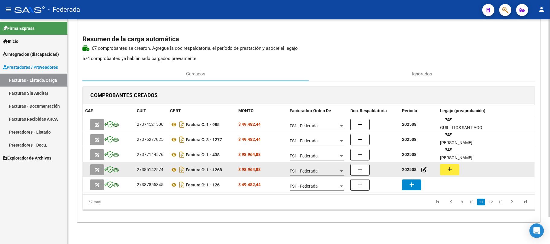
click at [448, 165] on button "add" at bounding box center [449, 169] width 19 height 11
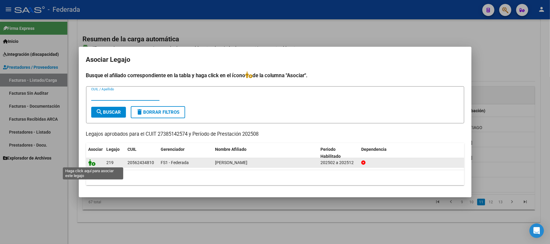
click at [91, 164] on icon at bounding box center [92, 163] width 7 height 7
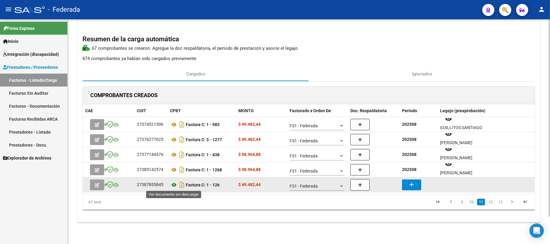
click at [174, 184] on icon at bounding box center [174, 185] width 8 height 7
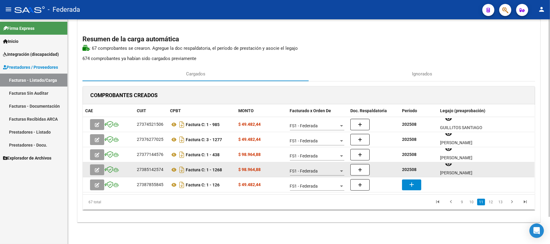
click at [411, 171] on strong "202508" at bounding box center [409, 169] width 15 height 5
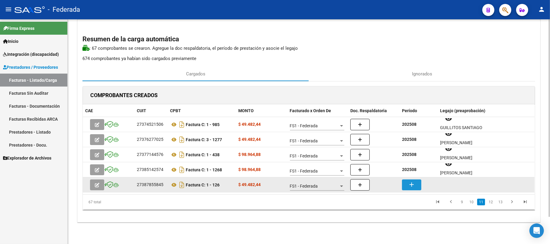
click at [412, 184] on mat-icon "add" at bounding box center [411, 184] width 7 height 7
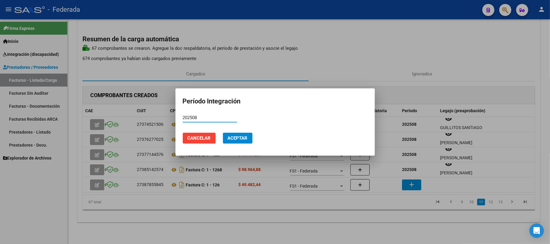
type input "202508"
click at [243, 140] on span "Aceptar" at bounding box center [238, 138] width 20 height 5
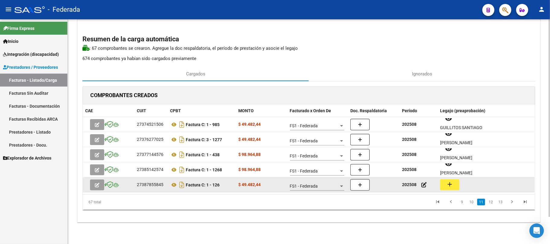
click at [447, 185] on mat-icon "add" at bounding box center [449, 184] width 7 height 7
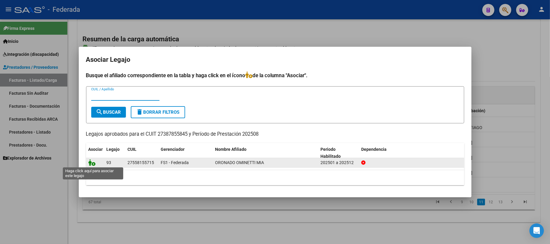
click at [93, 162] on icon at bounding box center [92, 163] width 7 height 7
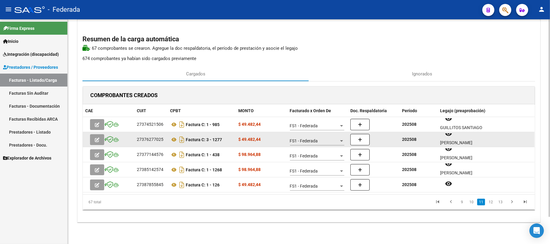
scroll to position [4, 0]
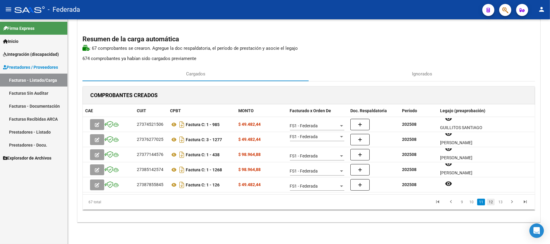
click at [489, 204] on link "12" at bounding box center [491, 202] width 8 height 7
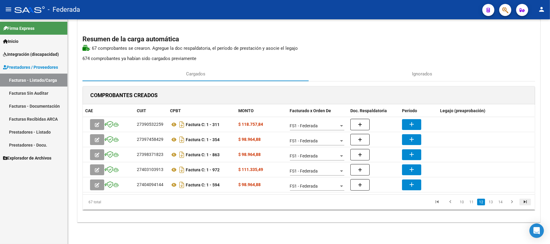
click at [525, 202] on icon "go to last page" at bounding box center [526, 202] width 8 height 7
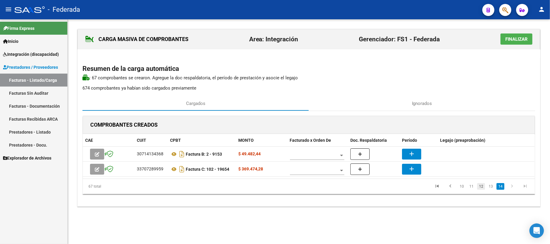
click at [481, 186] on link "12" at bounding box center [481, 186] width 8 height 7
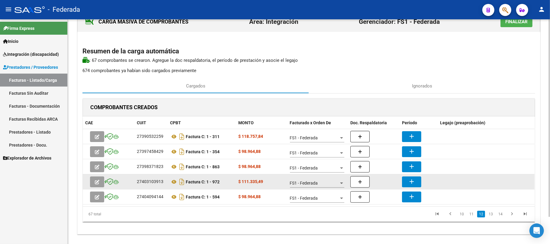
scroll to position [31, 0]
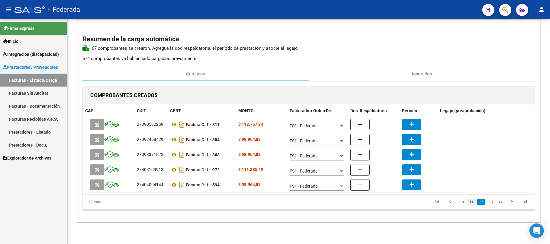
click at [476, 201] on link "11" at bounding box center [472, 202] width 8 height 7
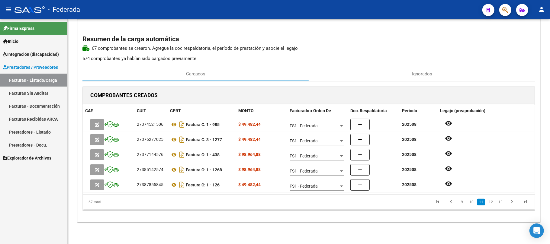
click at [482, 202] on link "11" at bounding box center [481, 202] width 8 height 7
click at [489, 202] on link "12" at bounding box center [491, 202] width 8 height 7
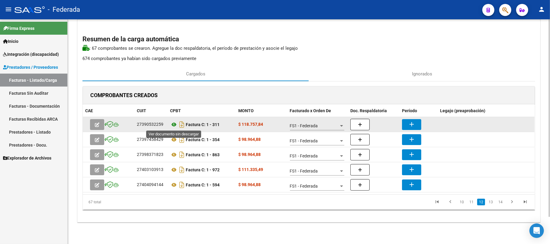
click at [173, 123] on icon at bounding box center [174, 124] width 8 height 7
click at [175, 125] on icon at bounding box center [174, 124] width 8 height 7
click at [413, 122] on mat-icon "add" at bounding box center [411, 124] width 7 height 7
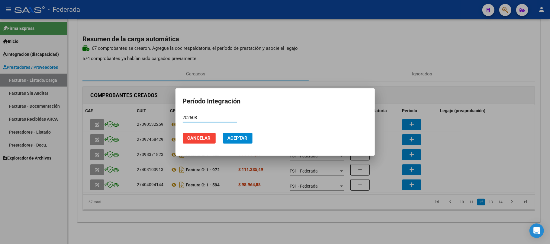
type input "202508"
click at [250, 141] on button "Aceptar" at bounding box center [238, 138] width 30 height 11
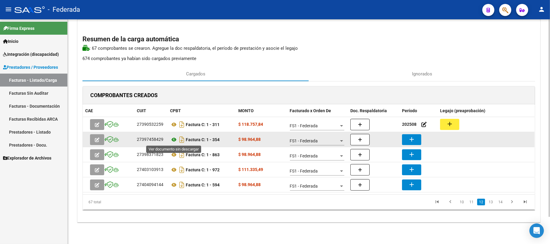
click at [173, 138] on icon at bounding box center [174, 139] width 8 height 7
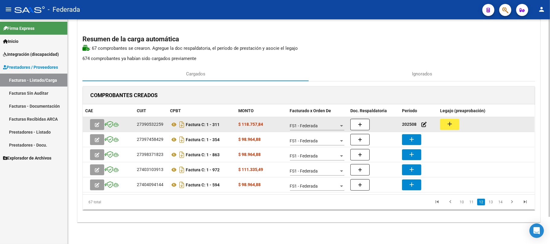
click at [409, 126] on strong "202508" at bounding box center [409, 124] width 15 height 5
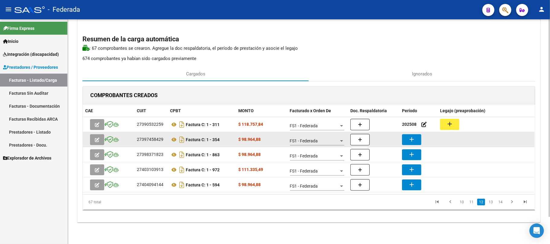
click at [409, 137] on mat-icon "add" at bounding box center [411, 139] width 7 height 7
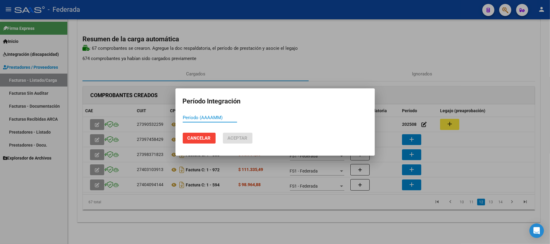
paste input "202508"
type input "202508"
click at [239, 141] on span "Aceptar" at bounding box center [238, 138] width 20 height 5
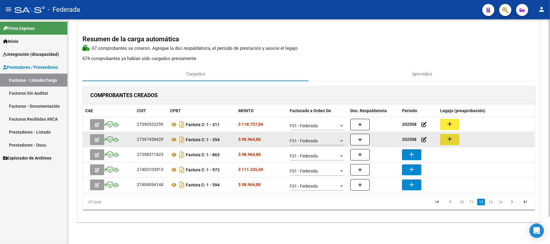
click at [445, 141] on button "add" at bounding box center [449, 139] width 19 height 11
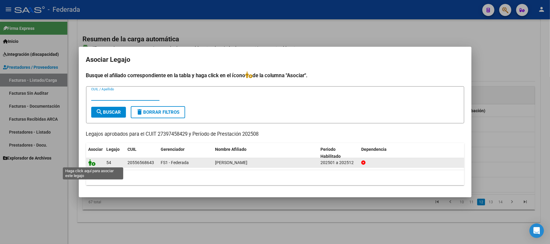
click at [92, 163] on icon at bounding box center [92, 163] width 7 height 7
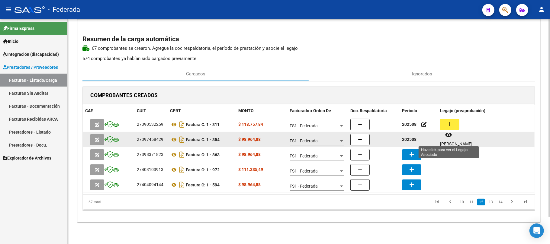
scroll to position [5, 0]
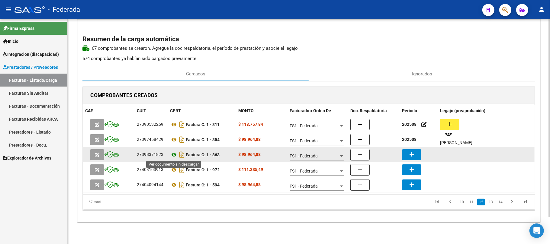
click at [175, 155] on icon at bounding box center [174, 154] width 8 height 7
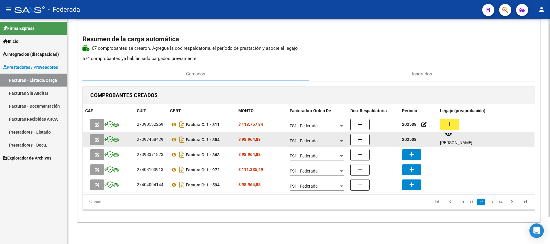
click at [409, 141] on strong "202508" at bounding box center [409, 139] width 15 height 5
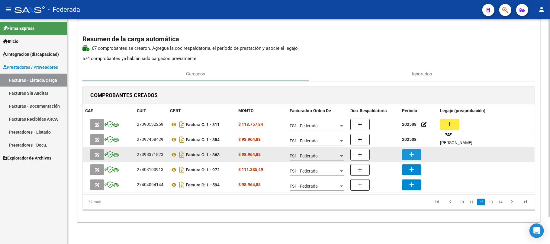
click at [410, 154] on mat-icon "add" at bounding box center [411, 154] width 7 height 7
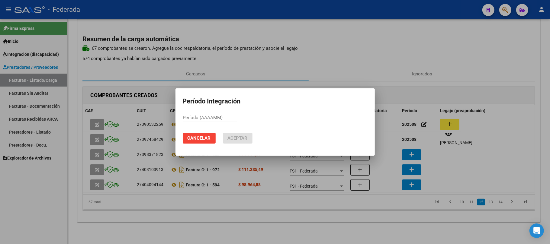
paste input "202508"
type input "202508"
click at [244, 139] on span "Aceptar" at bounding box center [238, 138] width 20 height 5
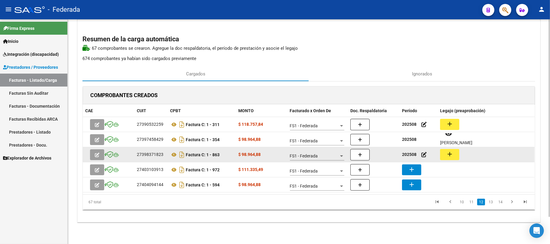
click at [445, 156] on button "add" at bounding box center [449, 154] width 19 height 11
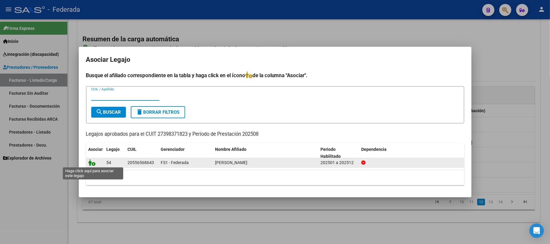
click at [90, 164] on icon at bounding box center [92, 163] width 7 height 7
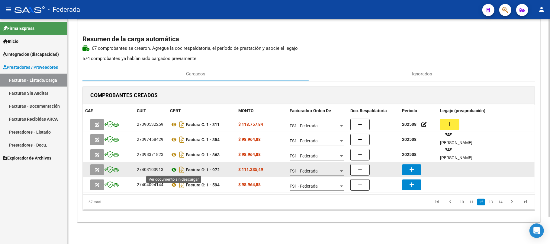
click at [174, 170] on icon at bounding box center [174, 169] width 8 height 7
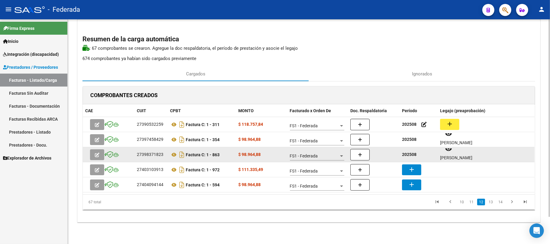
click at [415, 154] on strong "202508" at bounding box center [409, 154] width 15 height 5
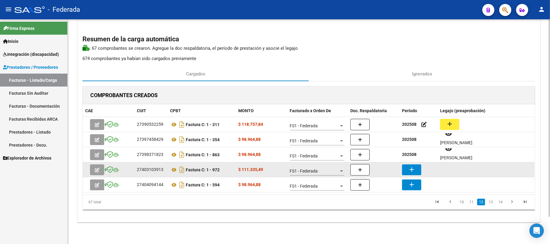
click at [414, 170] on mat-icon "add" at bounding box center [411, 169] width 7 height 7
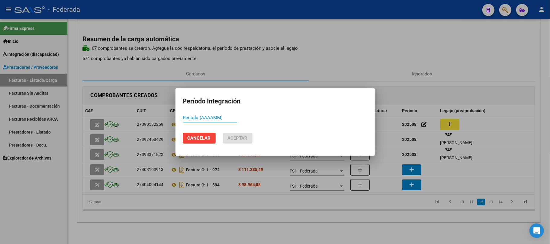
paste input "202508"
type input "202508"
click at [242, 139] on span "Aceptar" at bounding box center [238, 138] width 20 height 5
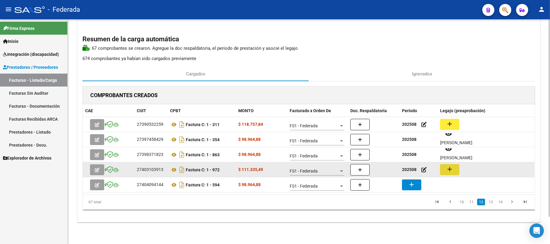
click at [451, 172] on mat-icon "add" at bounding box center [449, 169] width 7 height 7
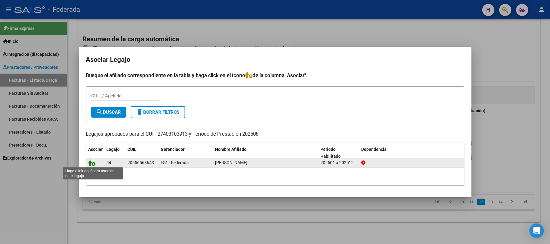
click at [92, 163] on icon at bounding box center [92, 163] width 7 height 7
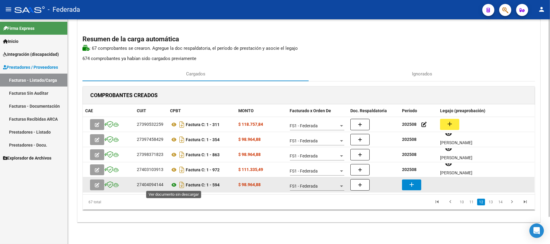
click at [174, 185] on icon at bounding box center [174, 185] width 8 height 7
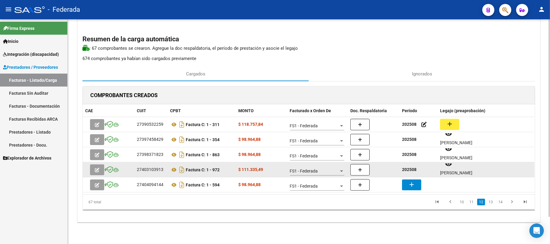
click at [405, 167] on strong "202508" at bounding box center [409, 169] width 15 height 5
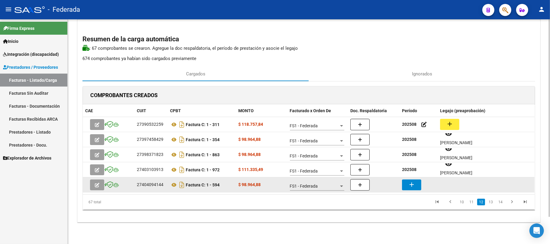
click at [411, 183] on mat-icon "add" at bounding box center [411, 184] width 7 height 7
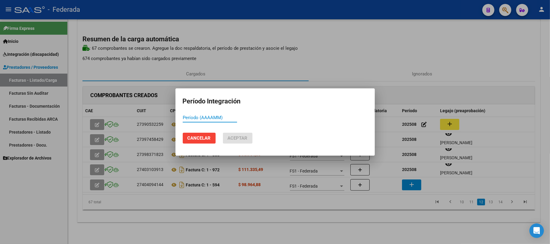
paste input "202508"
type input "202508"
click at [242, 139] on span "Aceptar" at bounding box center [238, 138] width 20 height 5
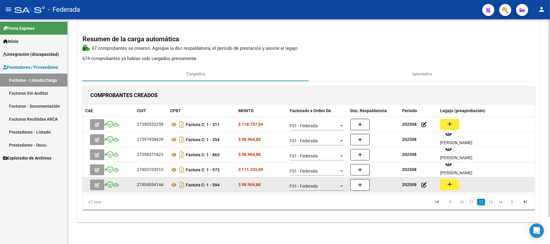
click at [446, 183] on button "add" at bounding box center [449, 184] width 19 height 11
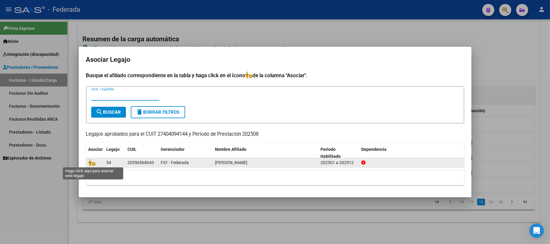
click at [95, 164] on span at bounding box center [93, 163] width 9 height 5
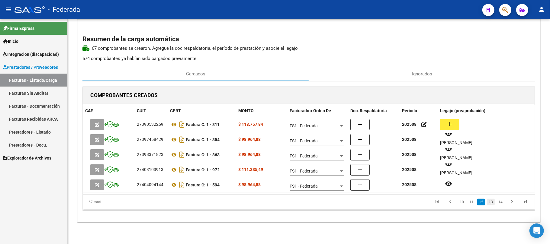
click at [490, 201] on link "13" at bounding box center [491, 202] width 8 height 7
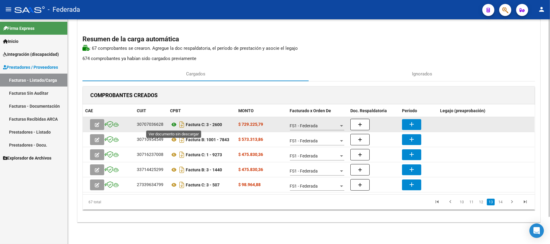
click at [175, 122] on icon at bounding box center [174, 124] width 8 height 7
click at [406, 124] on button "add" at bounding box center [411, 124] width 19 height 11
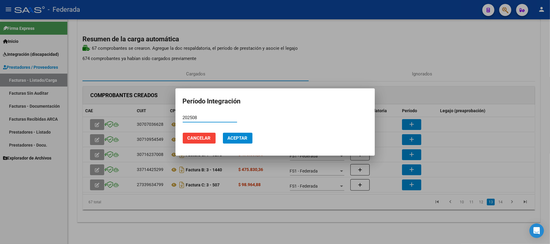
type input "202508"
click at [240, 138] on span "Aceptar" at bounding box center [238, 138] width 20 height 5
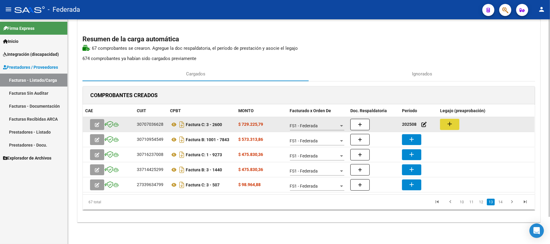
click at [444, 128] on button "add" at bounding box center [449, 124] width 19 height 11
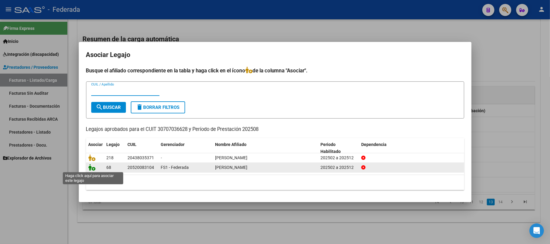
click at [93, 169] on icon at bounding box center [92, 167] width 7 height 7
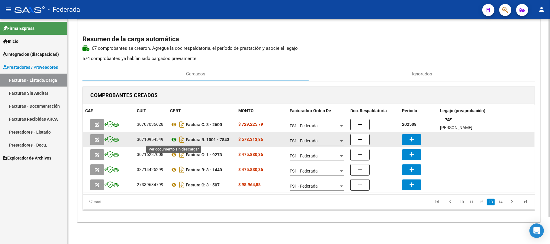
click at [174, 140] on icon at bounding box center [174, 139] width 8 height 7
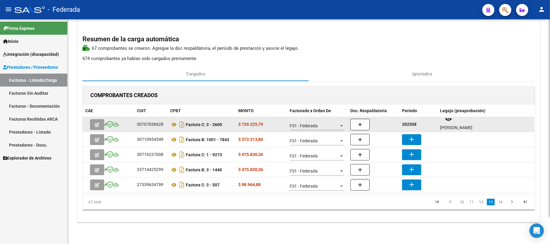
click at [413, 124] on strong "202508" at bounding box center [409, 124] width 15 height 5
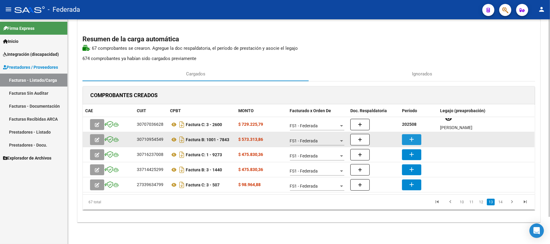
click at [410, 134] on button "add" at bounding box center [411, 139] width 19 height 11
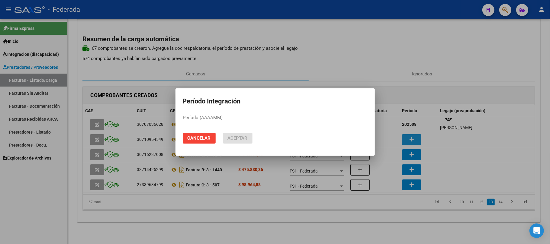
paste input "202508"
type input "202508"
click at [244, 141] on span "Aceptar" at bounding box center [238, 138] width 20 height 5
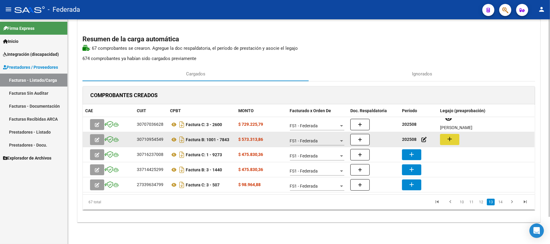
click at [452, 140] on mat-icon "add" at bounding box center [449, 139] width 7 height 7
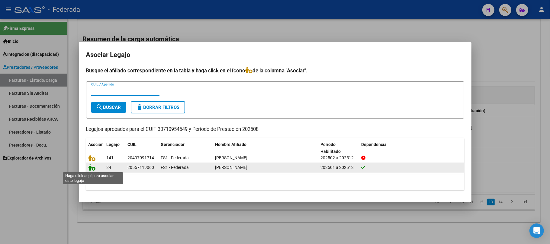
click at [92, 169] on icon at bounding box center [92, 167] width 7 height 7
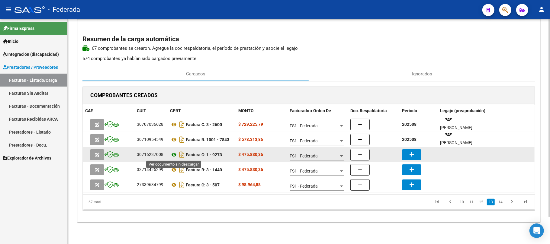
click at [173, 154] on icon at bounding box center [174, 154] width 8 height 7
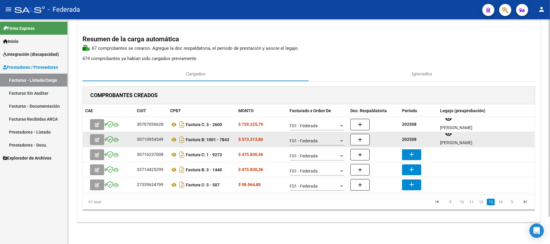
click at [416, 138] on strong "202508" at bounding box center [409, 139] width 15 height 5
click at [413, 139] on strong "202508" at bounding box center [409, 139] width 15 height 5
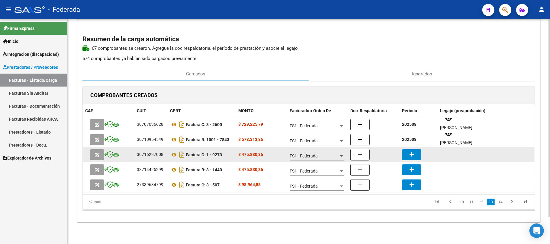
click at [415, 151] on mat-icon "add" at bounding box center [411, 154] width 7 height 7
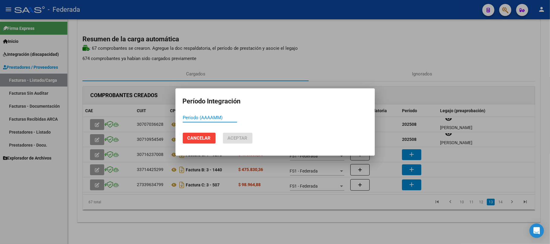
paste input "202508"
type input "202508"
click at [241, 141] on button "Aceptar" at bounding box center [238, 138] width 30 height 11
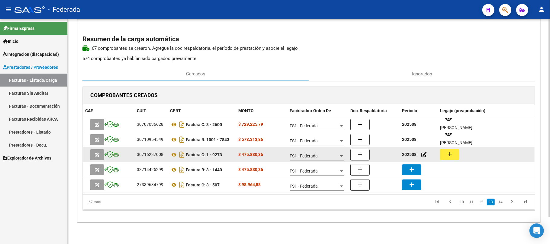
click at [450, 154] on mat-icon "add" at bounding box center [449, 154] width 7 height 7
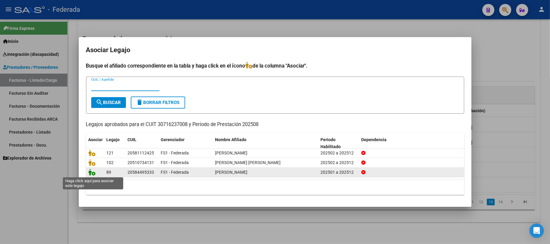
click at [93, 173] on icon at bounding box center [92, 172] width 7 height 7
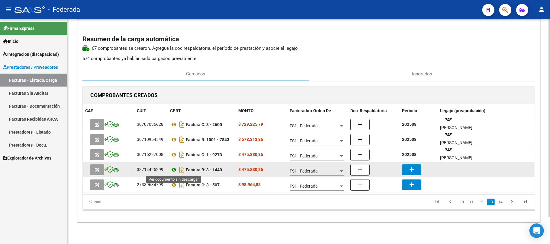
click at [173, 170] on icon at bounding box center [174, 169] width 8 height 7
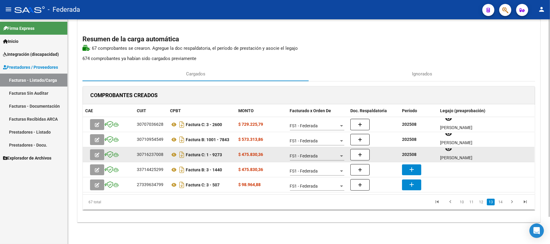
click at [410, 155] on strong "202508" at bounding box center [409, 154] width 15 height 5
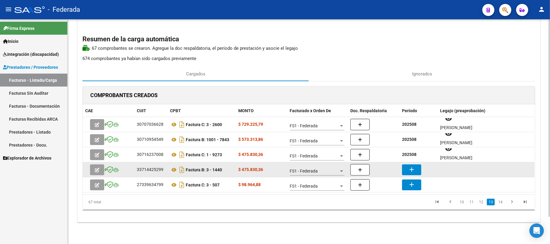
click at [413, 169] on mat-icon "add" at bounding box center [411, 169] width 7 height 7
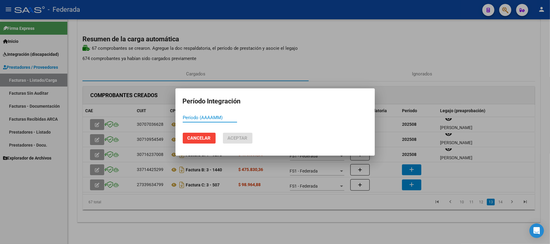
paste input "202508"
type input "202508"
click at [235, 139] on span "Aceptar" at bounding box center [238, 138] width 20 height 5
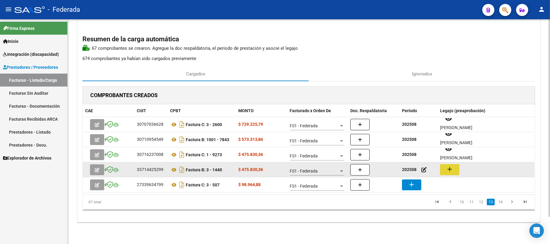
click at [454, 174] on button "add" at bounding box center [449, 169] width 19 height 11
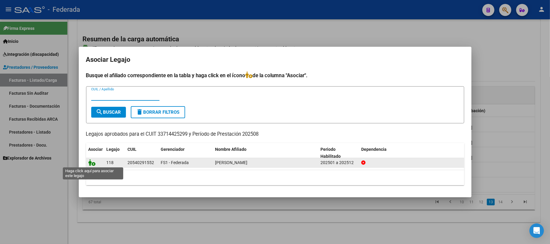
click at [93, 162] on icon at bounding box center [92, 163] width 7 height 7
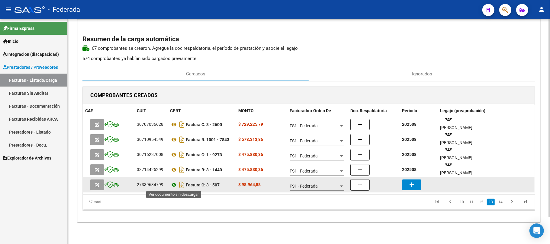
click at [172, 186] on icon at bounding box center [174, 185] width 8 height 7
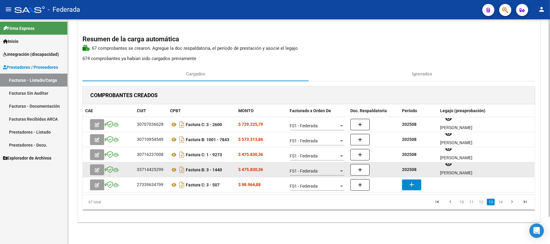
click at [410, 172] on strong "202508" at bounding box center [409, 169] width 15 height 5
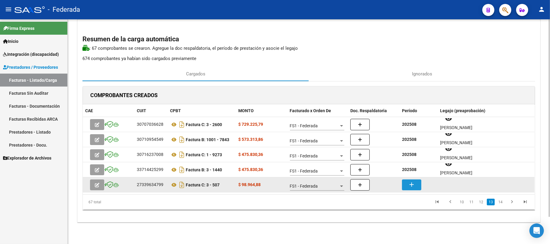
click at [408, 182] on mat-icon "add" at bounding box center [411, 184] width 7 height 7
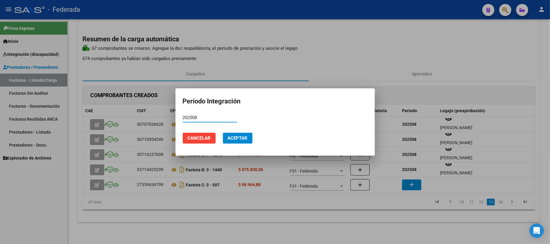
type input "202508"
click at [238, 141] on span "Aceptar" at bounding box center [238, 138] width 20 height 5
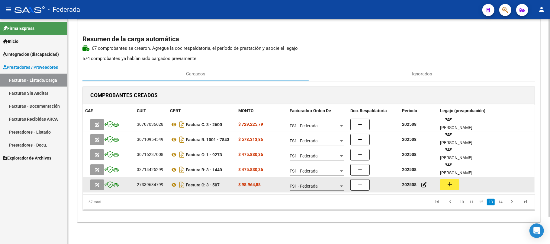
click at [454, 186] on button "add" at bounding box center [449, 184] width 19 height 11
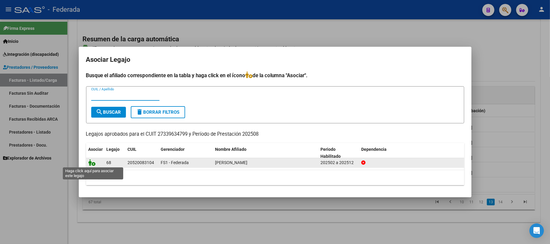
click at [92, 162] on icon at bounding box center [92, 163] width 7 height 7
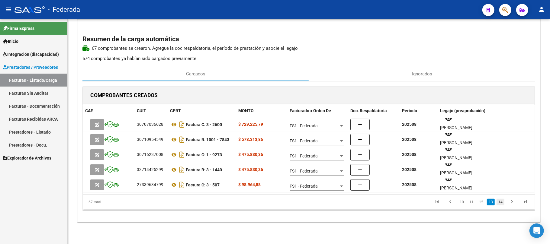
click at [500, 201] on link "14" at bounding box center [501, 202] width 8 height 7
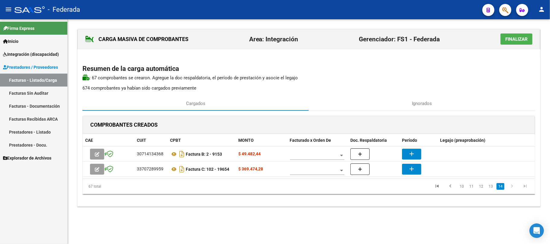
scroll to position [0, 0]
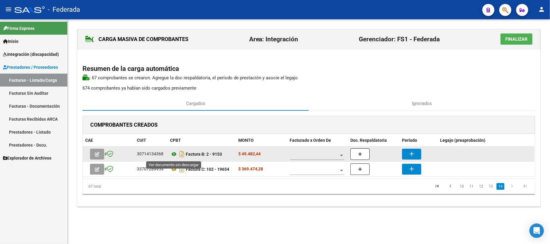
click at [173, 155] on icon at bounding box center [174, 154] width 8 height 7
click at [308, 158] on span at bounding box center [314, 155] width 49 height 5
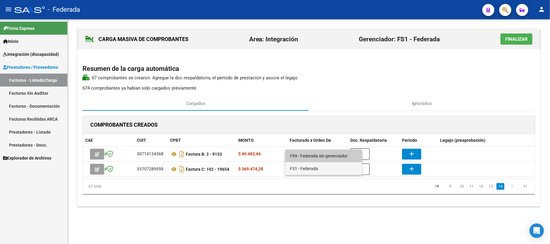
click at [300, 168] on span "FS1 - Federada" at bounding box center [323, 169] width 67 height 13
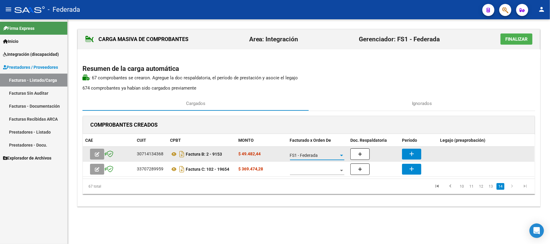
click at [408, 157] on button "add" at bounding box center [411, 154] width 19 height 11
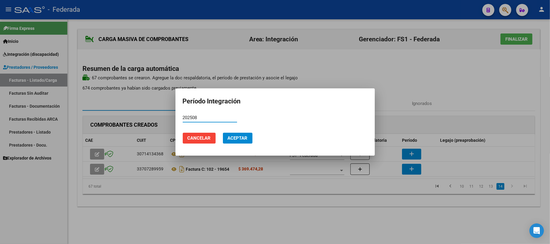
type input "202508"
click at [240, 139] on span "Aceptar" at bounding box center [238, 138] width 20 height 5
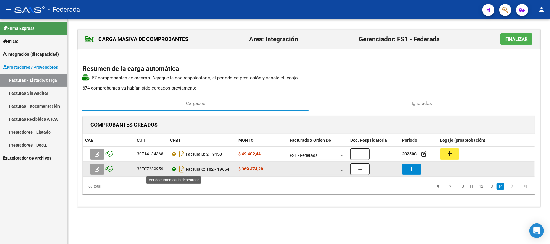
click at [172, 170] on icon at bounding box center [174, 169] width 8 height 7
